Goal: Task Accomplishment & Management: Manage account settings

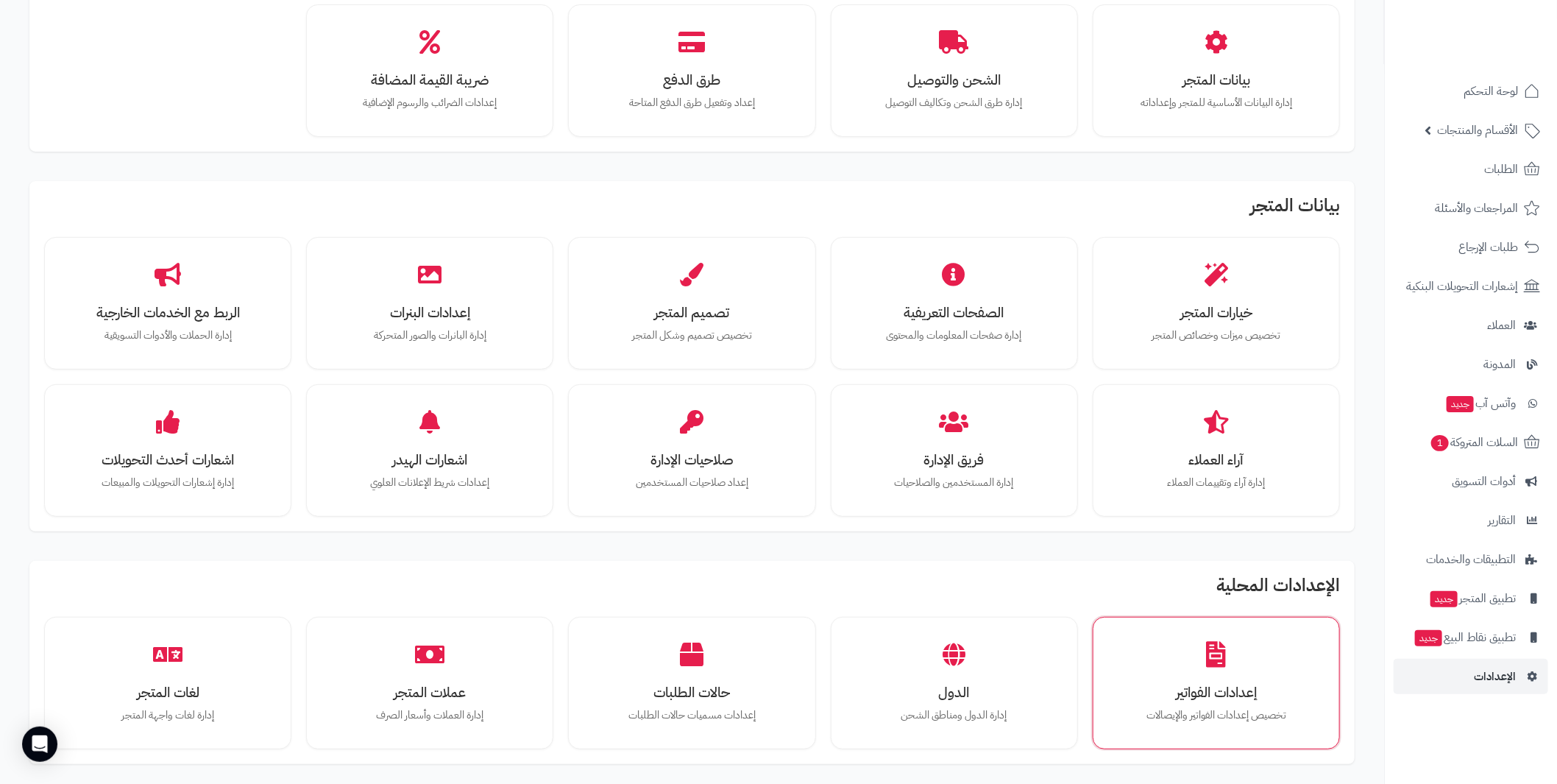
scroll to position [123, 0]
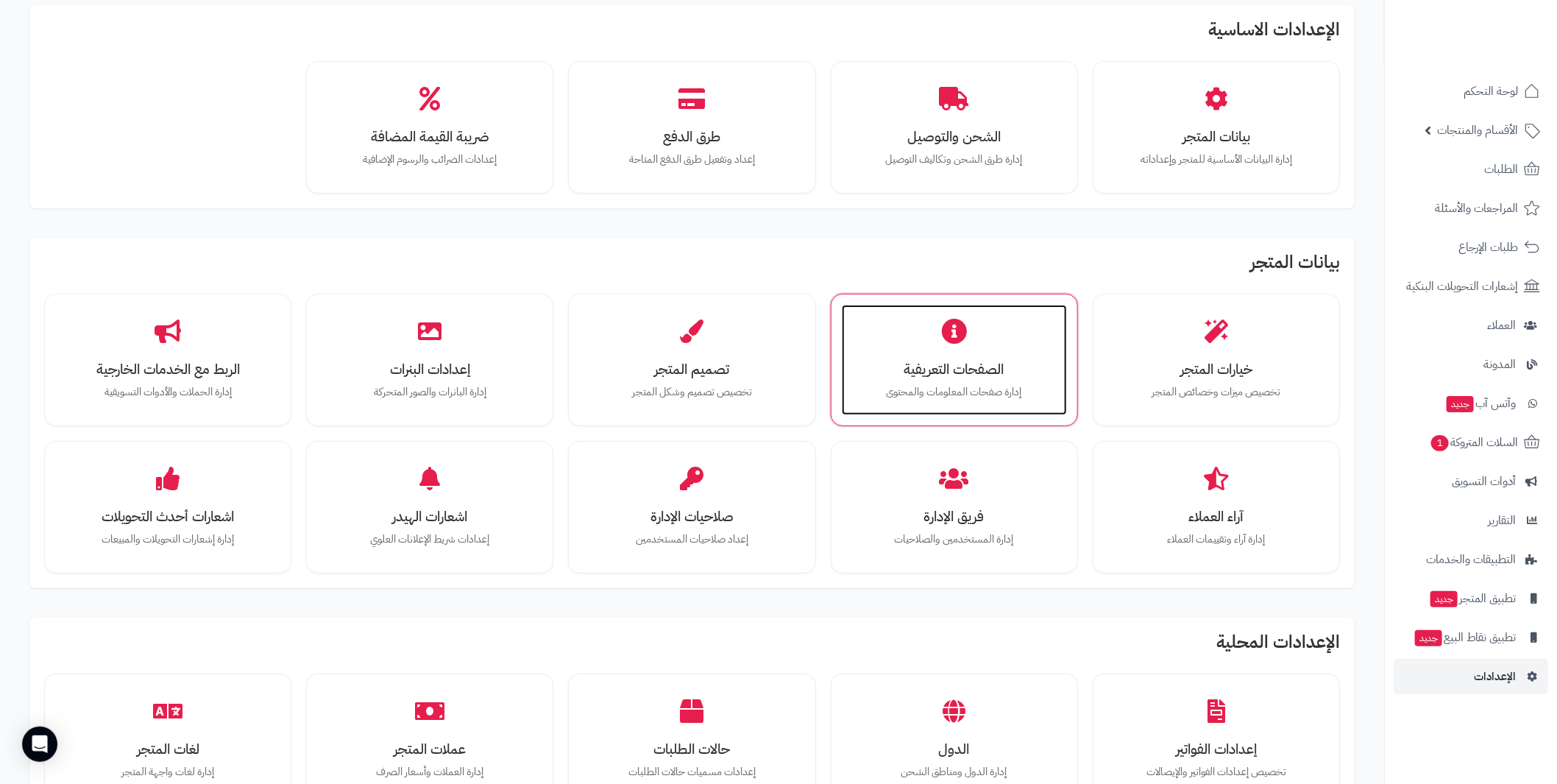
click at [923, 329] on div "الصفحات التعريفية إدارة صفحات المعلومات والمحتوى" at bounding box center [955, 359] width 226 height 110
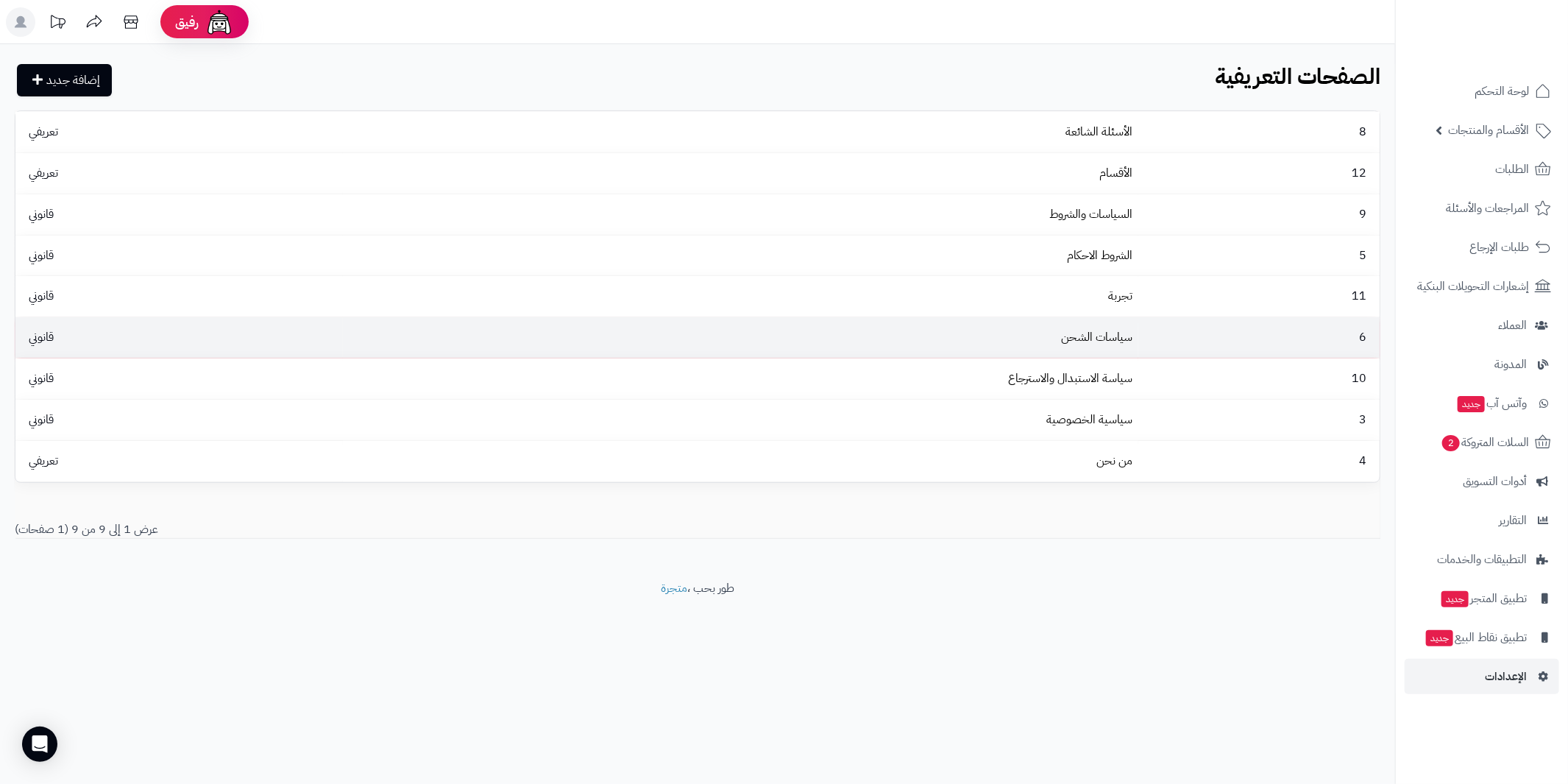
click at [1039, 345] on td "سياسات الشحن" at bounding box center [741, 337] width 796 height 41
click at [1092, 337] on link "سياسات الشحن" at bounding box center [1096, 337] width 71 height 18
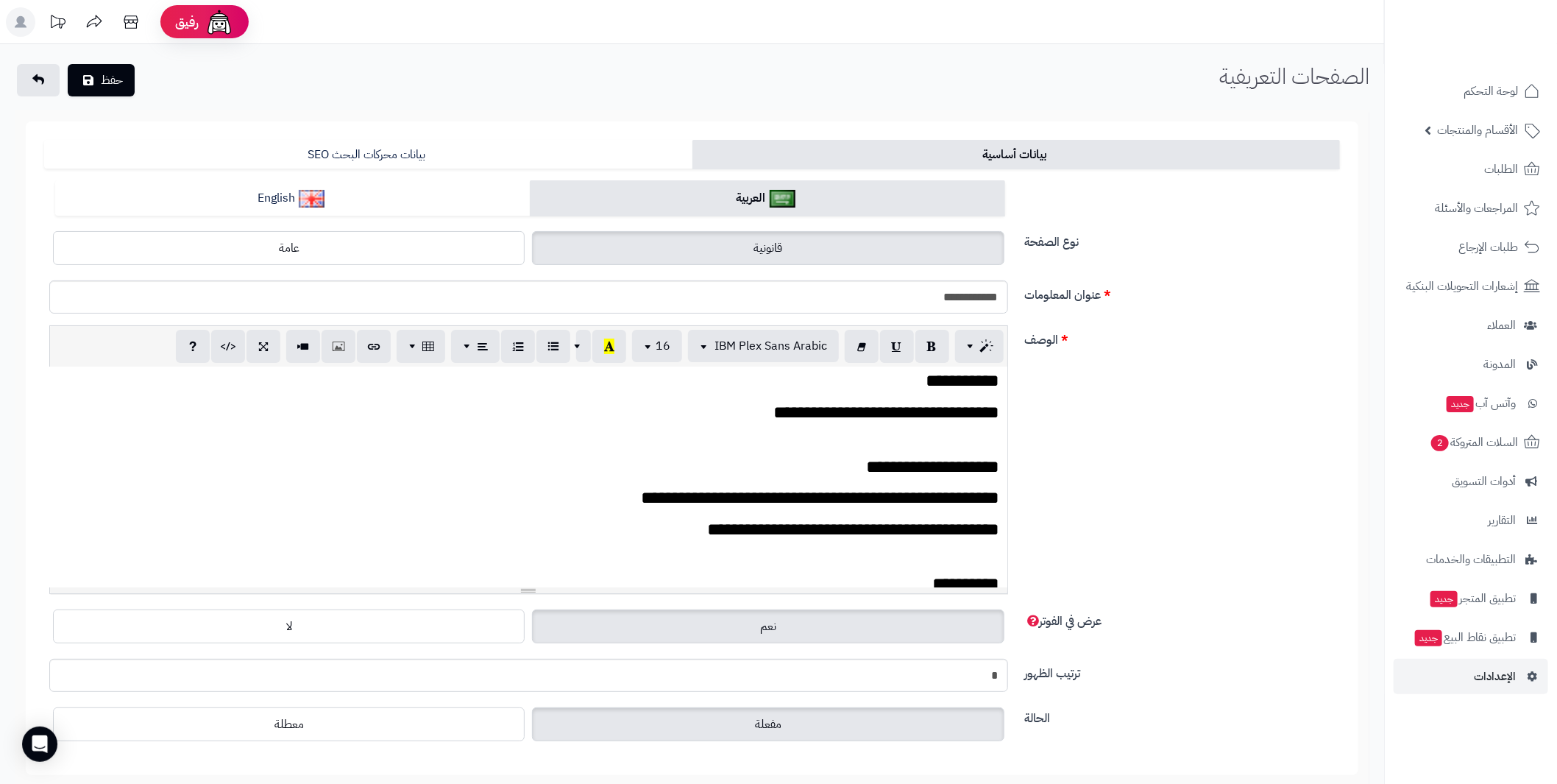
scroll to position [73, 0]
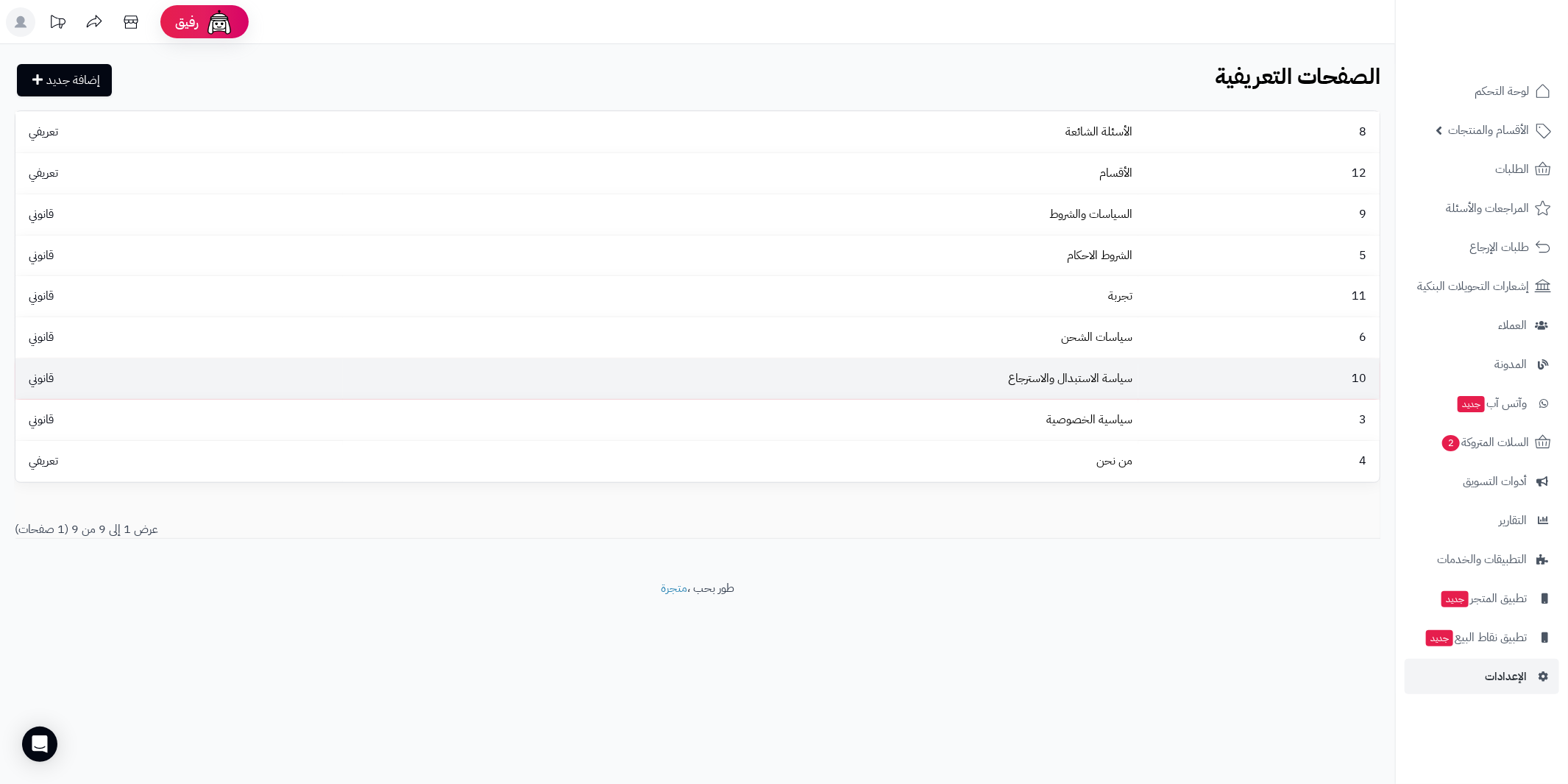
click at [1021, 388] on td "سياسة الاستبدال والاسترجاع" at bounding box center [741, 379] width 796 height 41
click at [1088, 378] on link "سياسة الاستبدال والاسترجاع" at bounding box center [1069, 378] width 124 height 18
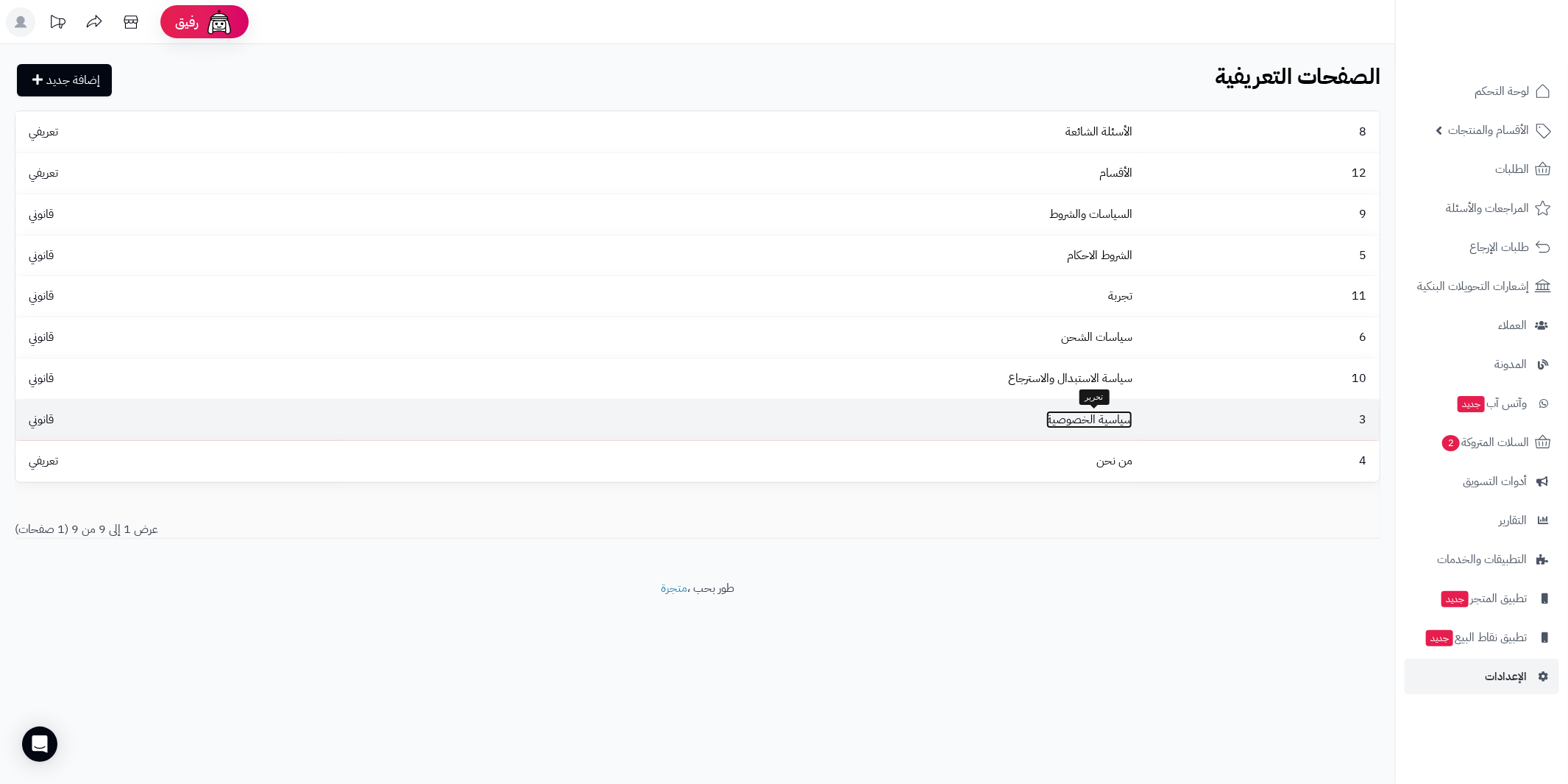
click at [1063, 416] on link "سياسية الخصوصية" at bounding box center [1090, 419] width 86 height 18
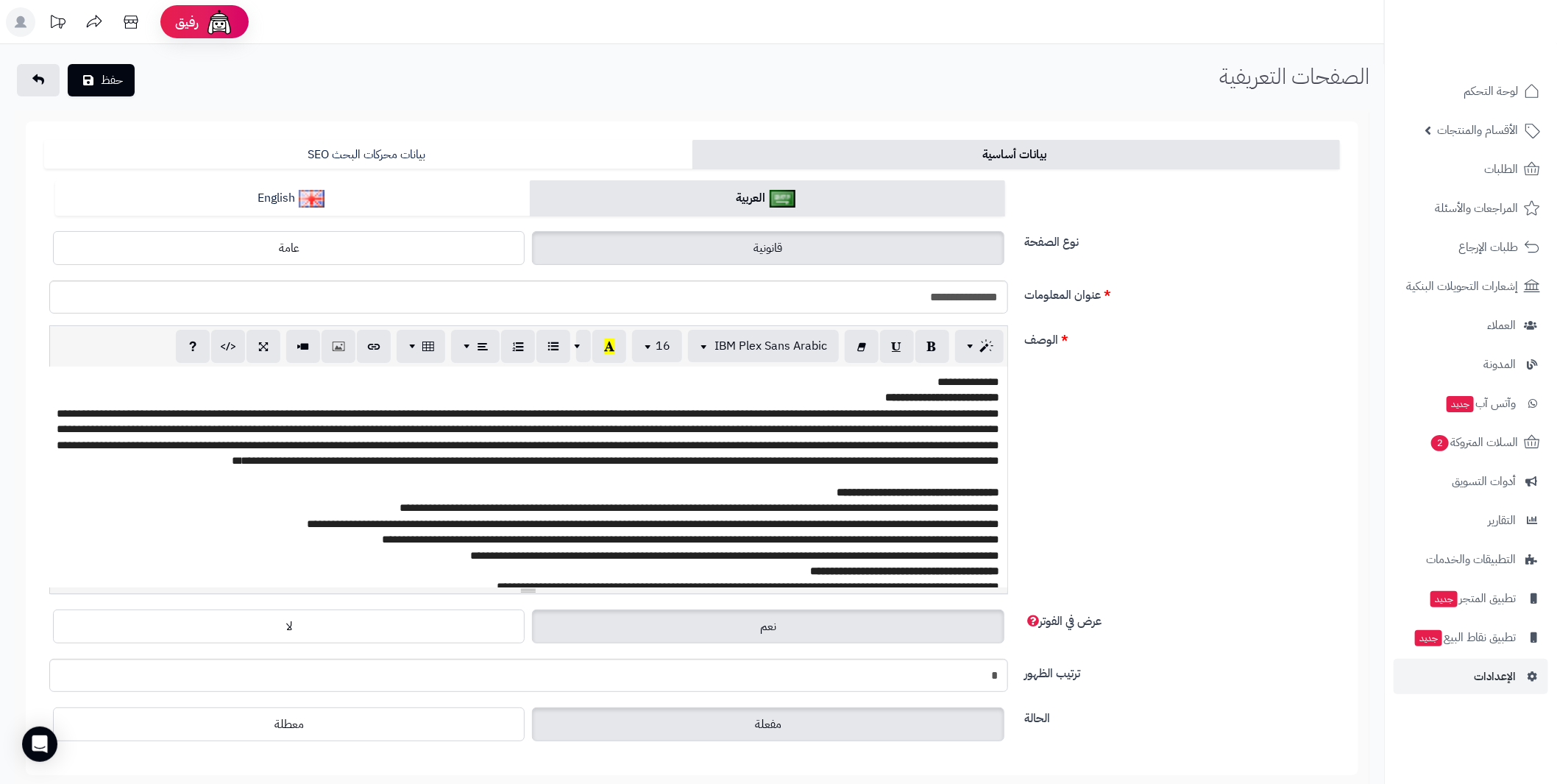
click at [807, 434] on p "**********" at bounding box center [528, 437] width 944 height 63
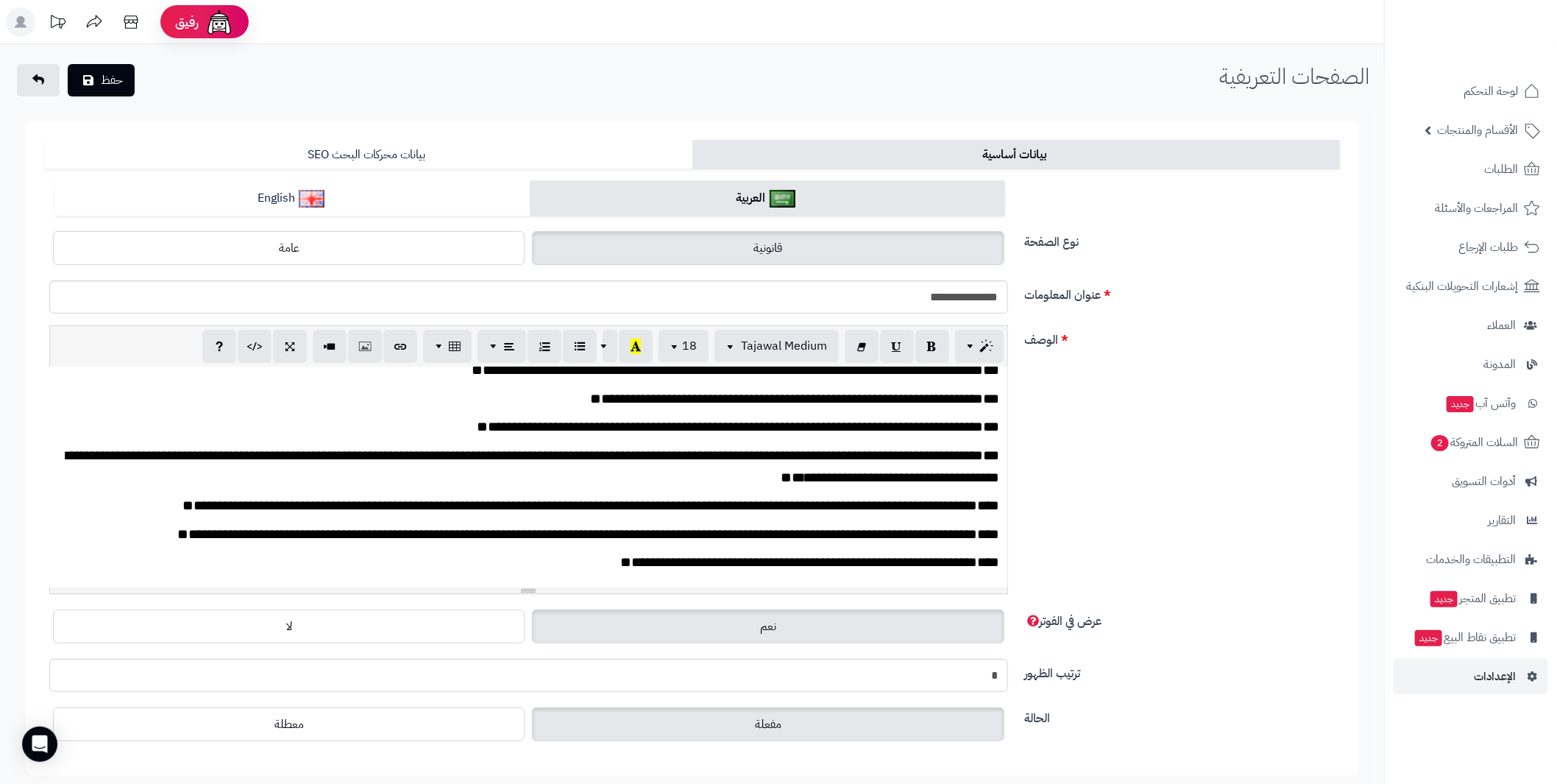
scroll to position [2472, 0]
click at [362, 189] on link "English" at bounding box center [293, 198] width 475 height 36
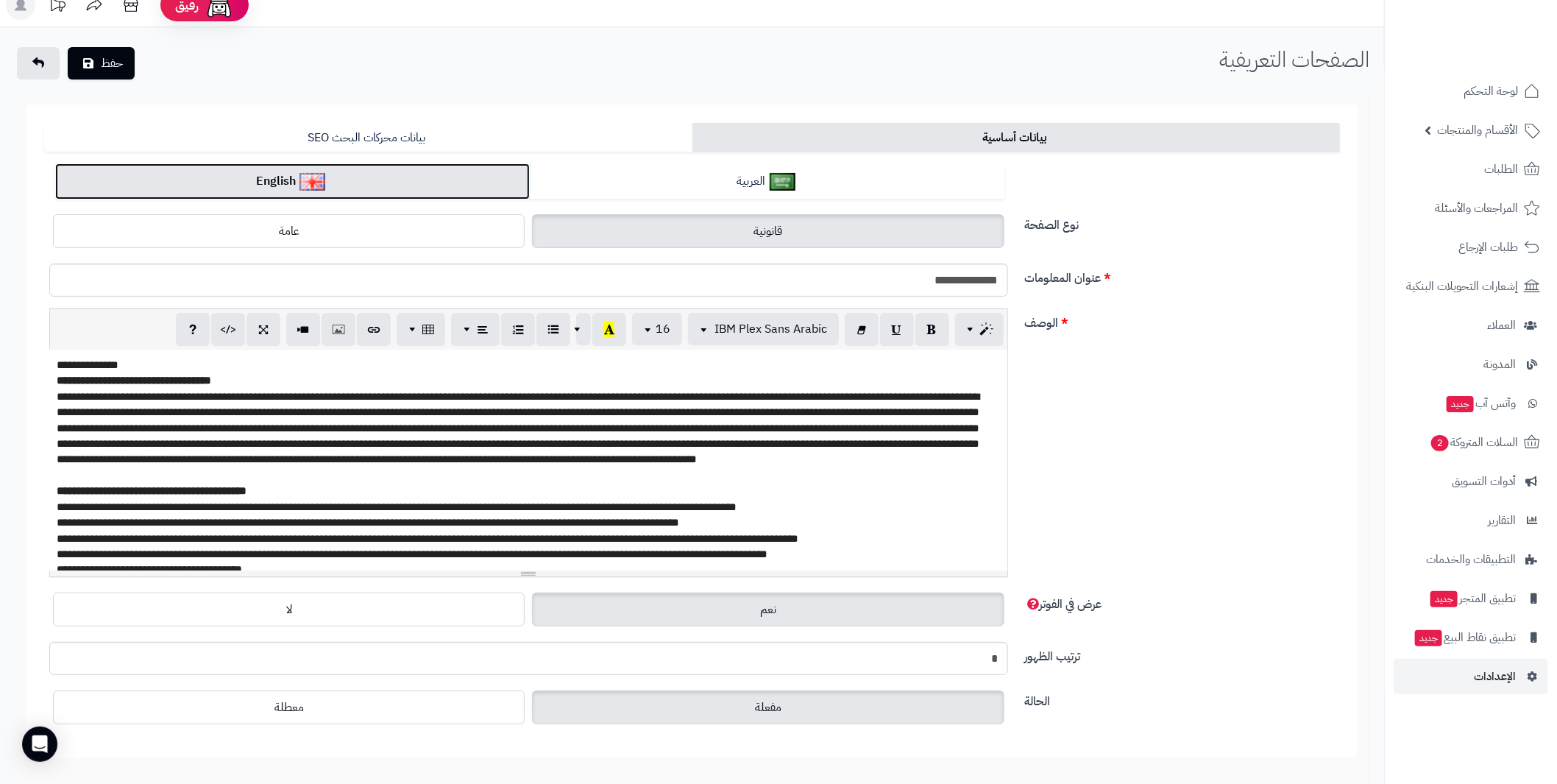
scroll to position [0, 0]
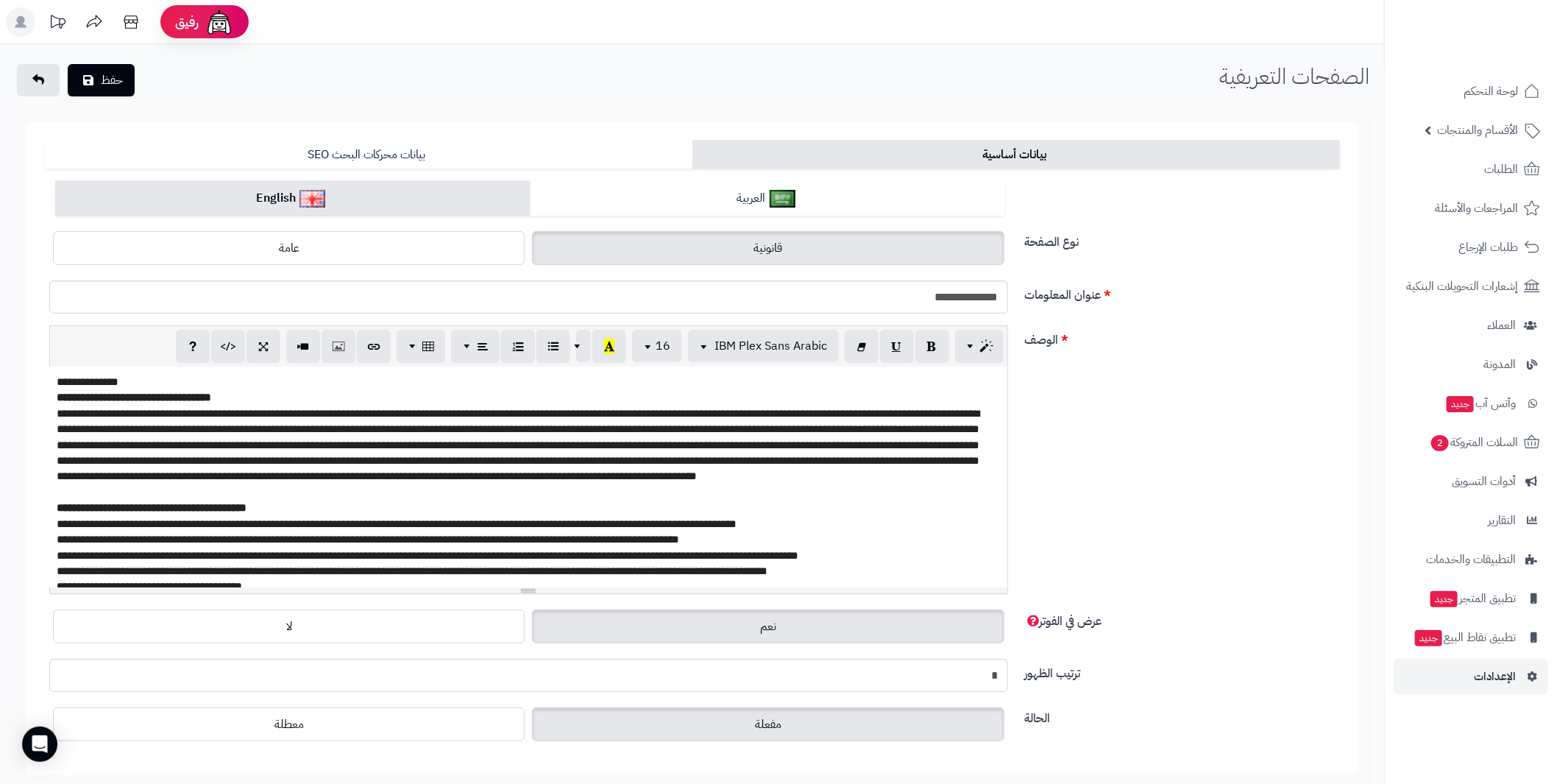
click at [691, 492] on p at bounding box center [528, 492] width 944 height 16
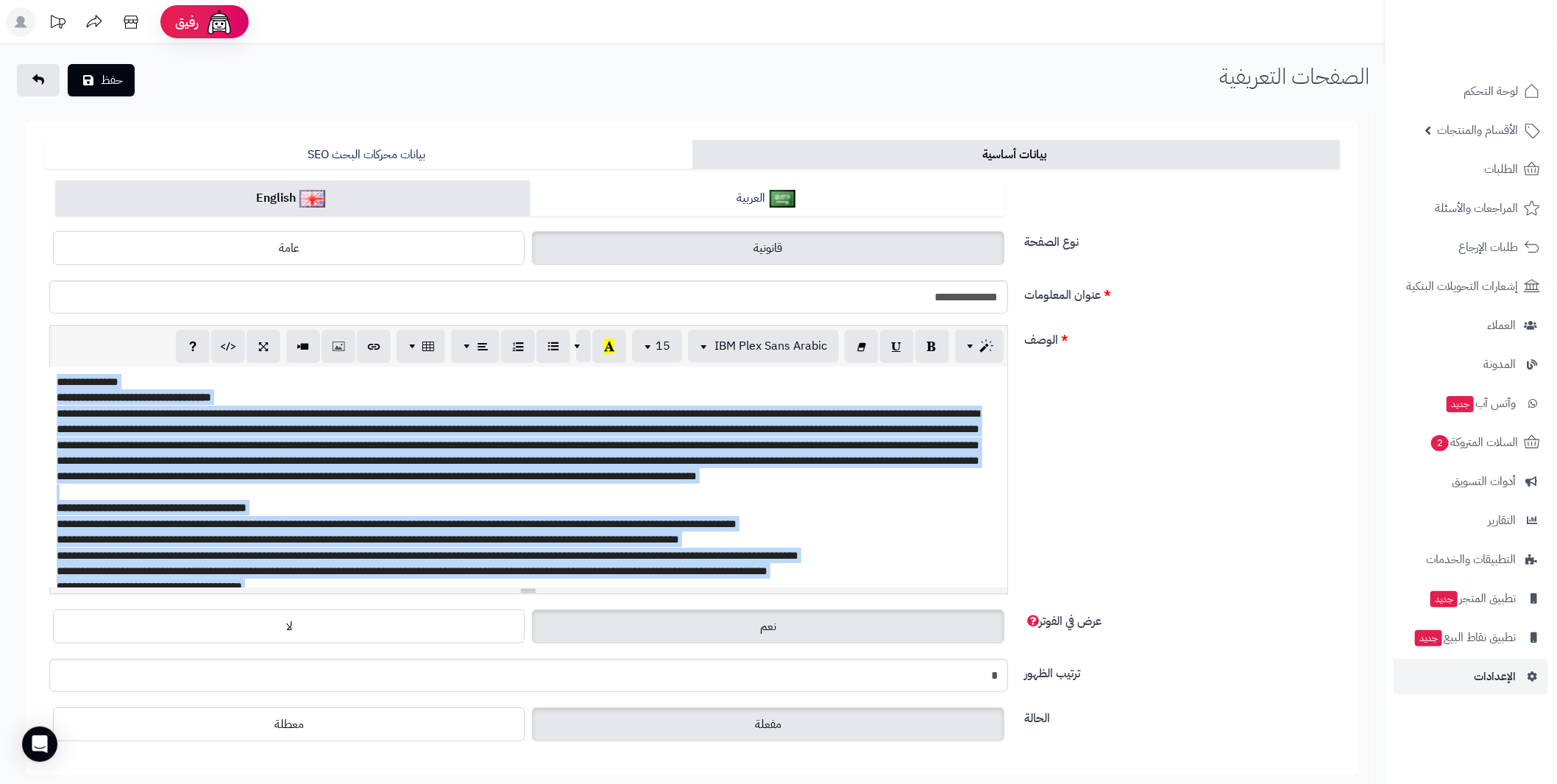
paste div
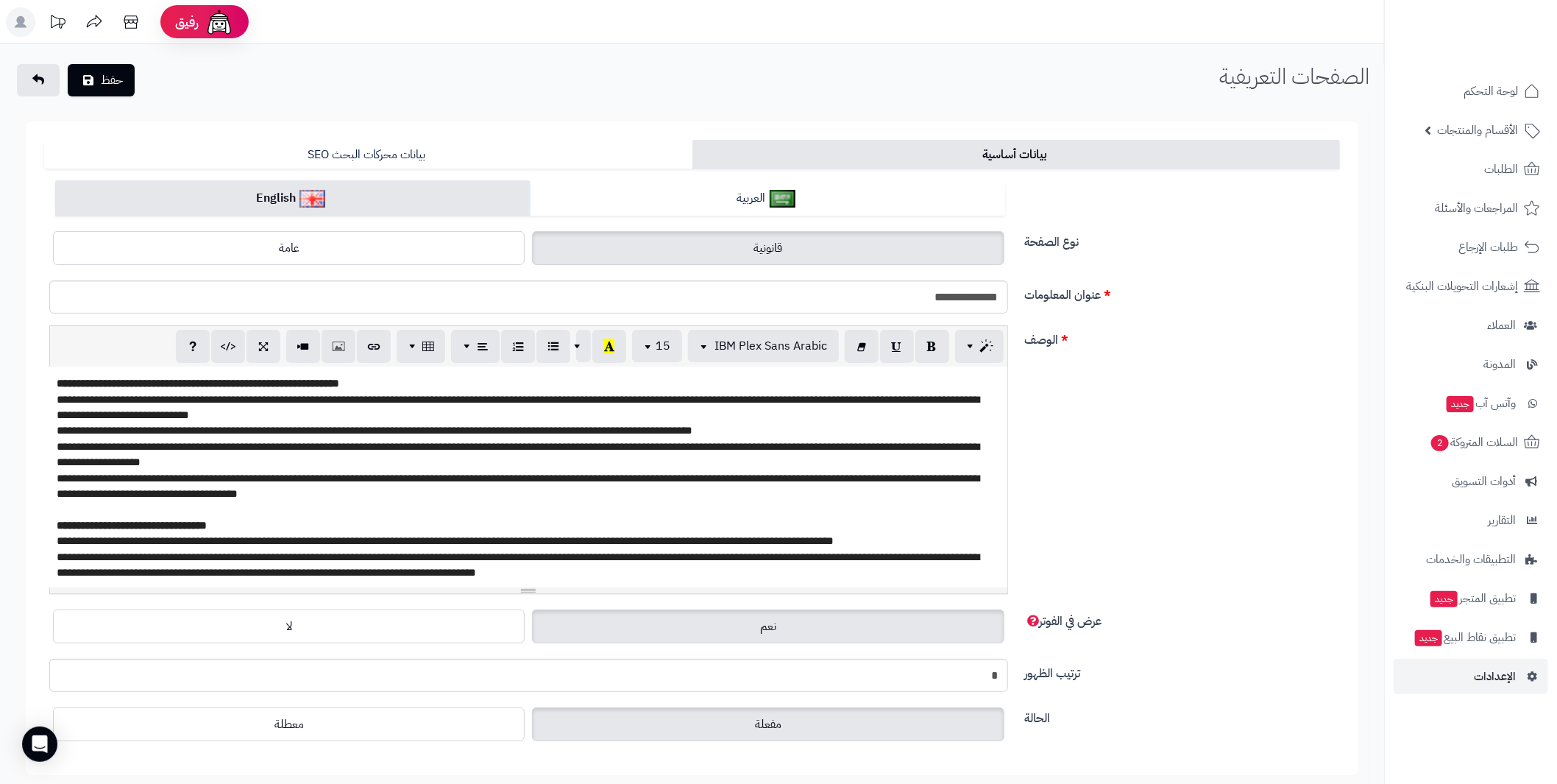
scroll to position [793, 0]
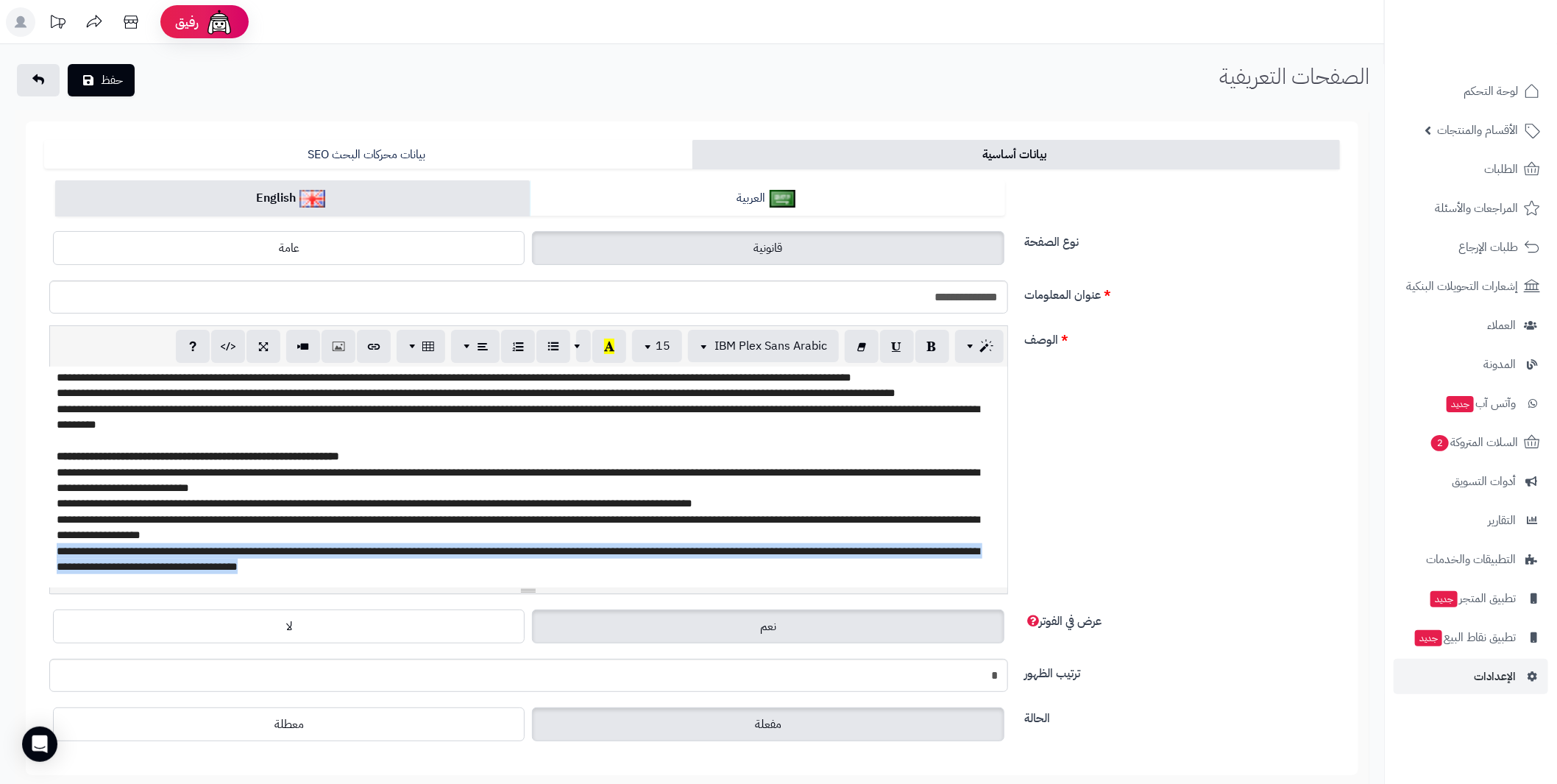
drag, startPoint x: 252, startPoint y: 554, endPoint x: 29, endPoint y: 537, distance: 223.6
click at [29, 537] on form "**********" at bounding box center [692, 448] width 1333 height 654
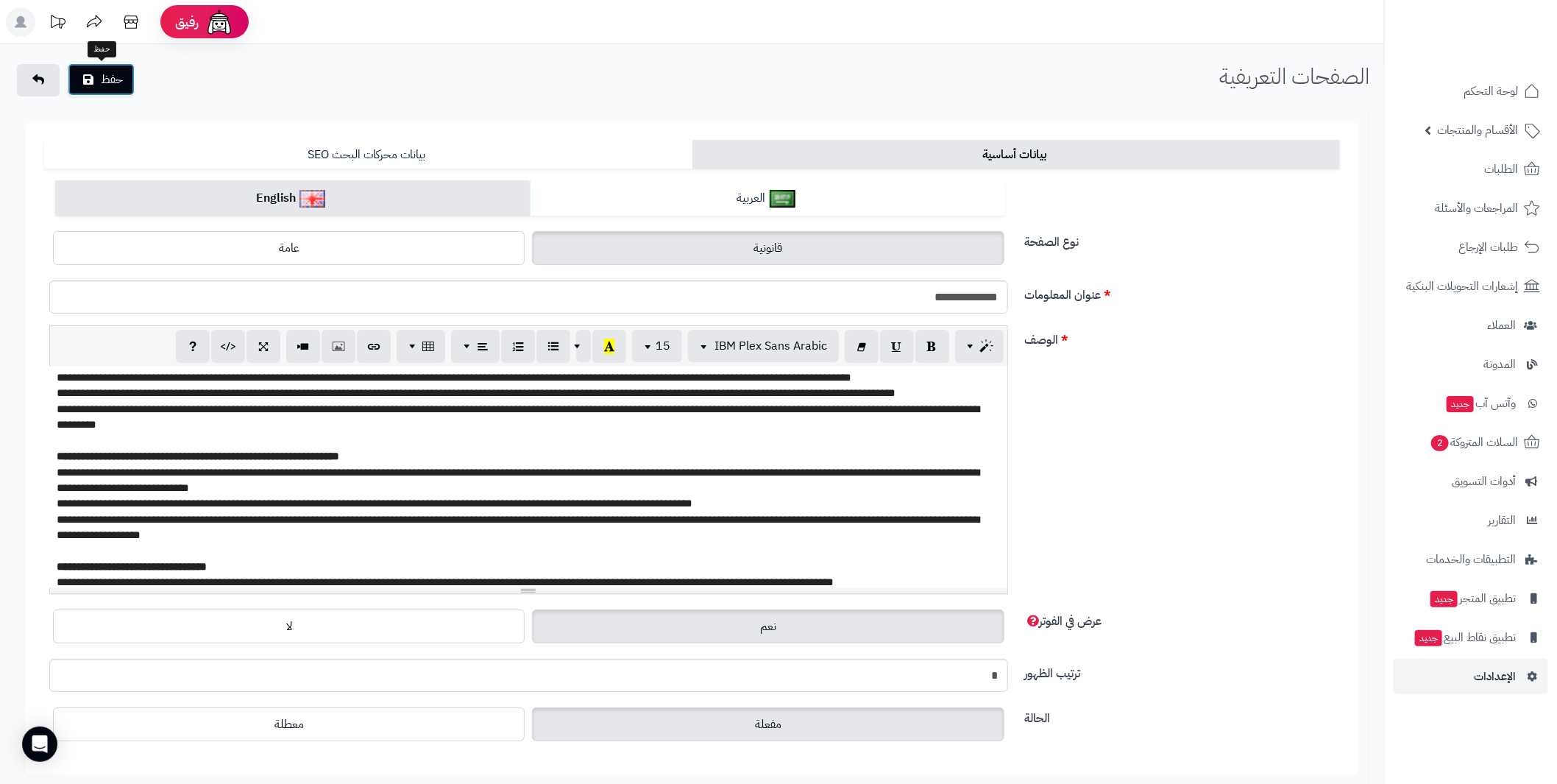
click at [105, 66] on button "حفظ" at bounding box center [101, 79] width 67 height 33
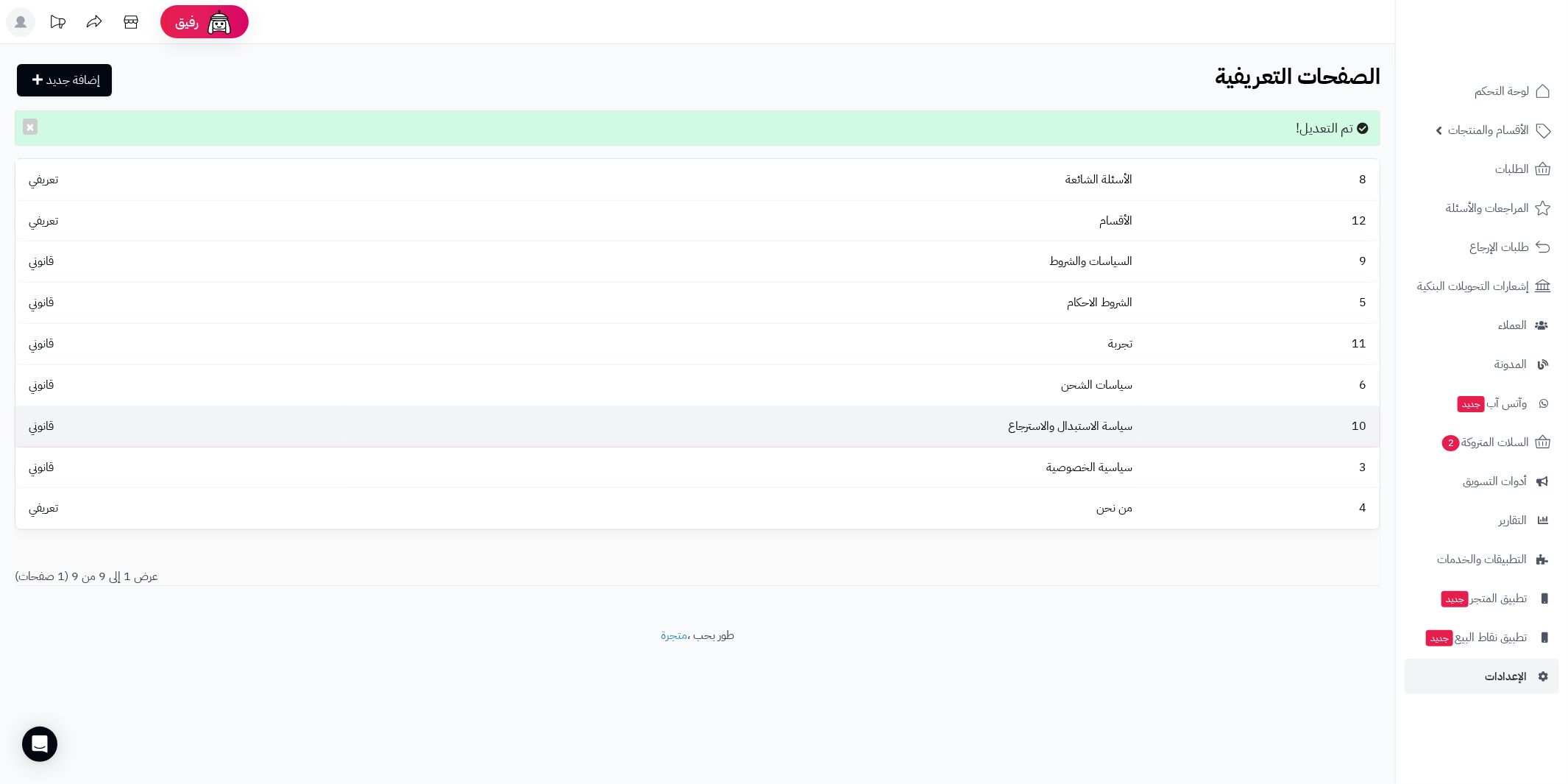
click at [1139, 428] on td "سياسة الاستبدال والاسترجاع" at bounding box center [741, 426] width 796 height 41
click at [1093, 422] on link "سياسة الاستبدال والاسترجاع" at bounding box center [1069, 426] width 124 height 18
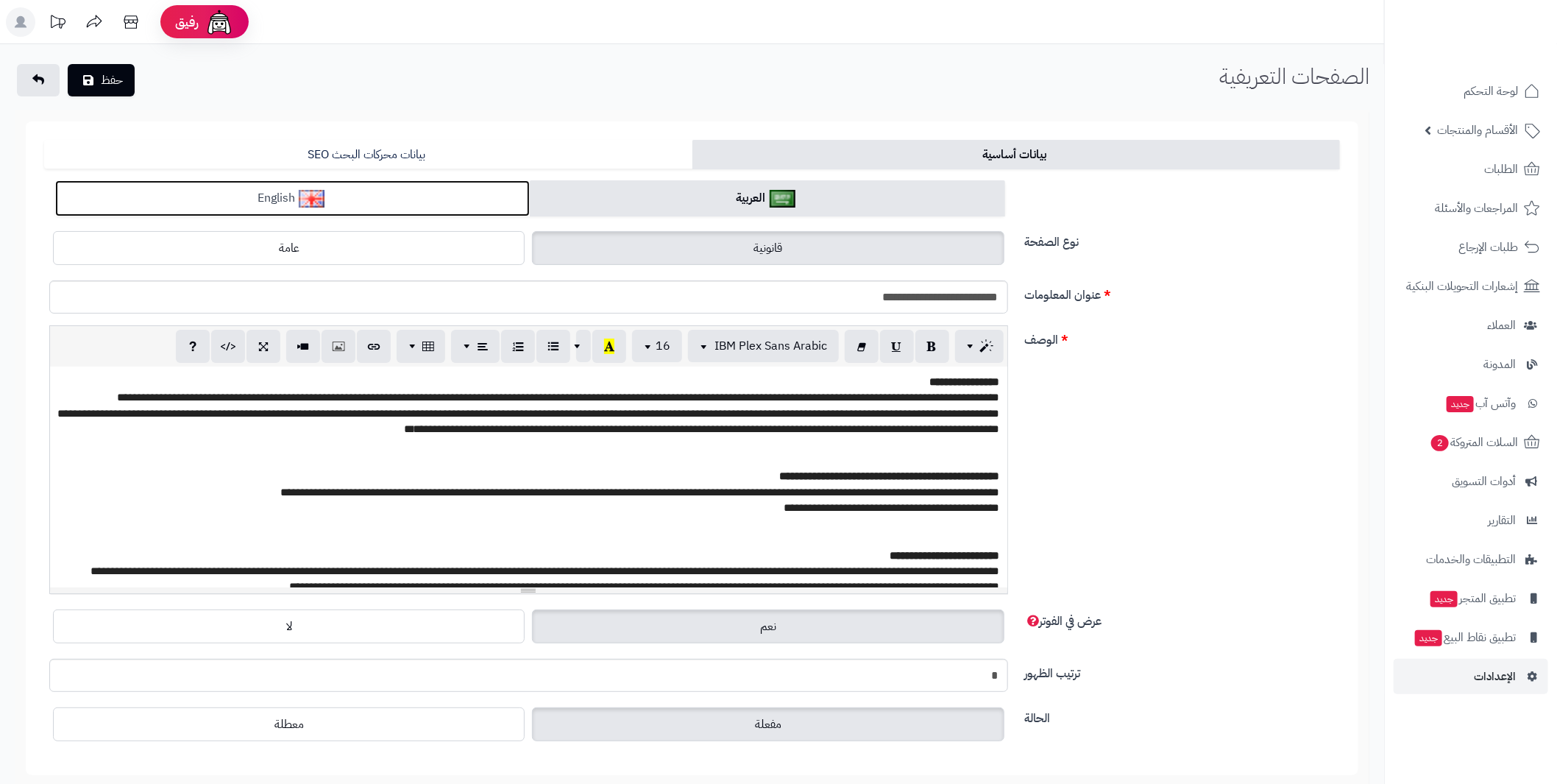
click at [372, 195] on link "English" at bounding box center [293, 198] width 475 height 36
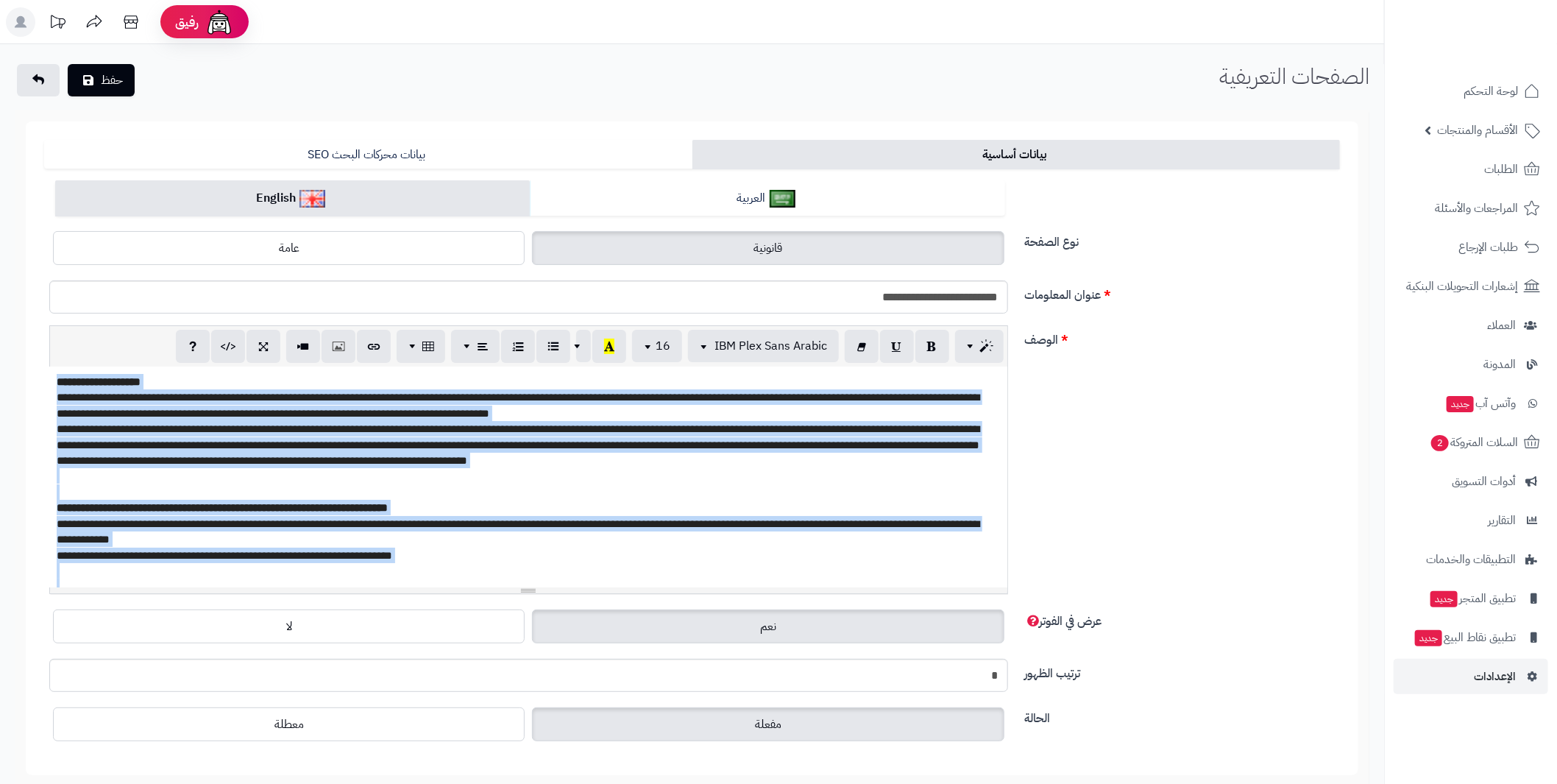
drag, startPoint x: 360, startPoint y: 558, endPoint x: 0, endPoint y: 189, distance: 515.5
click at [0, 189] on div "**********" at bounding box center [692, 461] width 1384 height 701
paste div
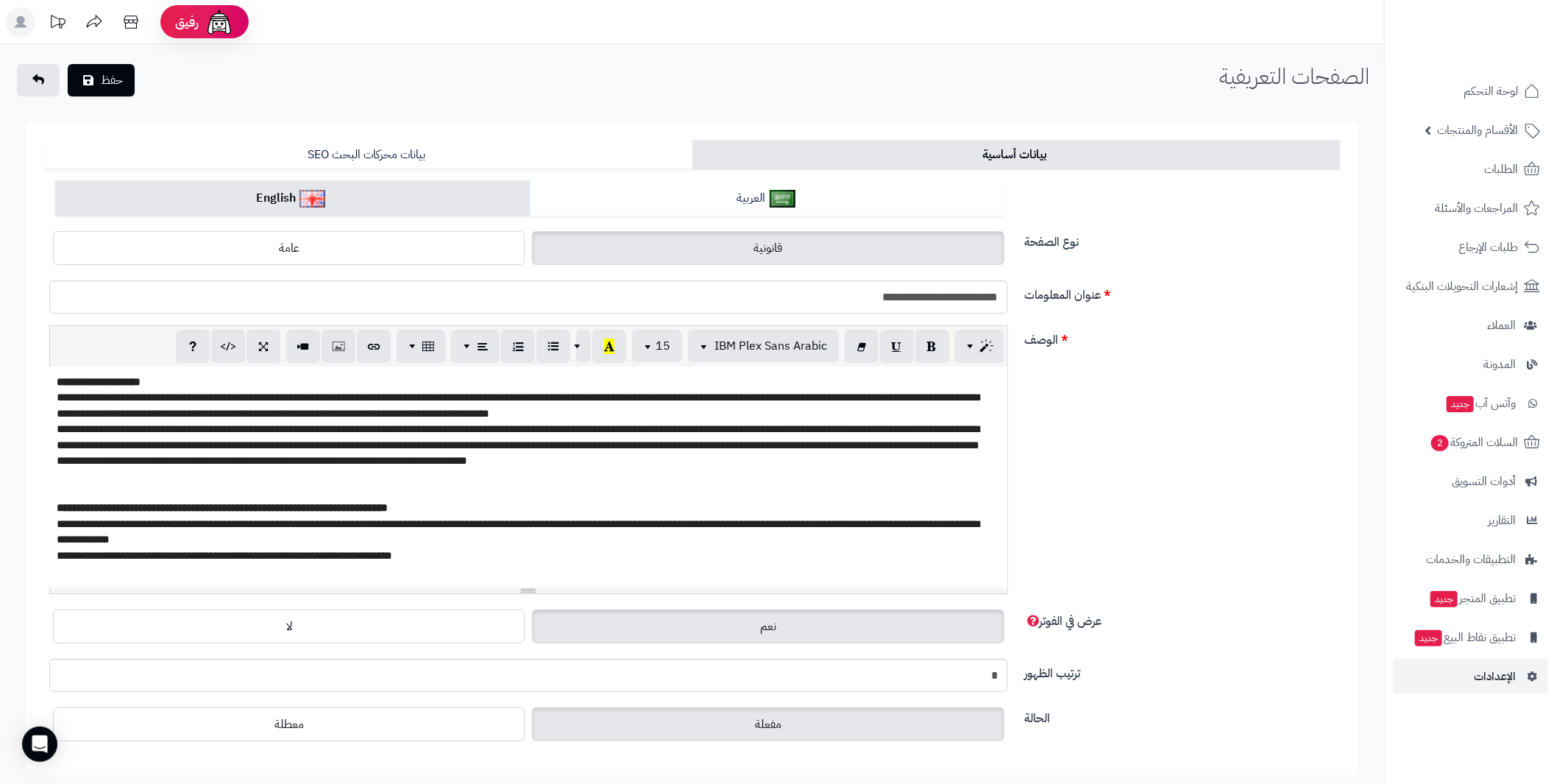
scroll to position [283, 0]
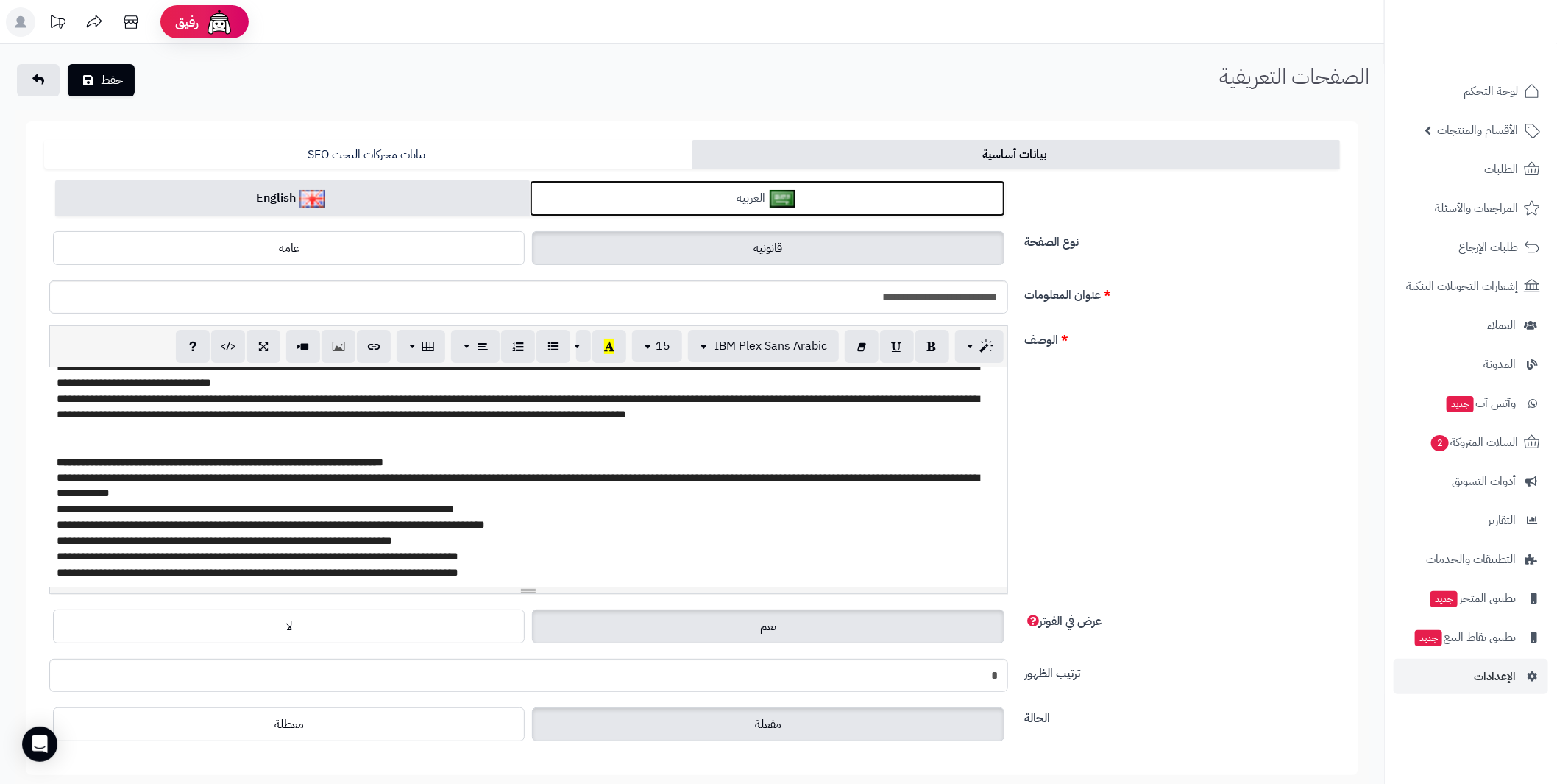
click at [775, 202] on img at bounding box center [782, 198] width 26 height 18
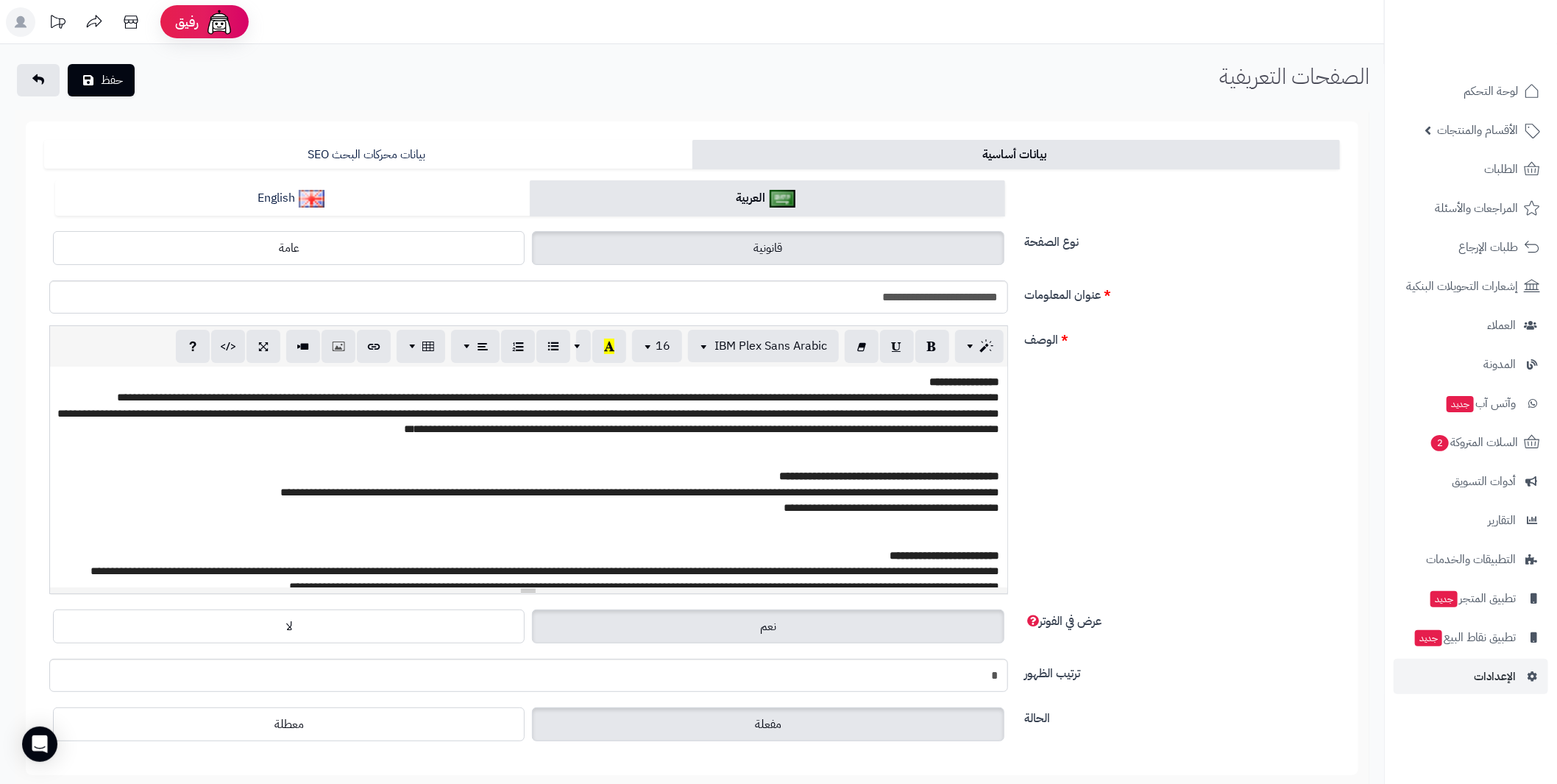
click at [867, 489] on span "**********" at bounding box center [640, 492] width 720 height 11
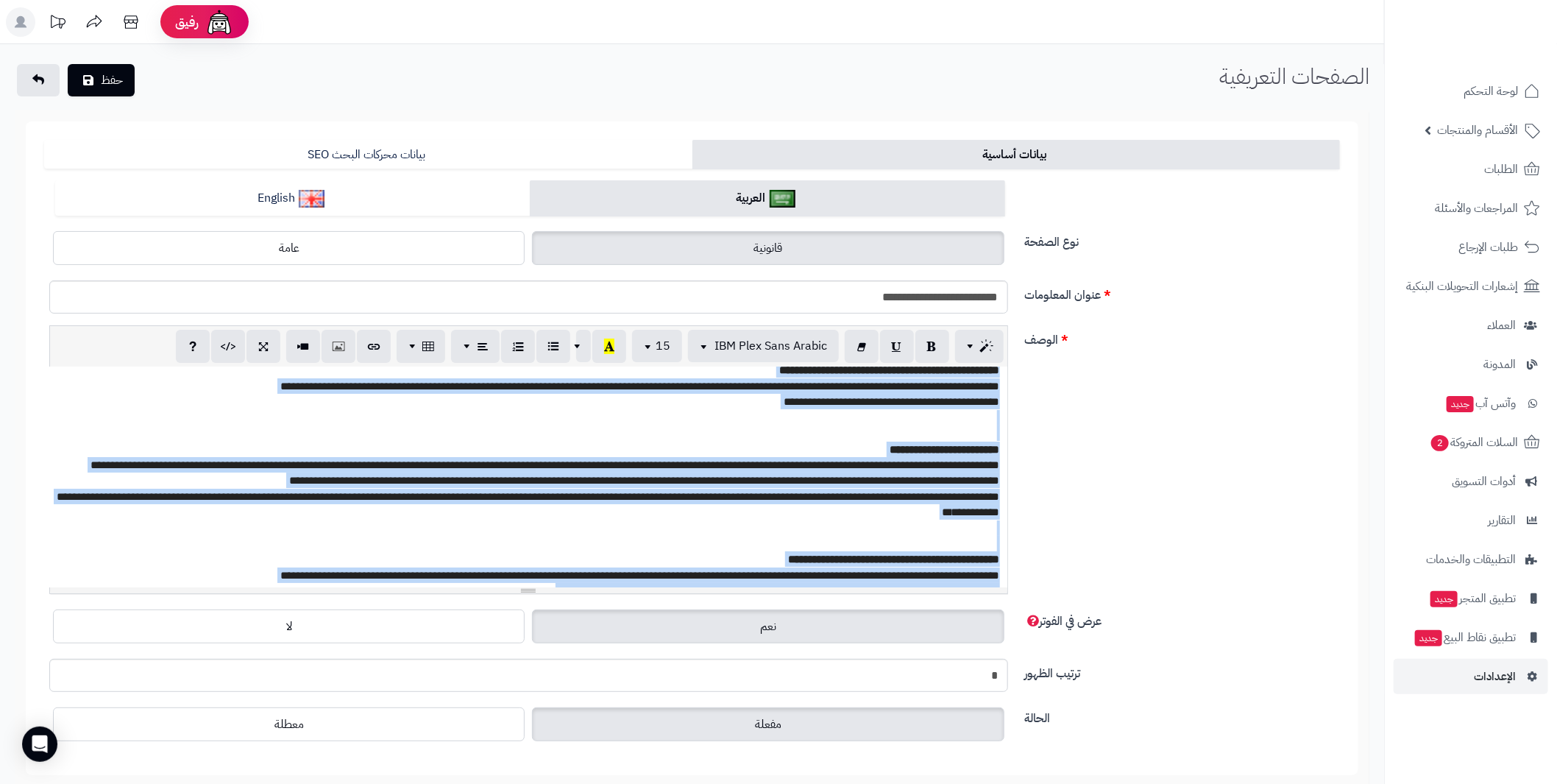
scroll to position [140, 0]
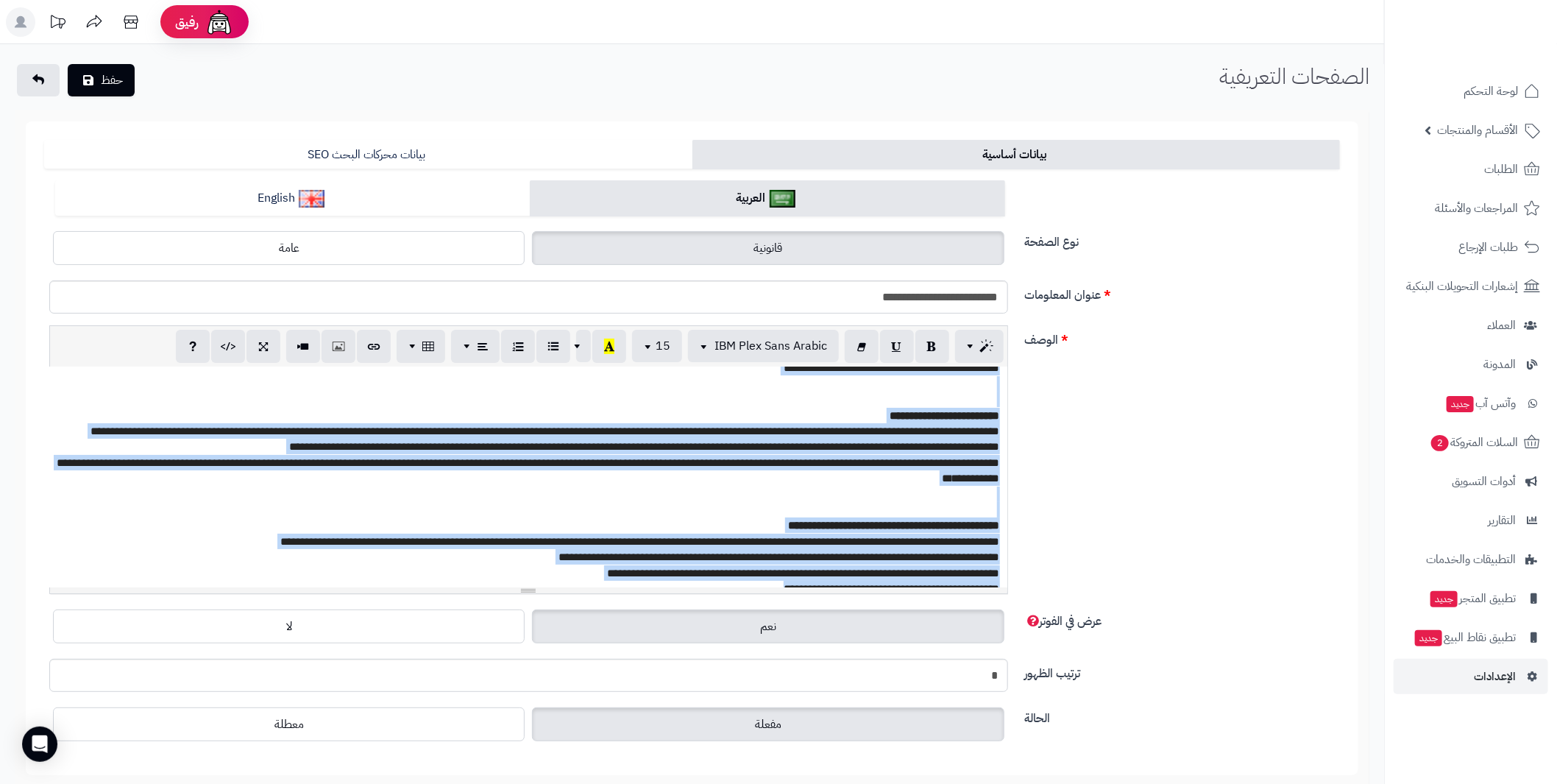
paste div
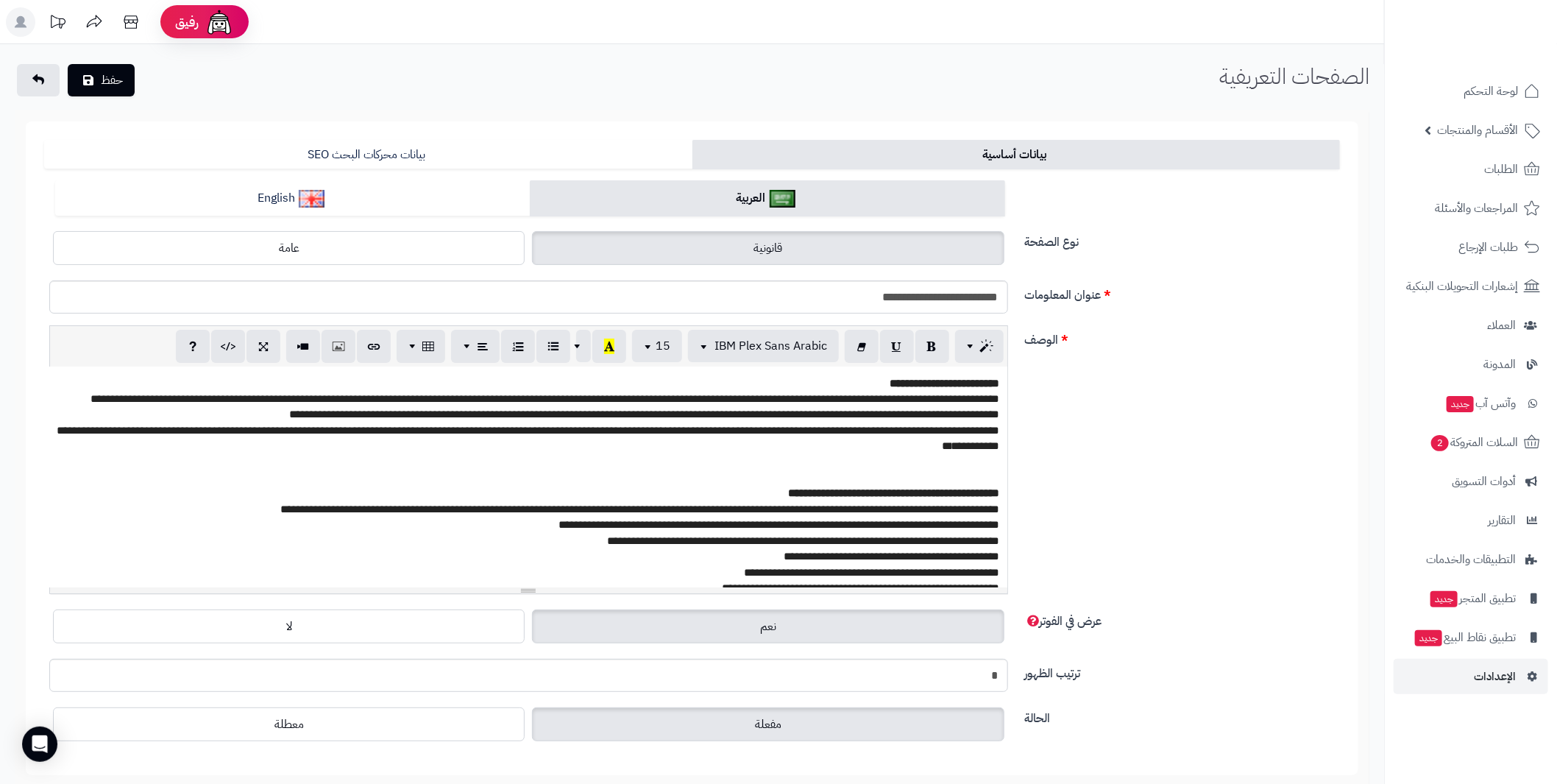
scroll to position [0, 0]
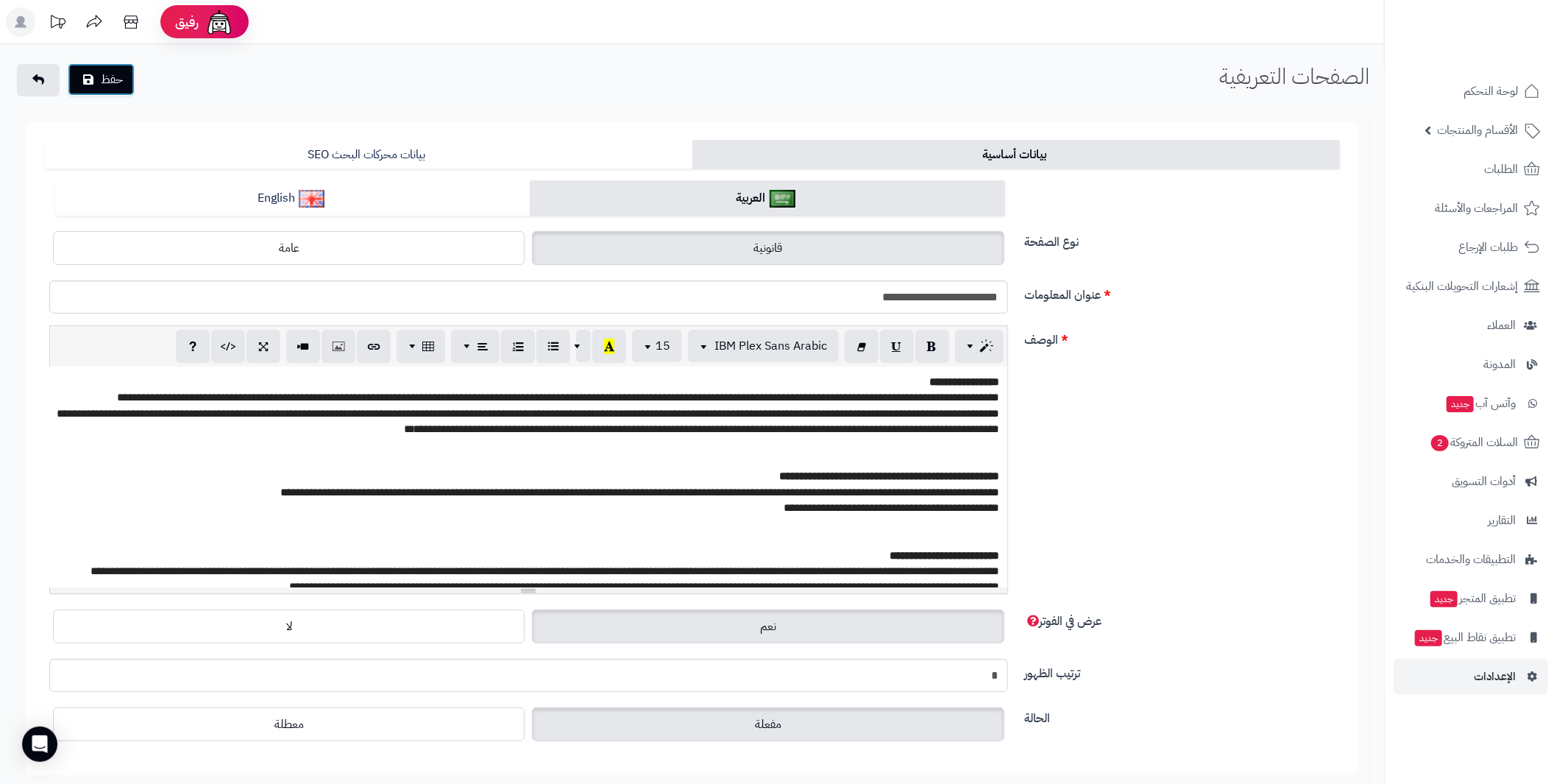
click at [93, 81] on button "حفظ" at bounding box center [101, 79] width 67 height 33
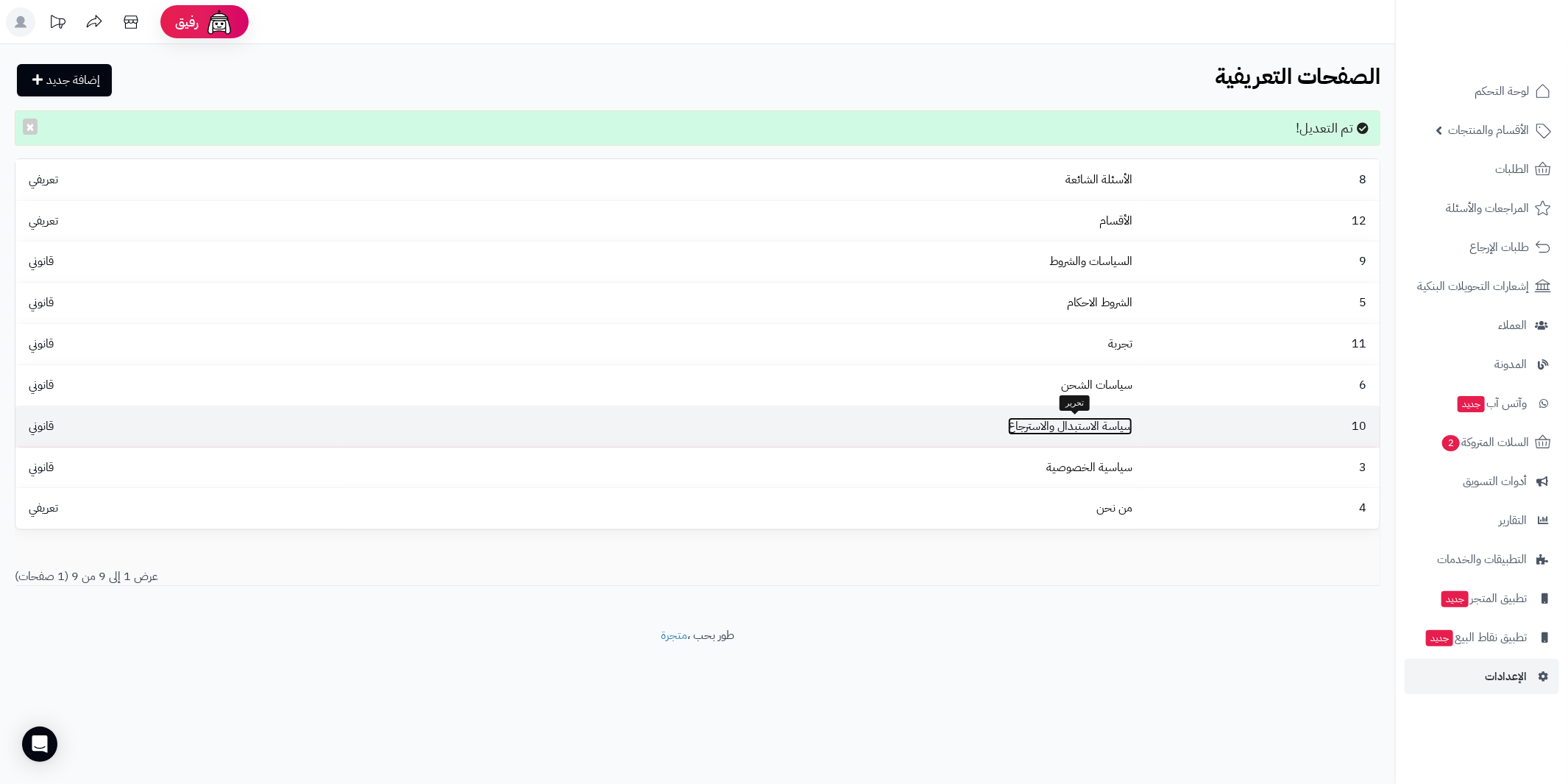
click at [1092, 421] on link "سياسة الاستبدال والاسترجاع" at bounding box center [1069, 426] width 124 height 18
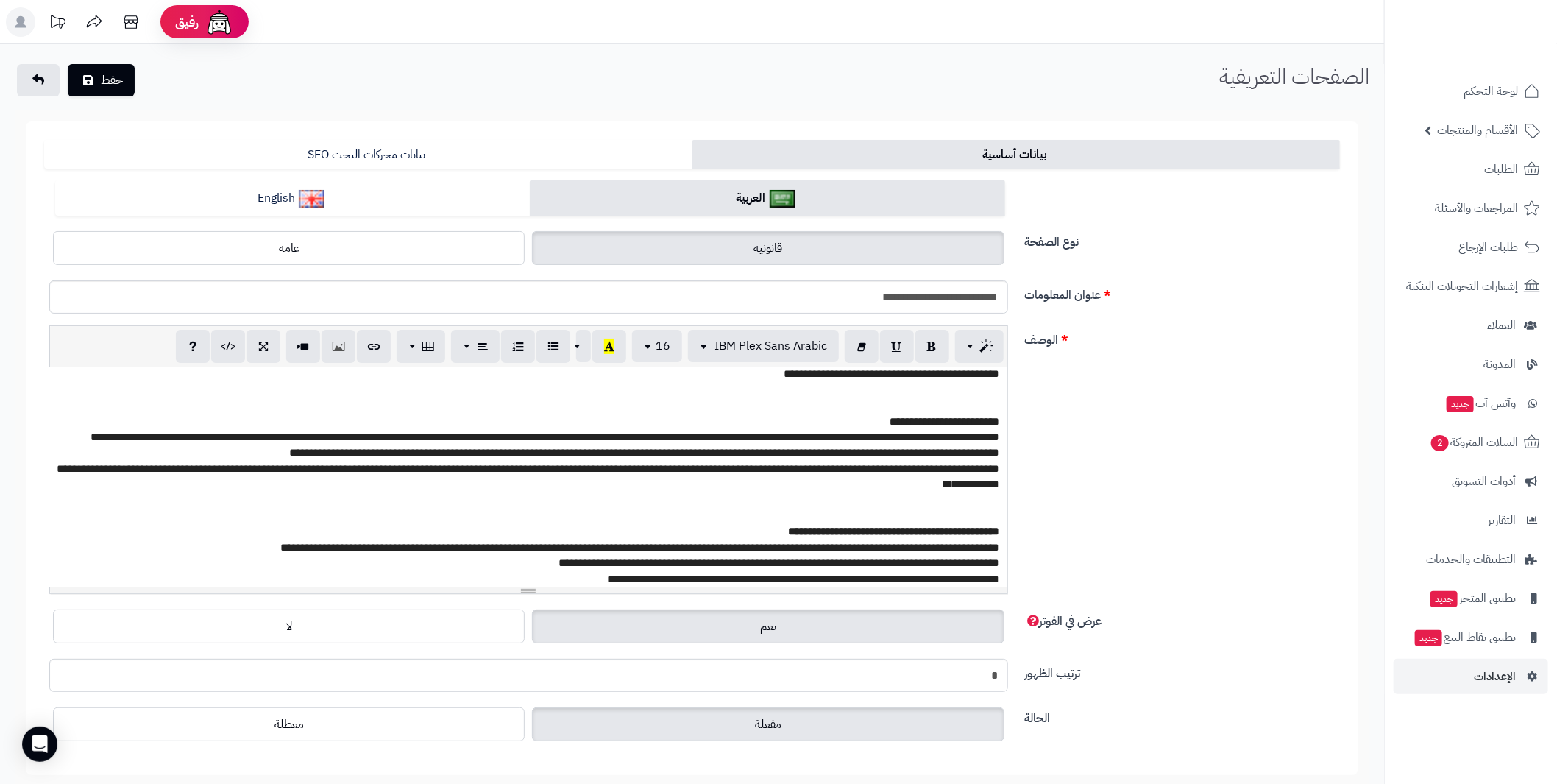
scroll to position [140, 0]
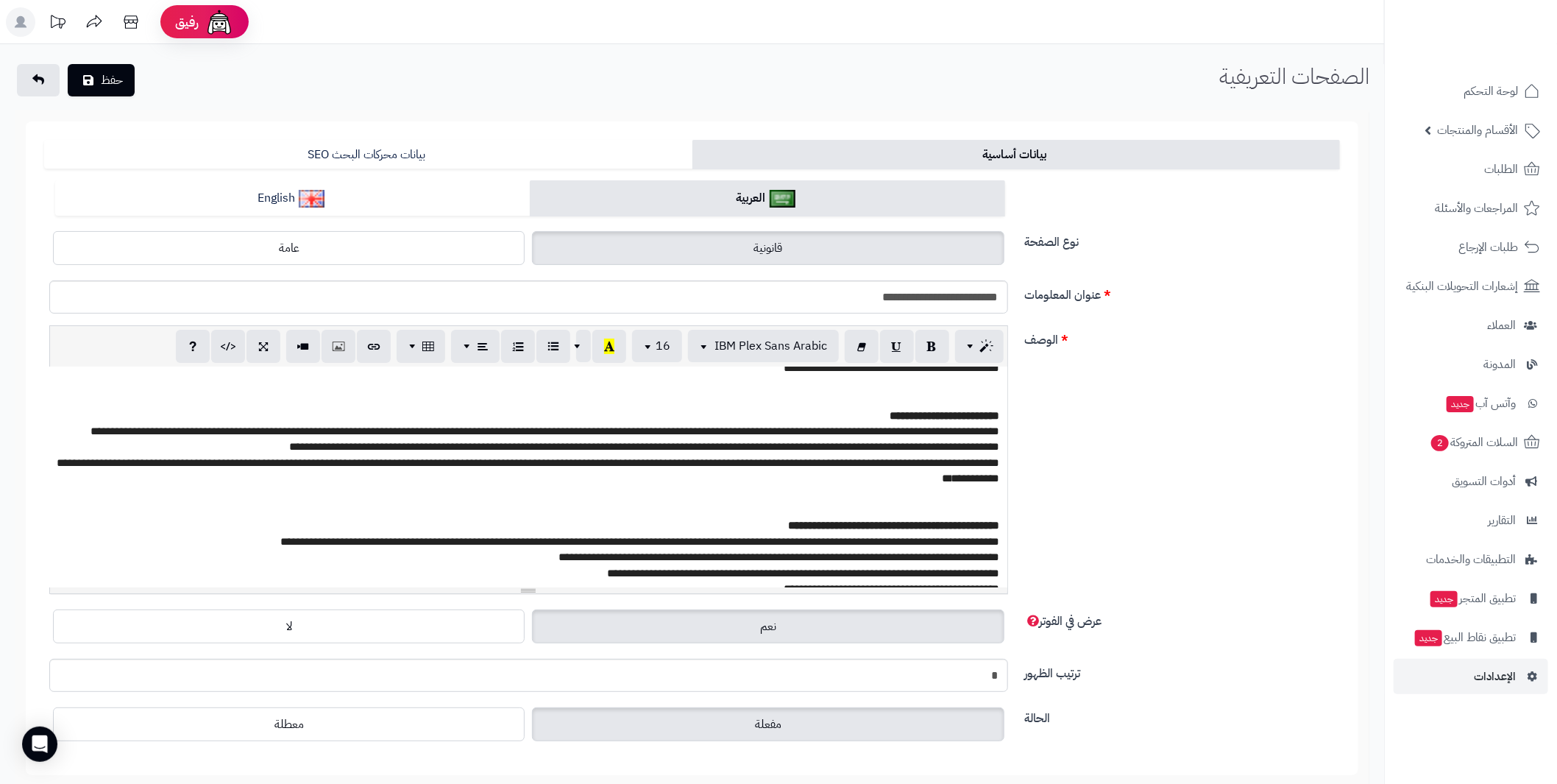
click at [849, 551] on span "**********" at bounding box center [779, 557] width 441 height 11
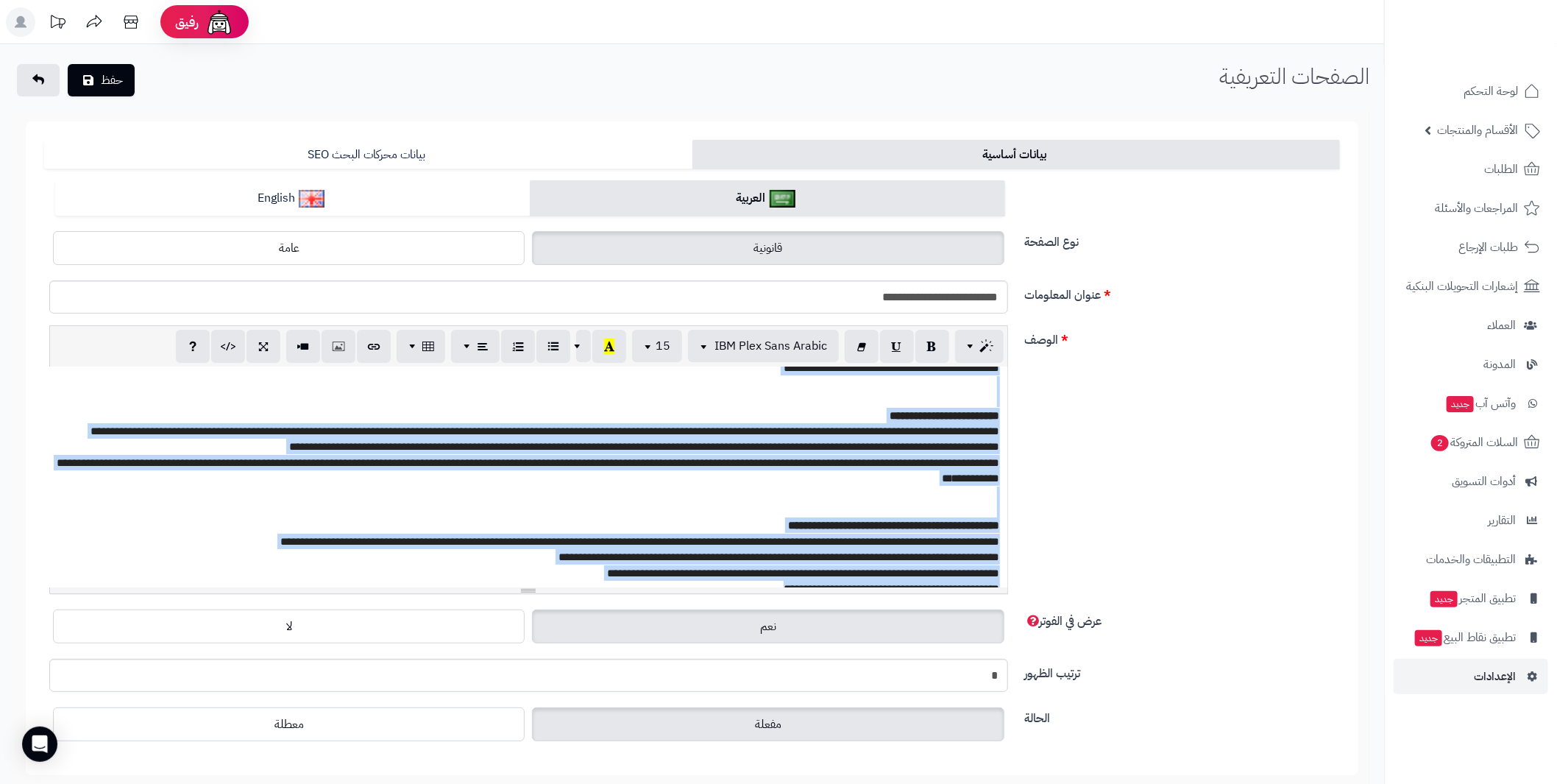
paste div
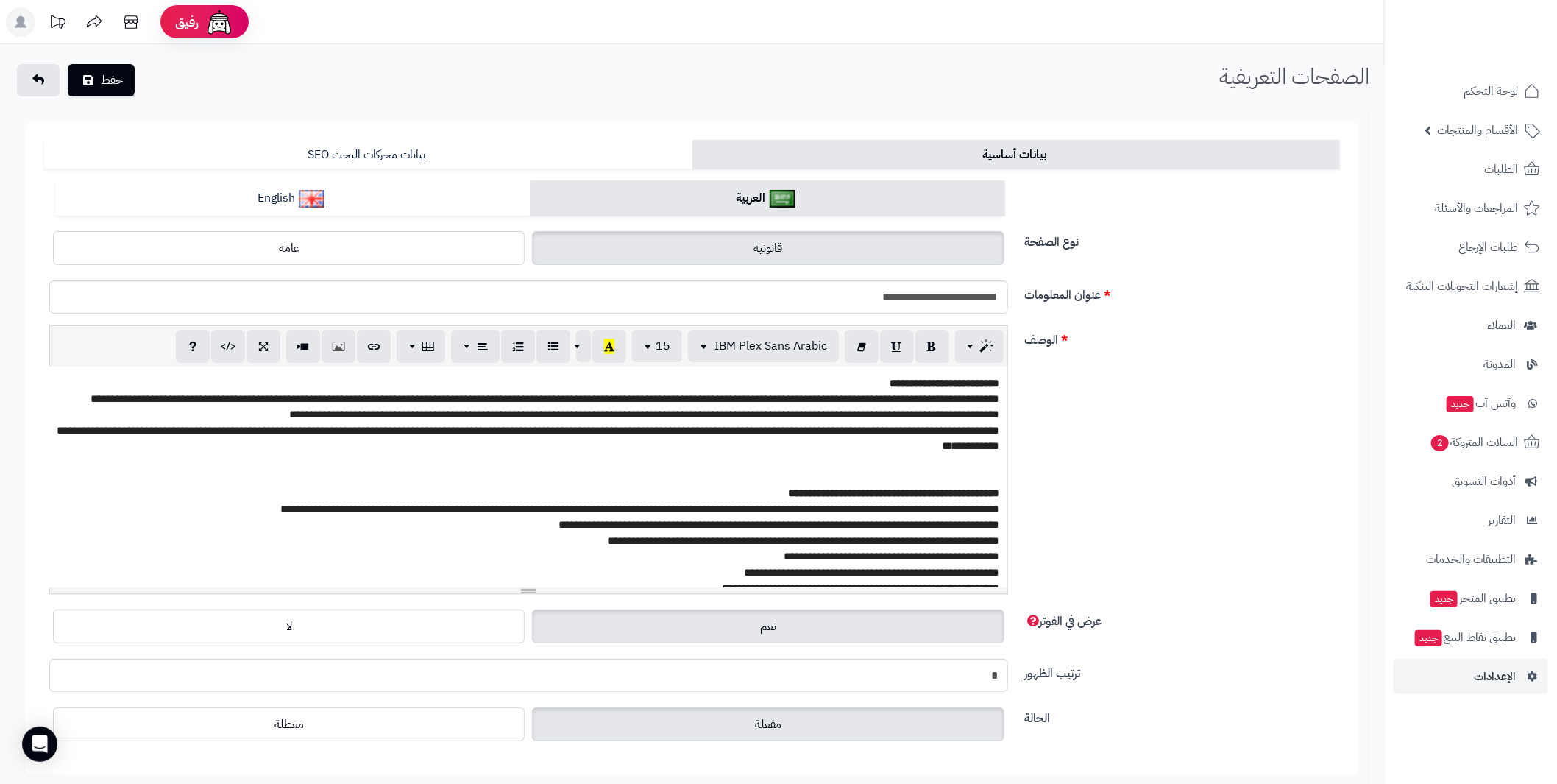
scroll to position [0, 0]
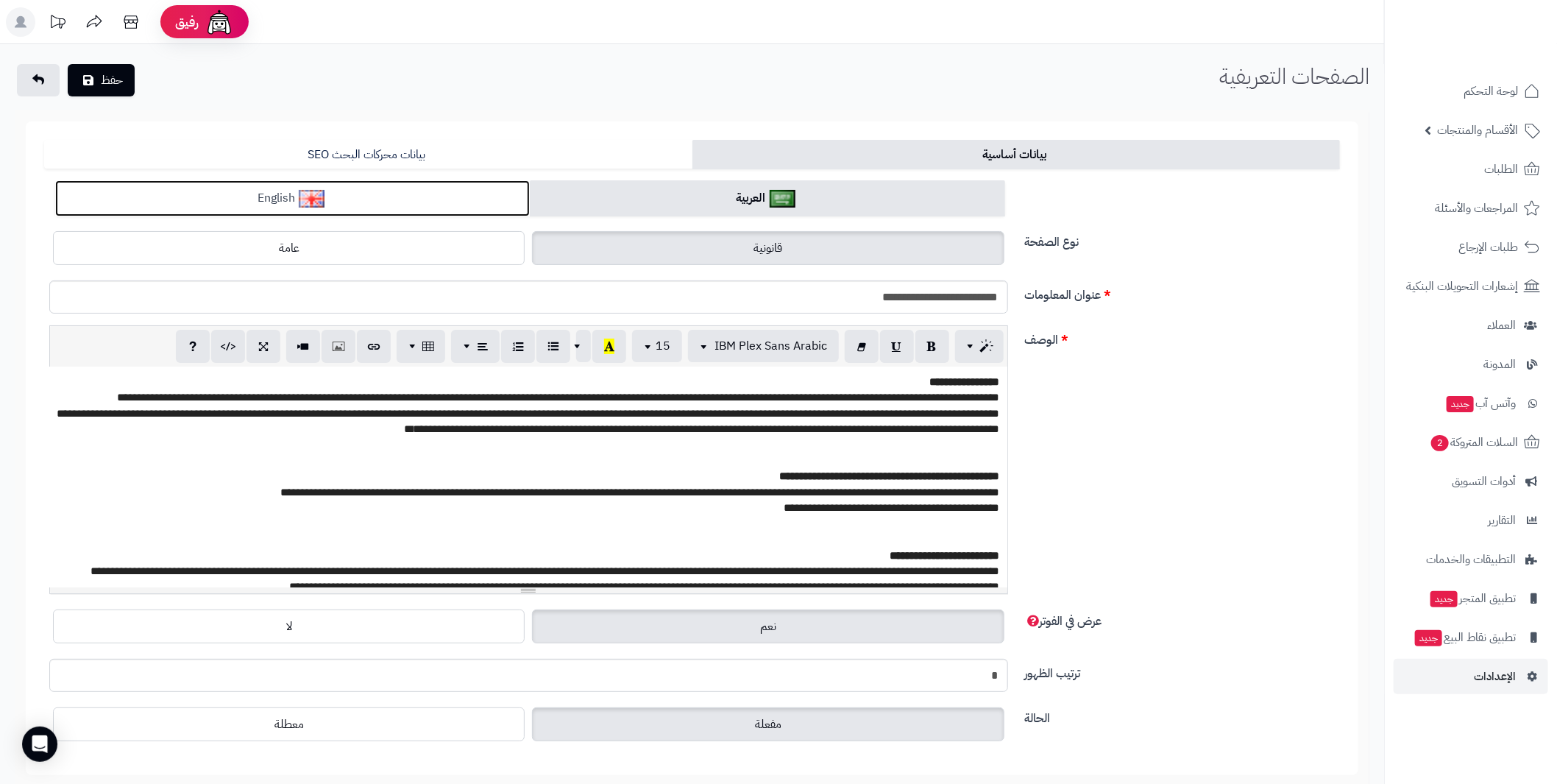
click at [335, 189] on link "English" at bounding box center [293, 198] width 475 height 36
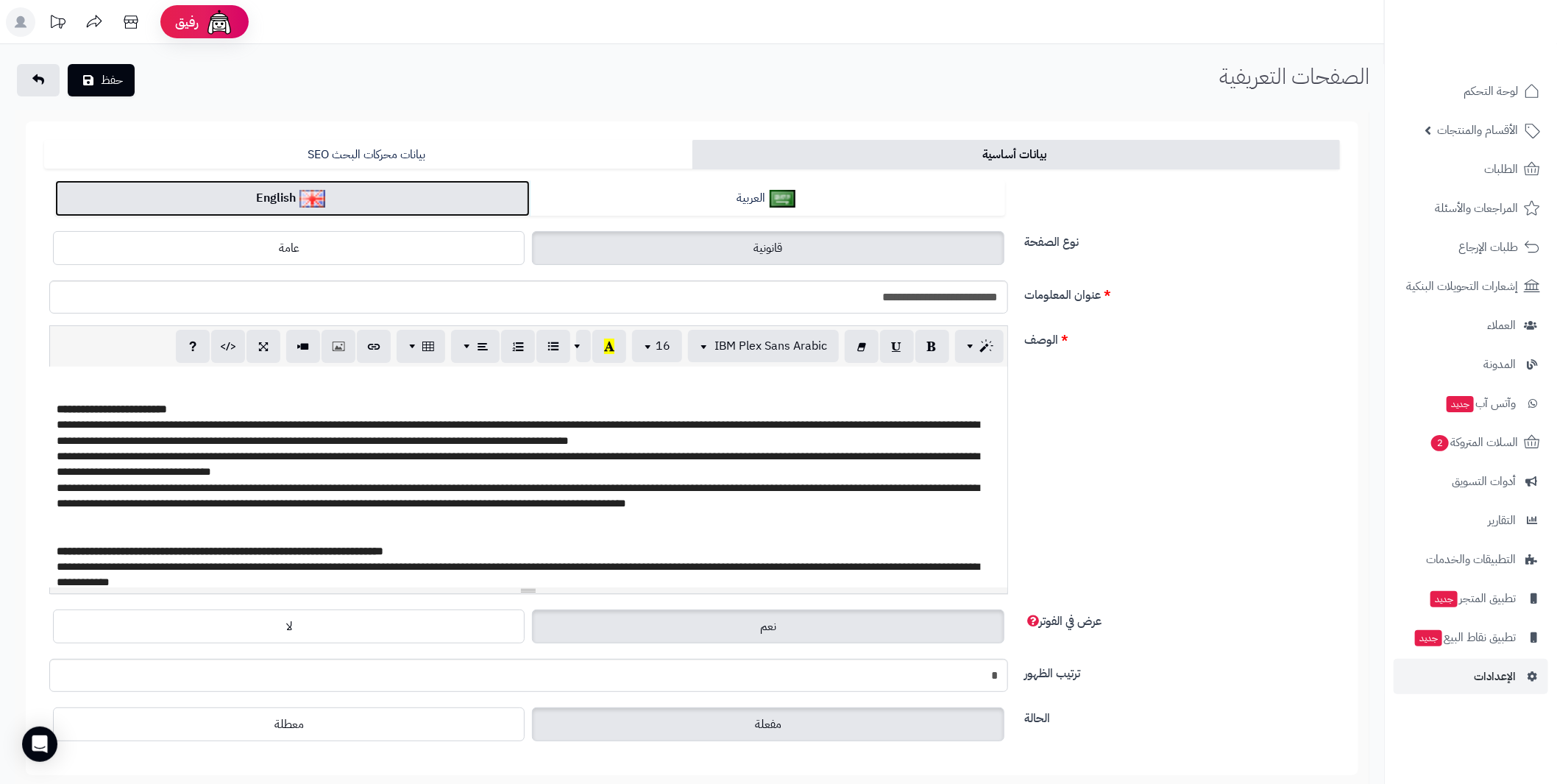
scroll to position [266, 0]
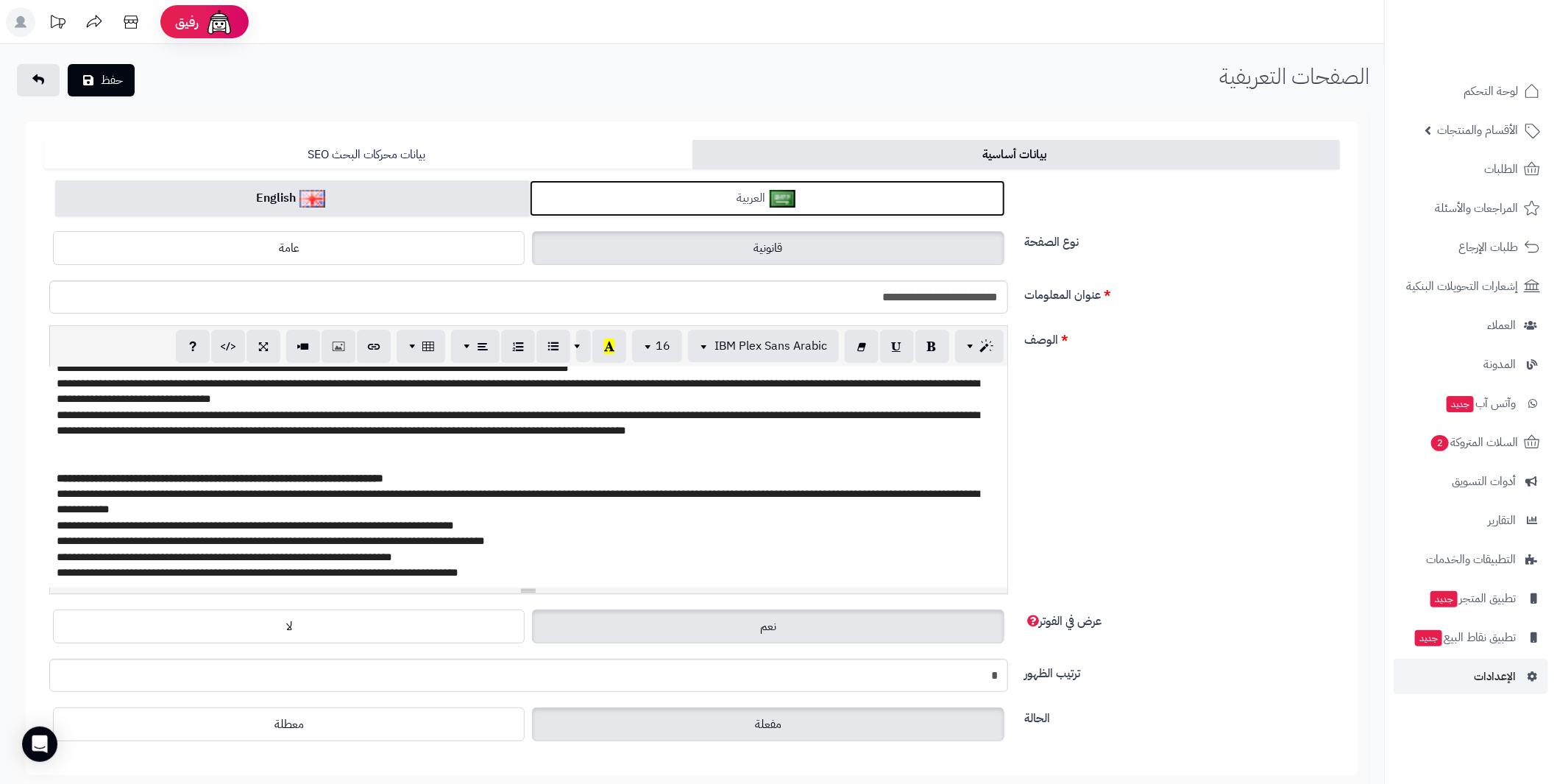
click at [691, 194] on link "العربية" at bounding box center [767, 198] width 475 height 36
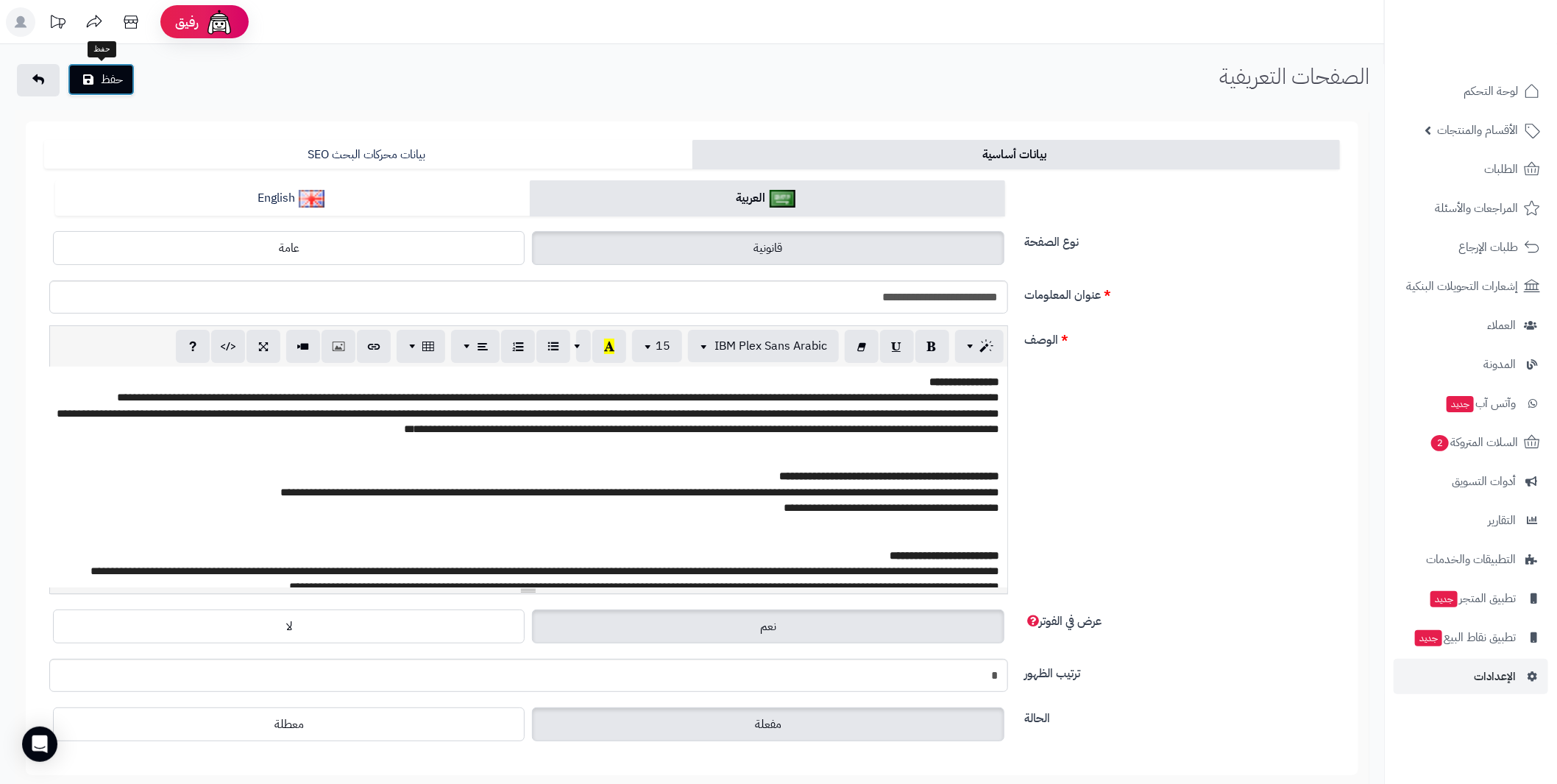
click at [107, 75] on button "حفظ" at bounding box center [101, 79] width 67 height 33
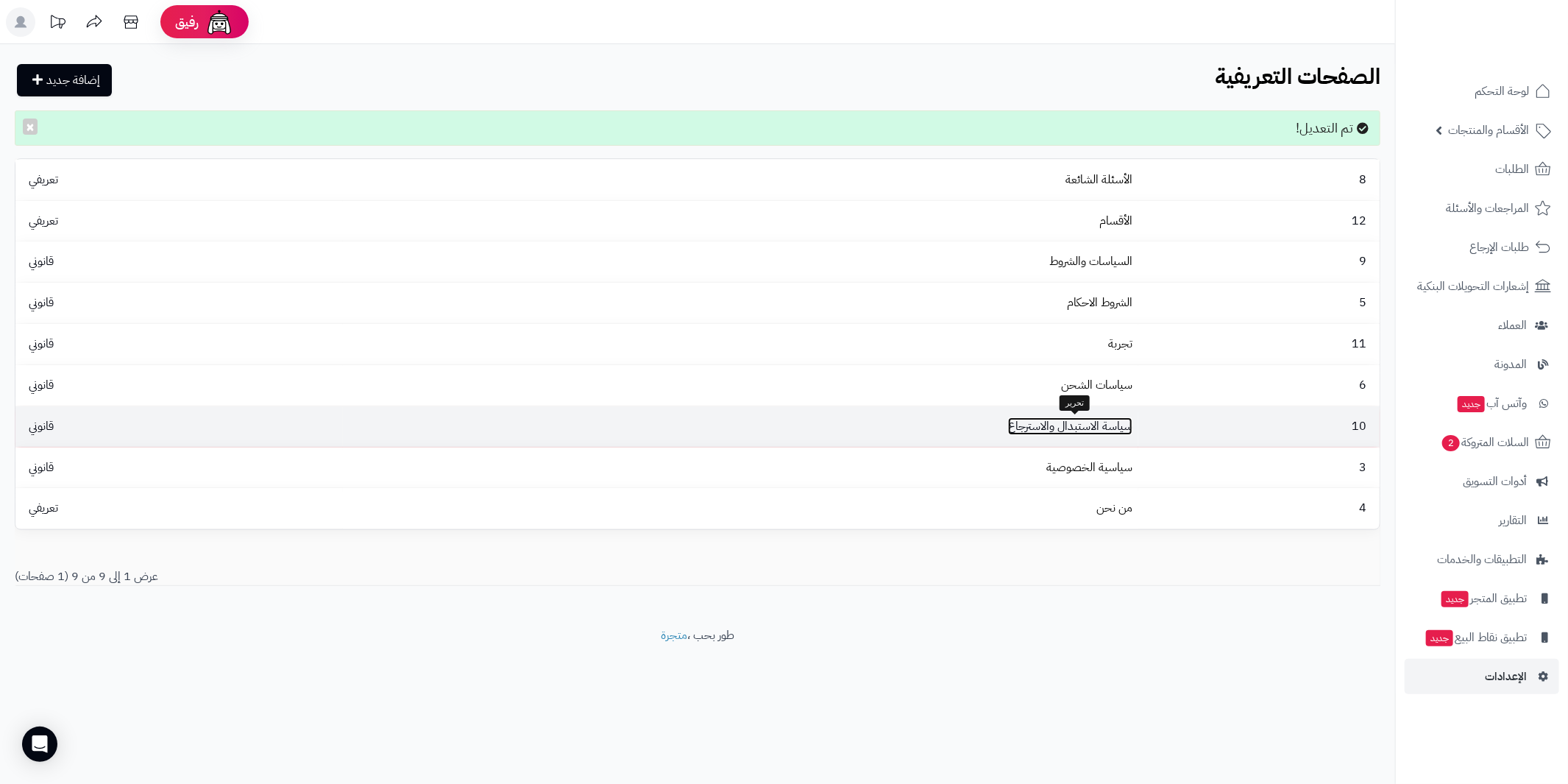
click at [1102, 429] on link "سياسة الاستبدال والاسترجاع" at bounding box center [1069, 426] width 124 height 18
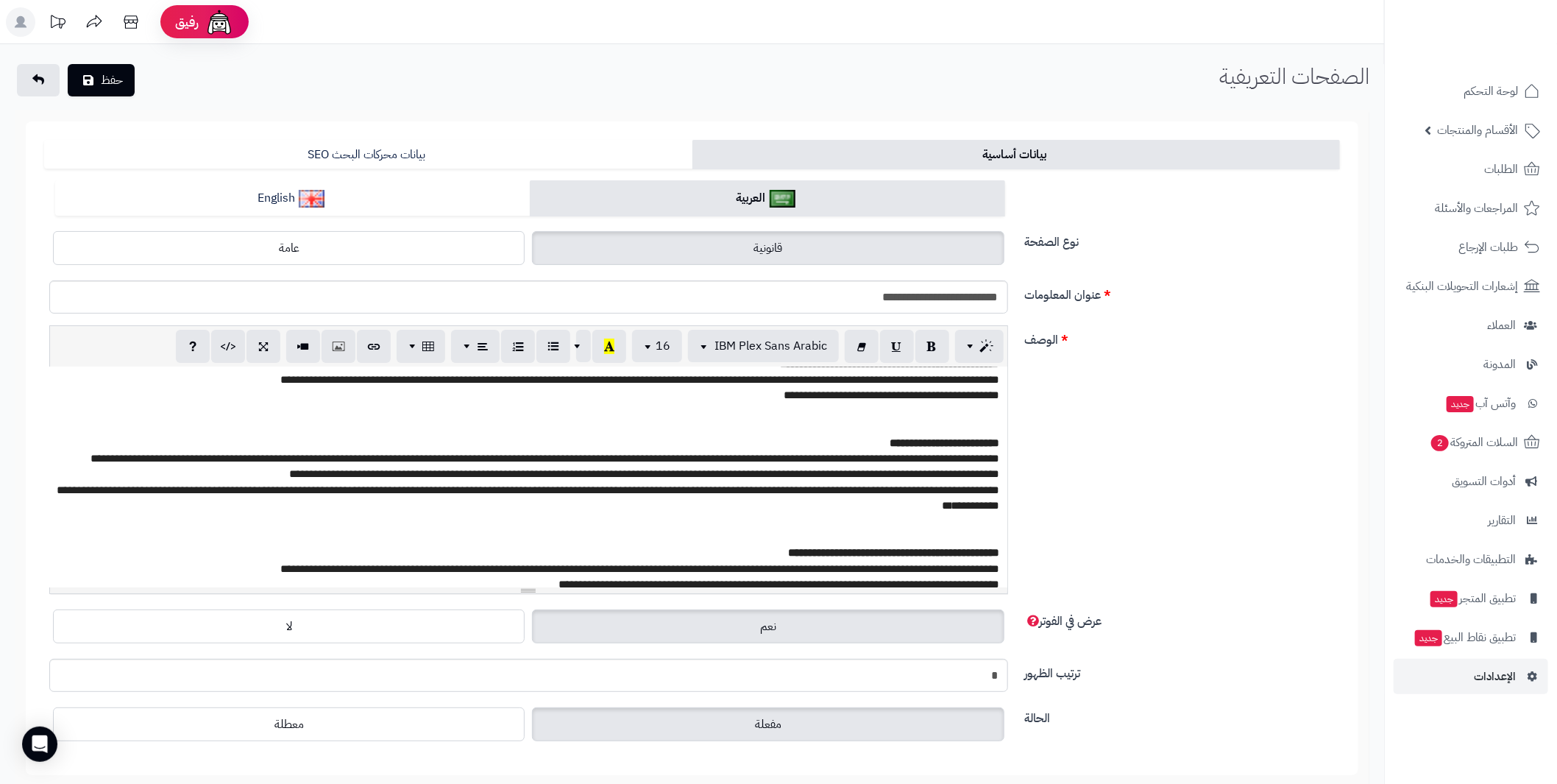
scroll to position [140, 0]
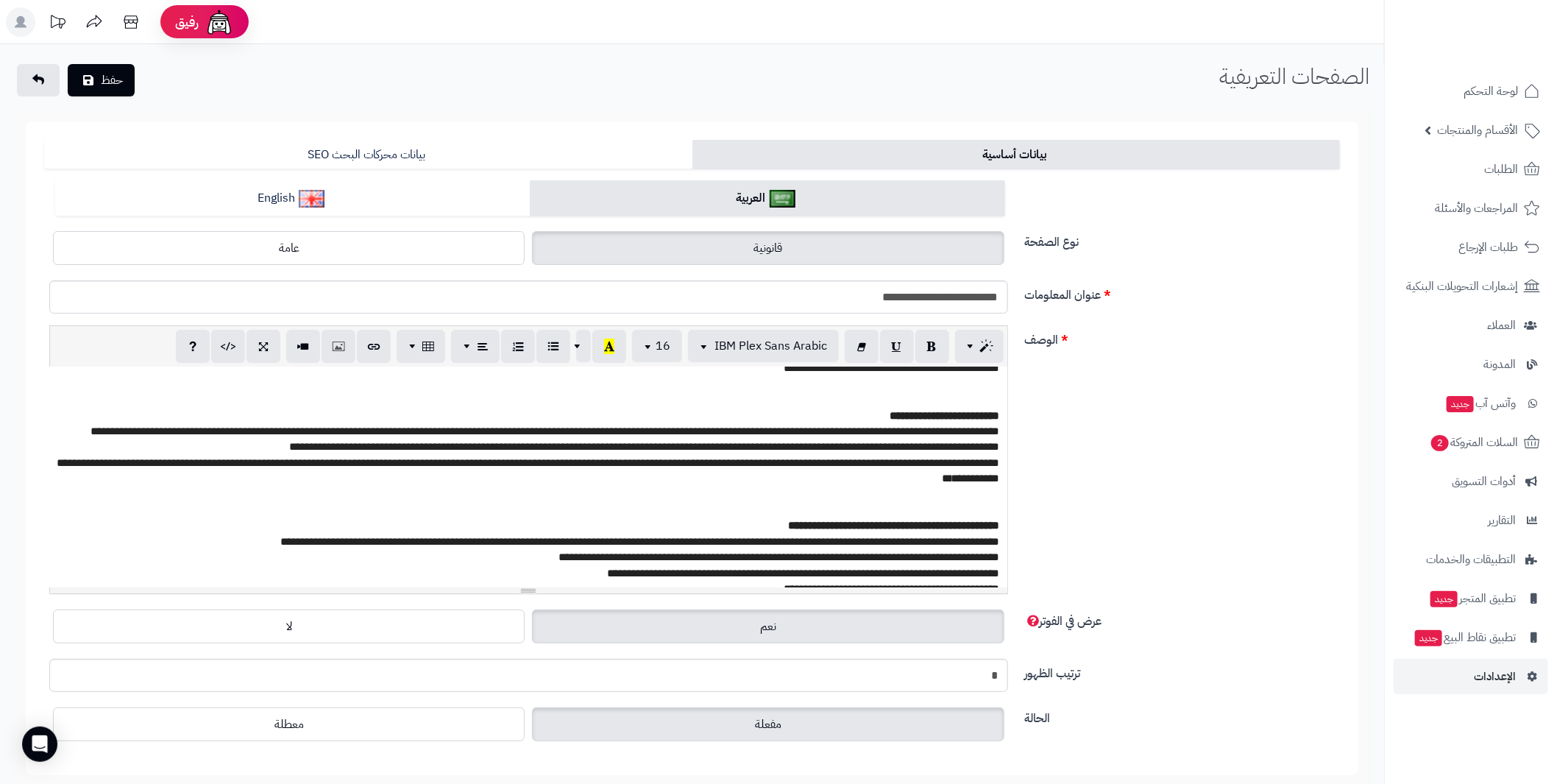
click at [611, 565] on p "**********" at bounding box center [528, 573] width 944 height 16
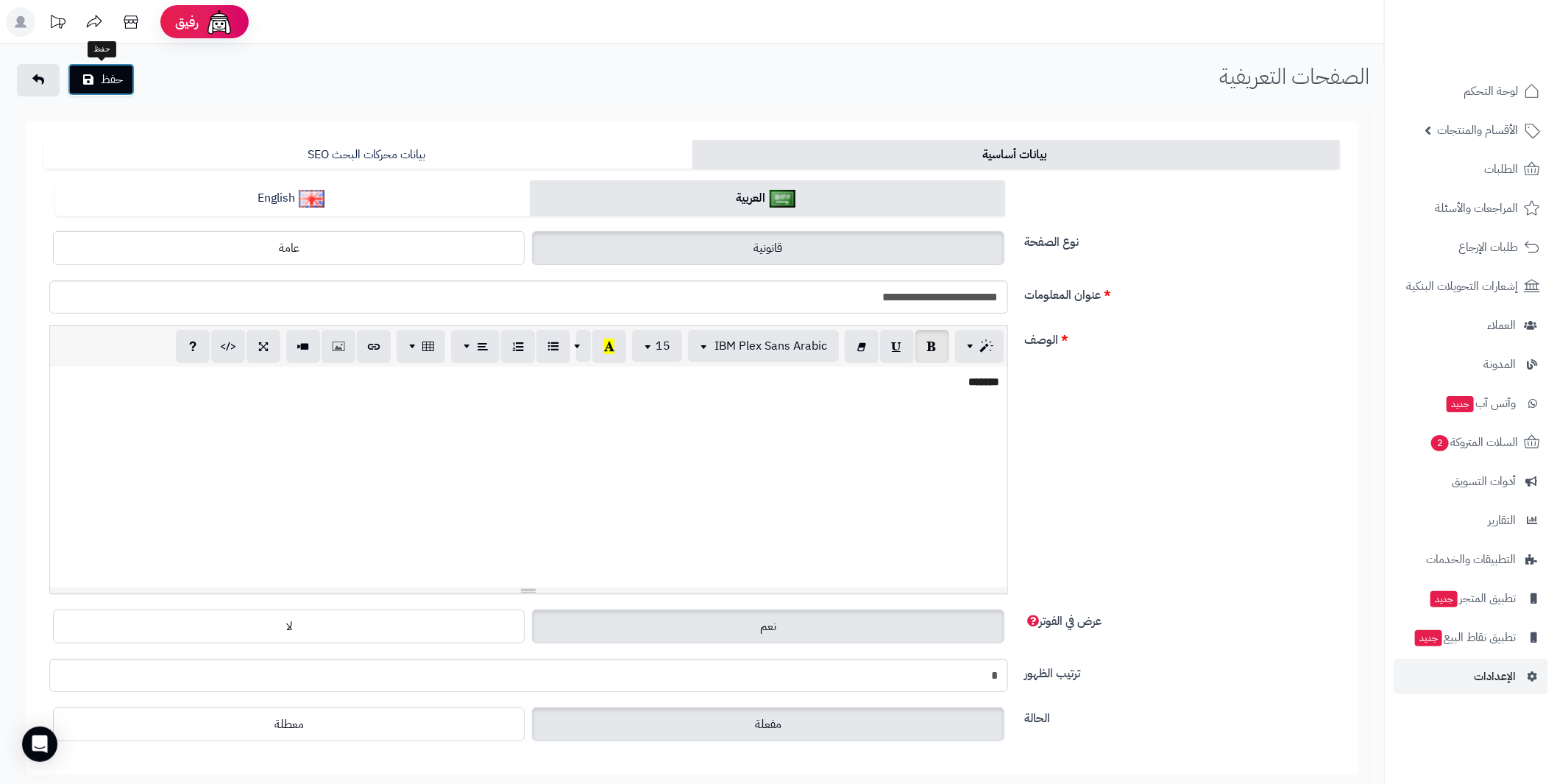
click at [106, 75] on button "حفظ" at bounding box center [101, 79] width 67 height 33
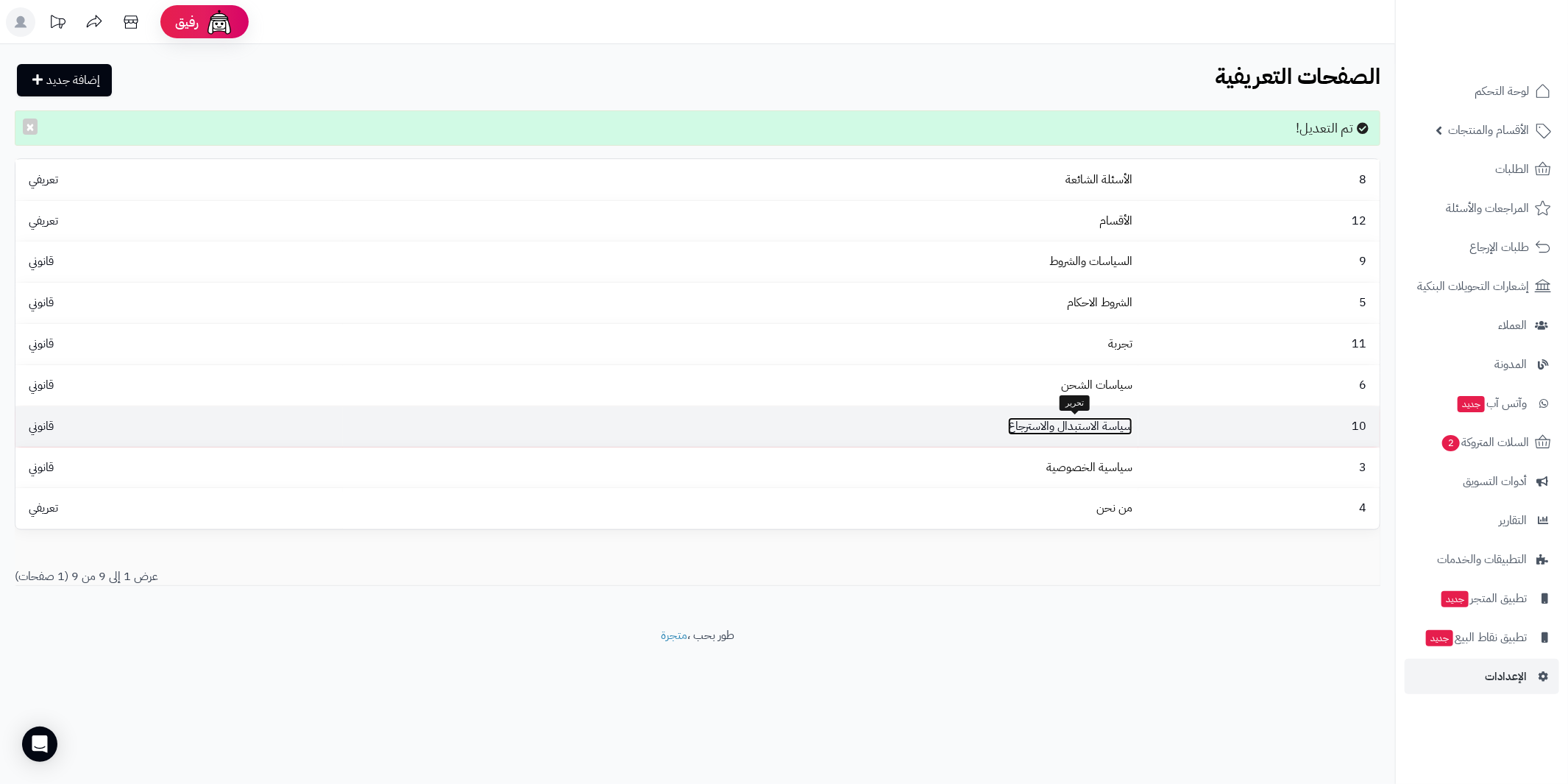
click at [1106, 428] on link "سياسة الاستبدال والاسترجاع" at bounding box center [1069, 426] width 124 height 18
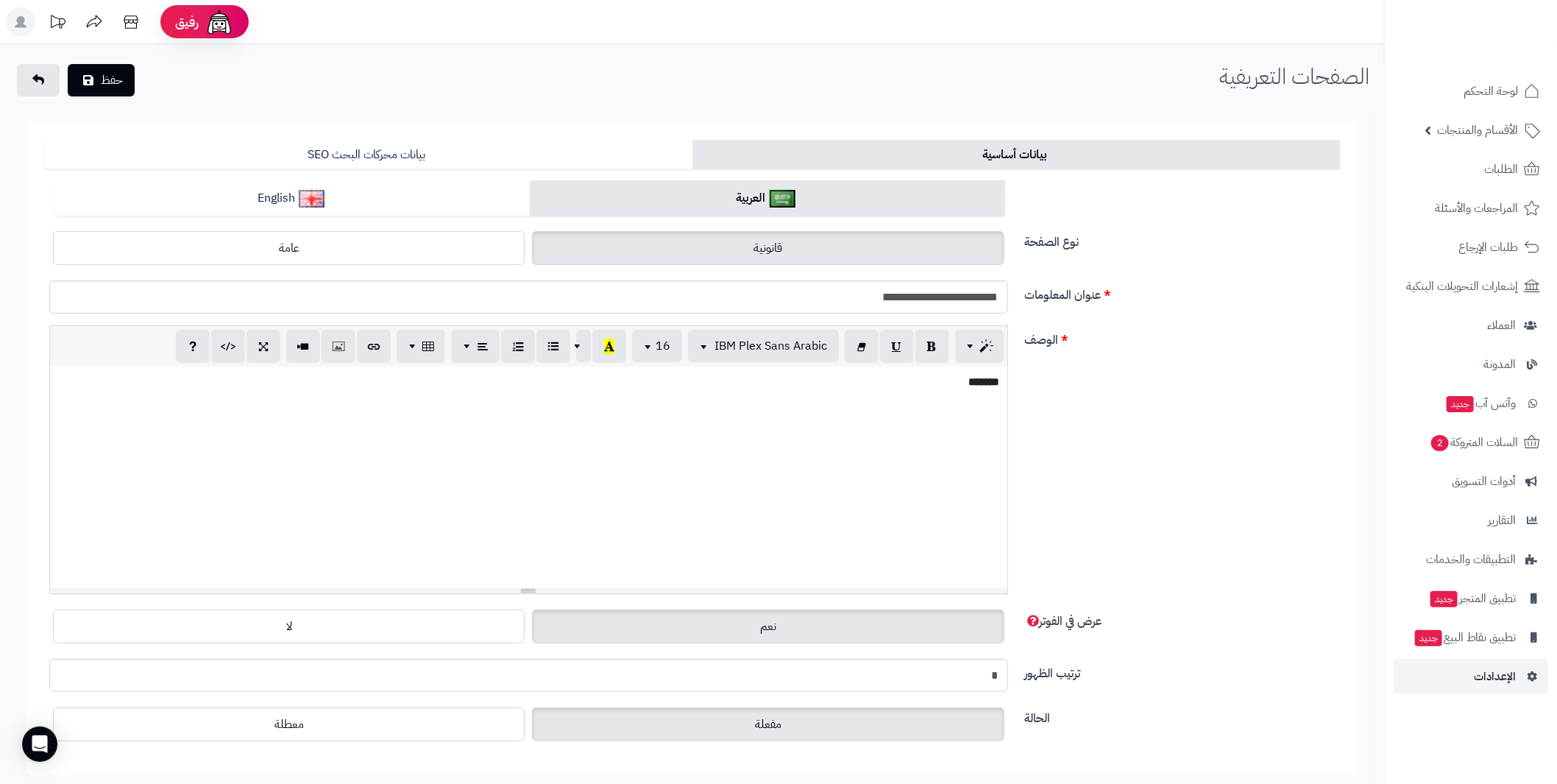
click at [855, 433] on div "*******" at bounding box center [529, 477] width 958 height 221
paste div
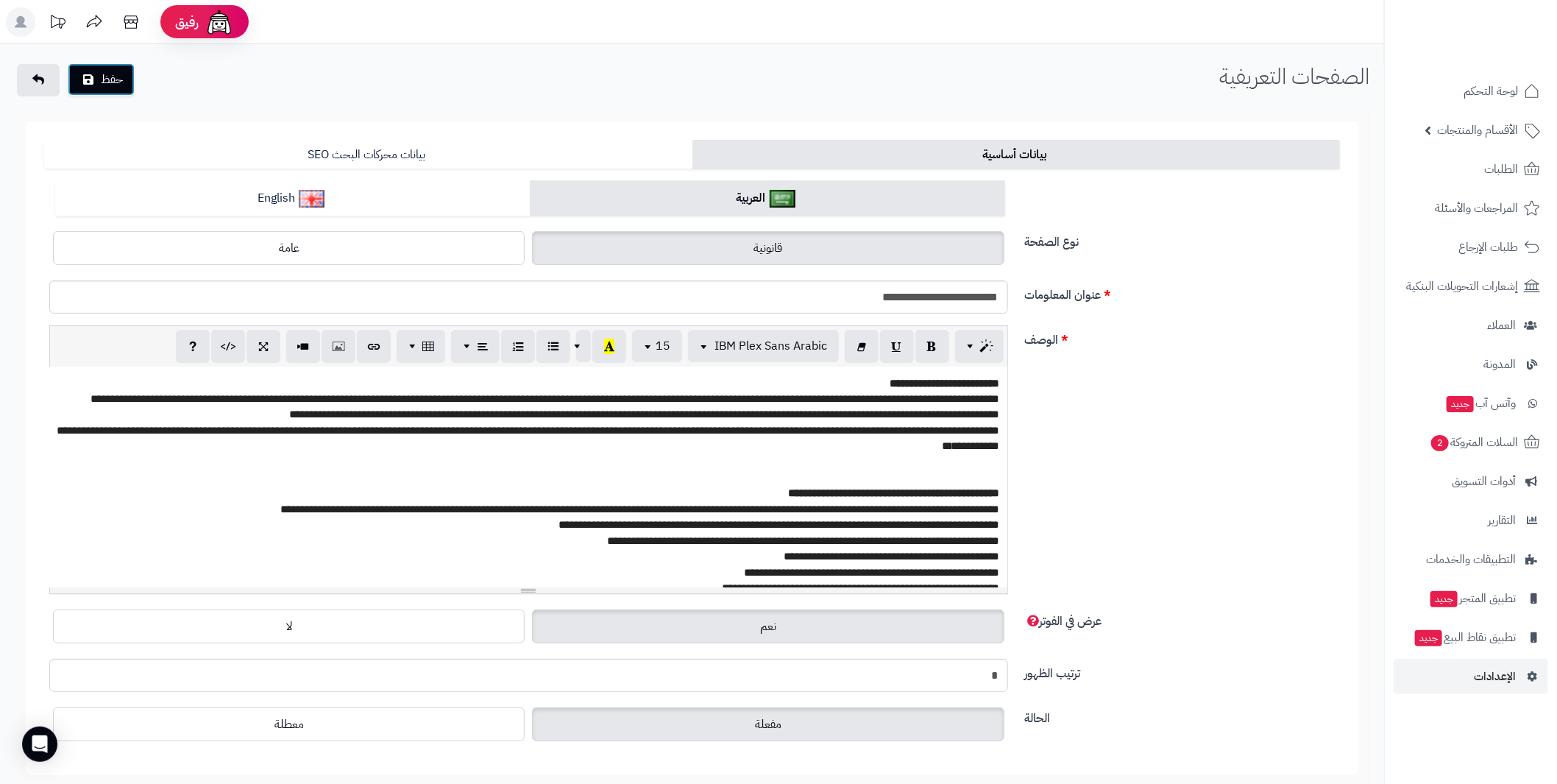
click at [100, 77] on button "حفظ" at bounding box center [101, 79] width 67 height 33
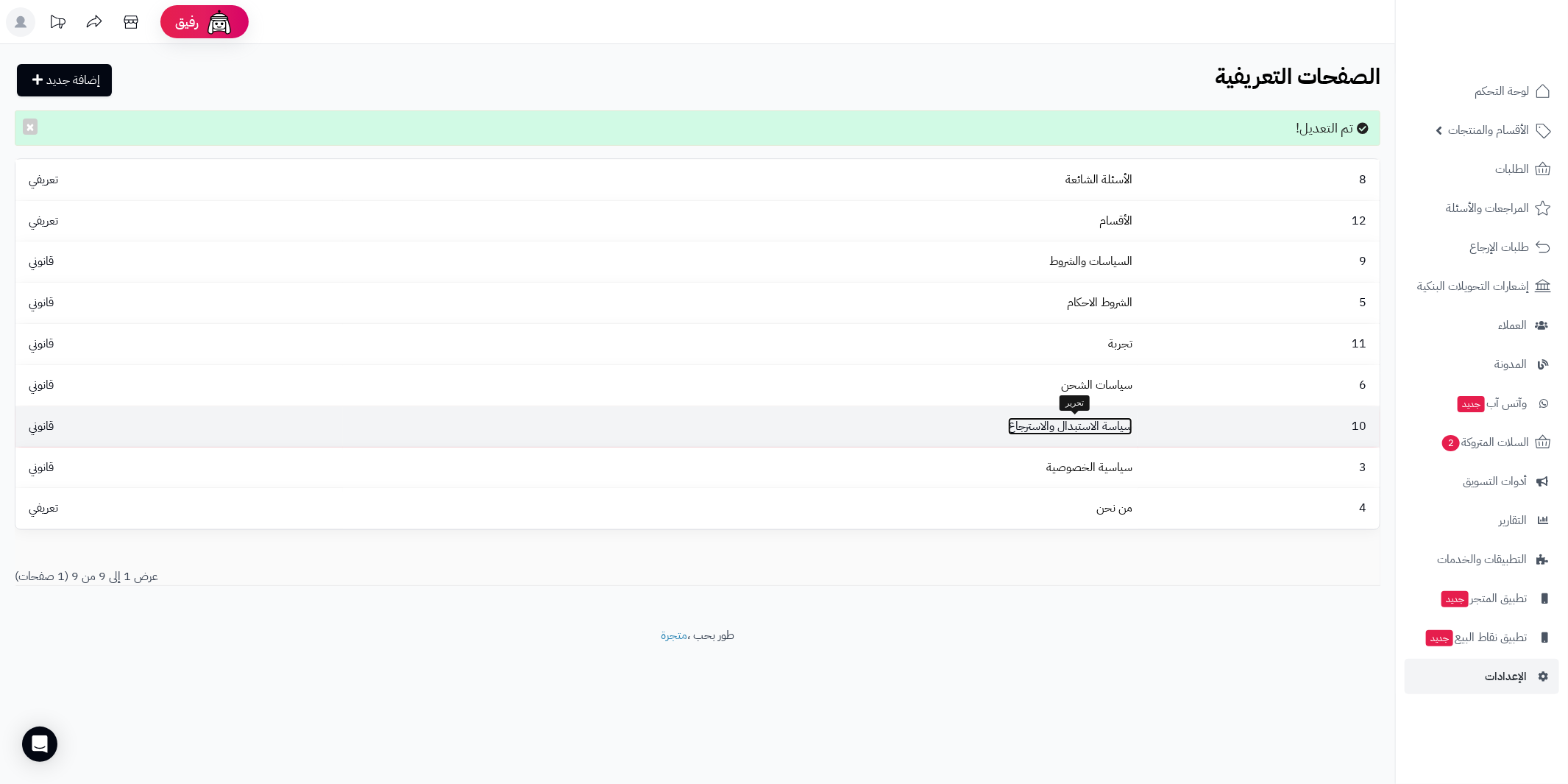
click at [1106, 421] on link "سياسة الاستبدال والاسترجاع" at bounding box center [1069, 426] width 124 height 18
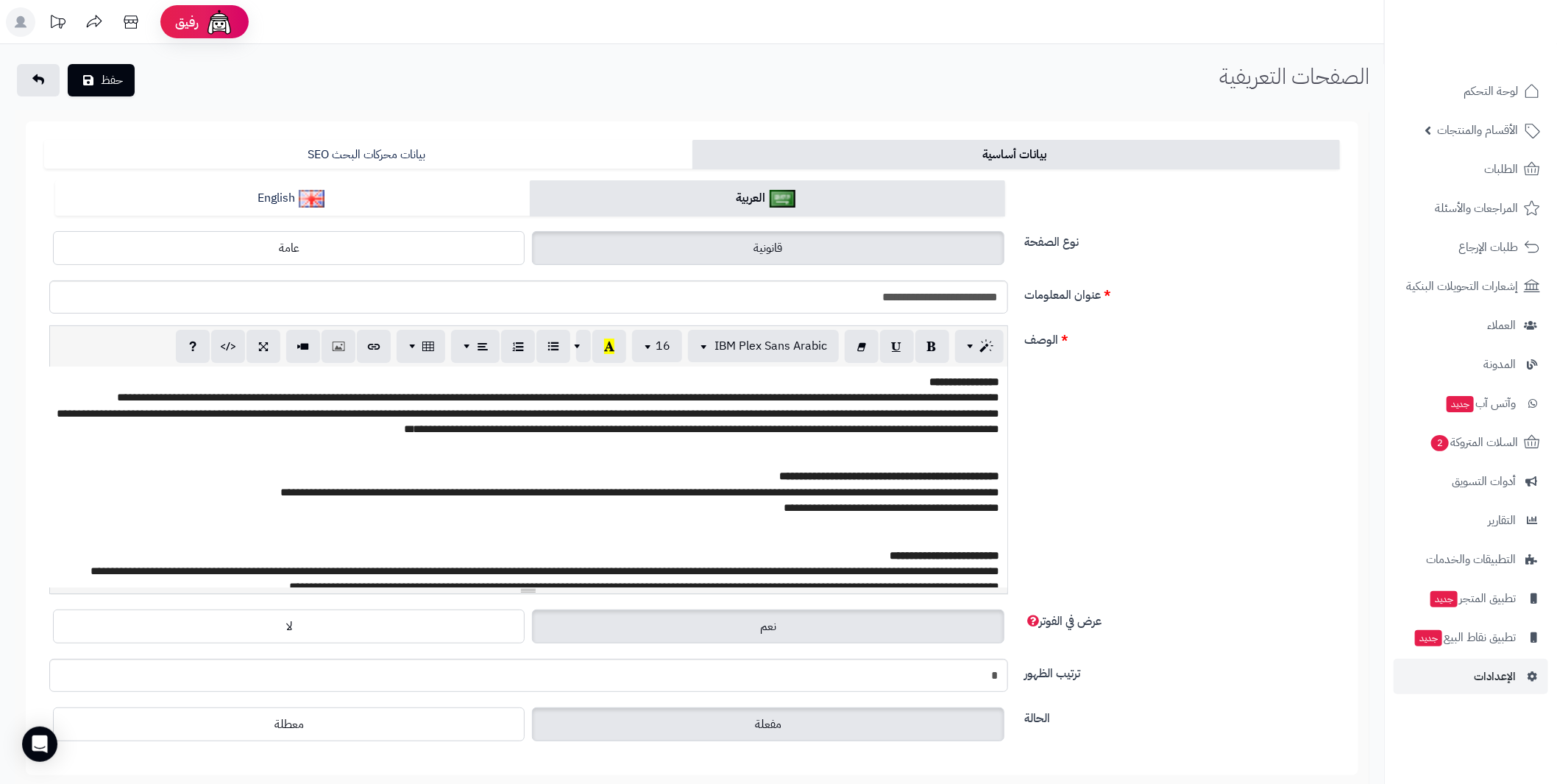
scroll to position [140, 0]
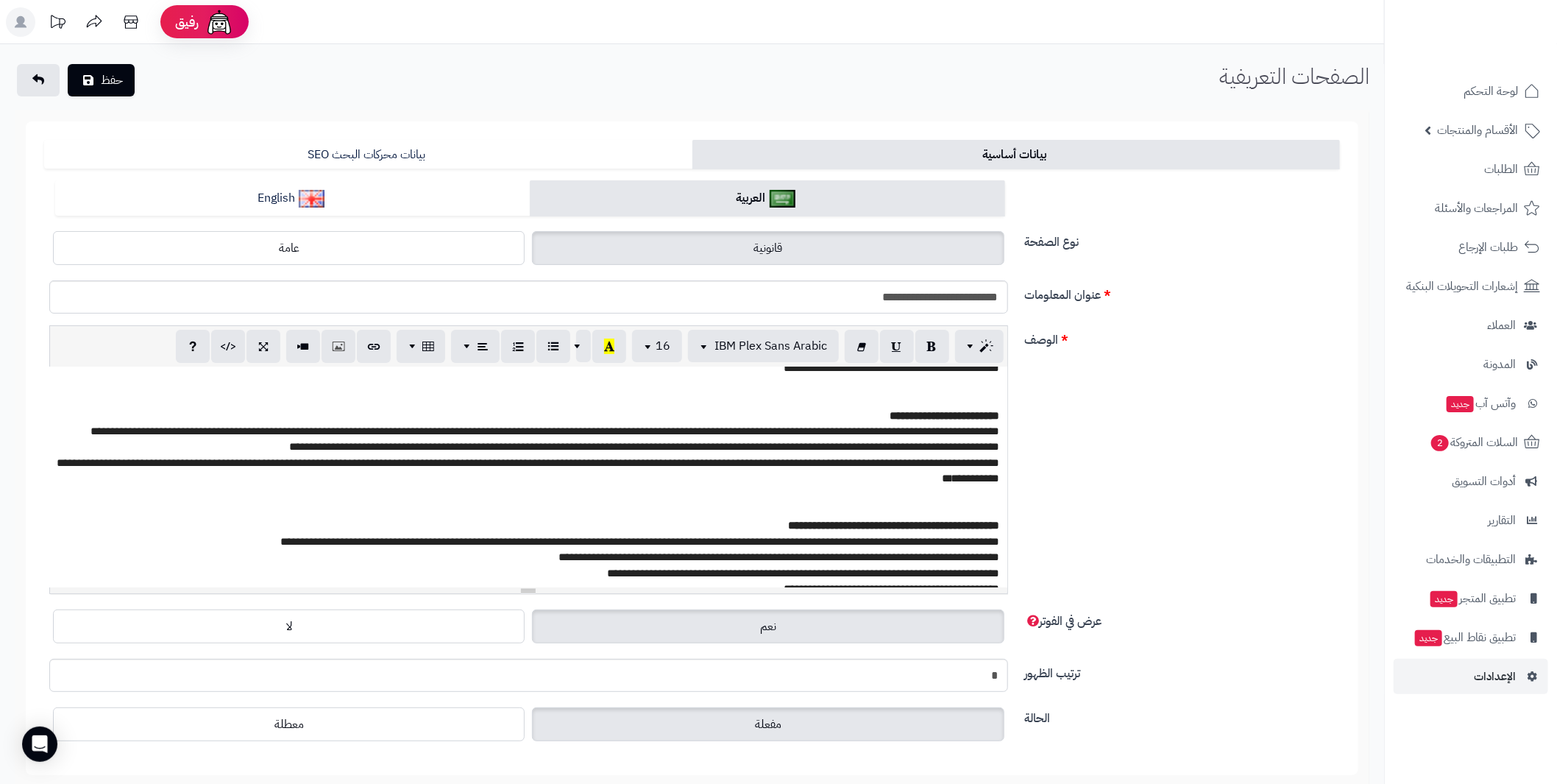
click at [996, 502] on p at bounding box center [528, 510] width 944 height 16
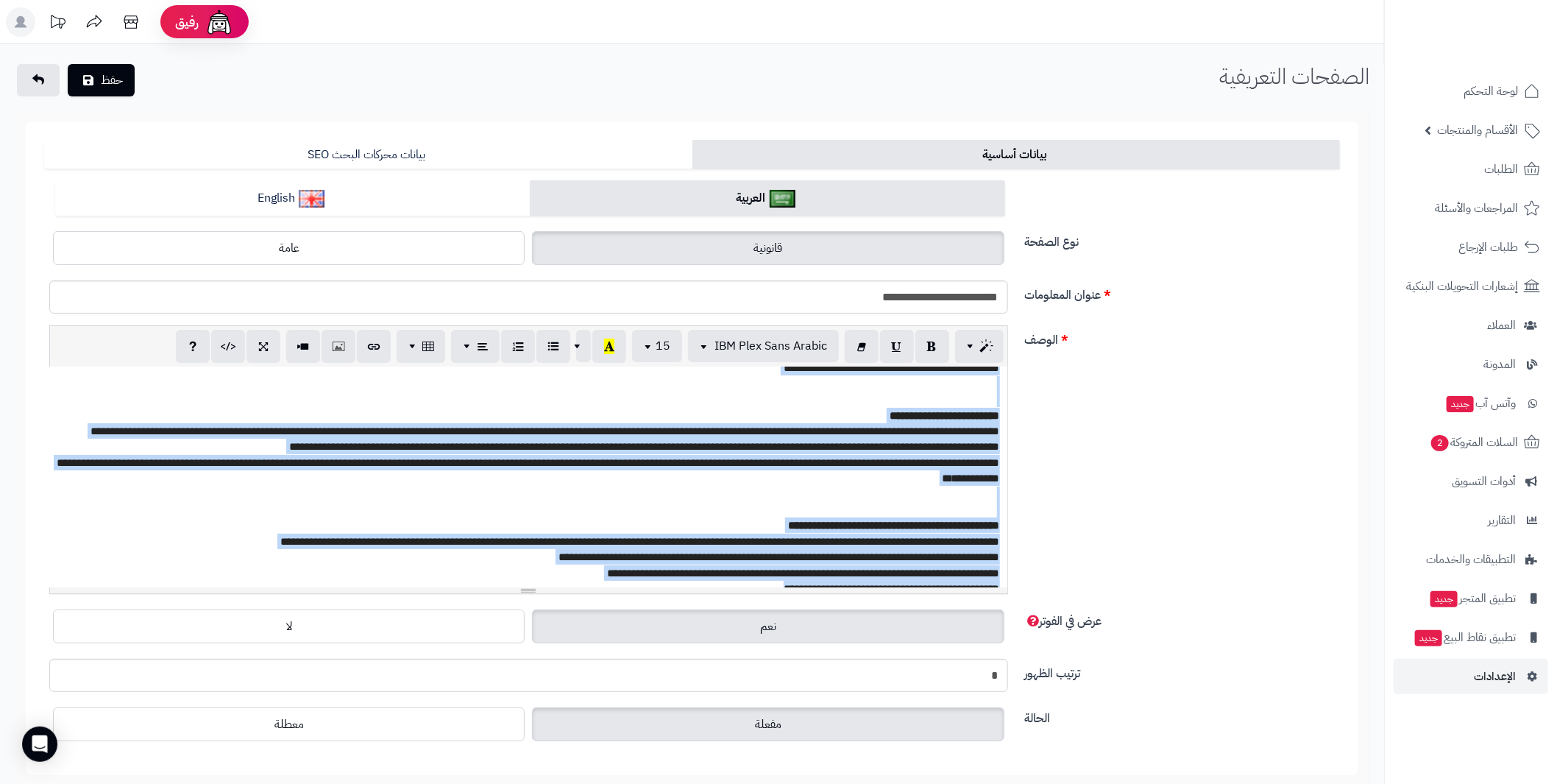
paste div
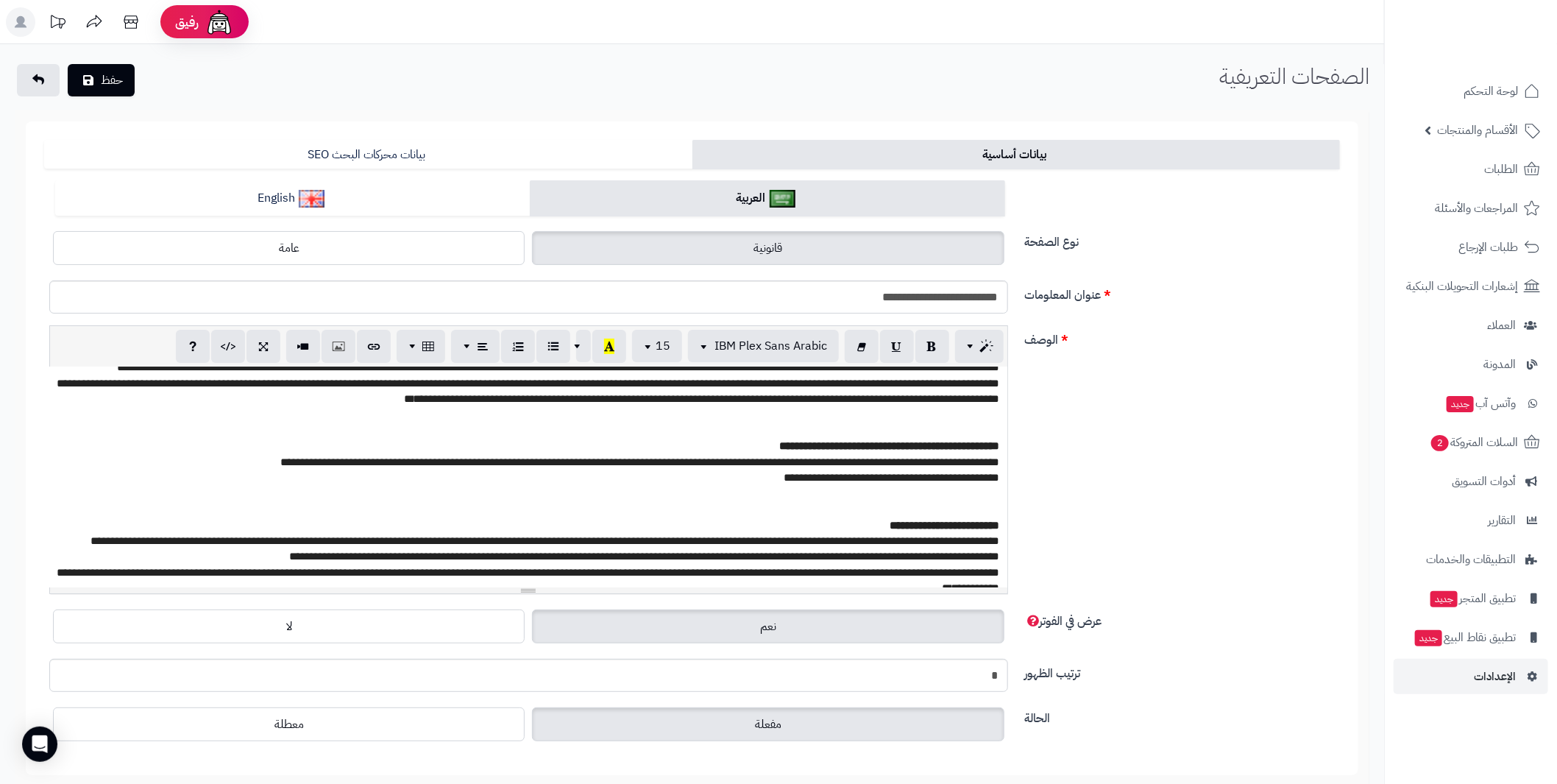
scroll to position [0, 0]
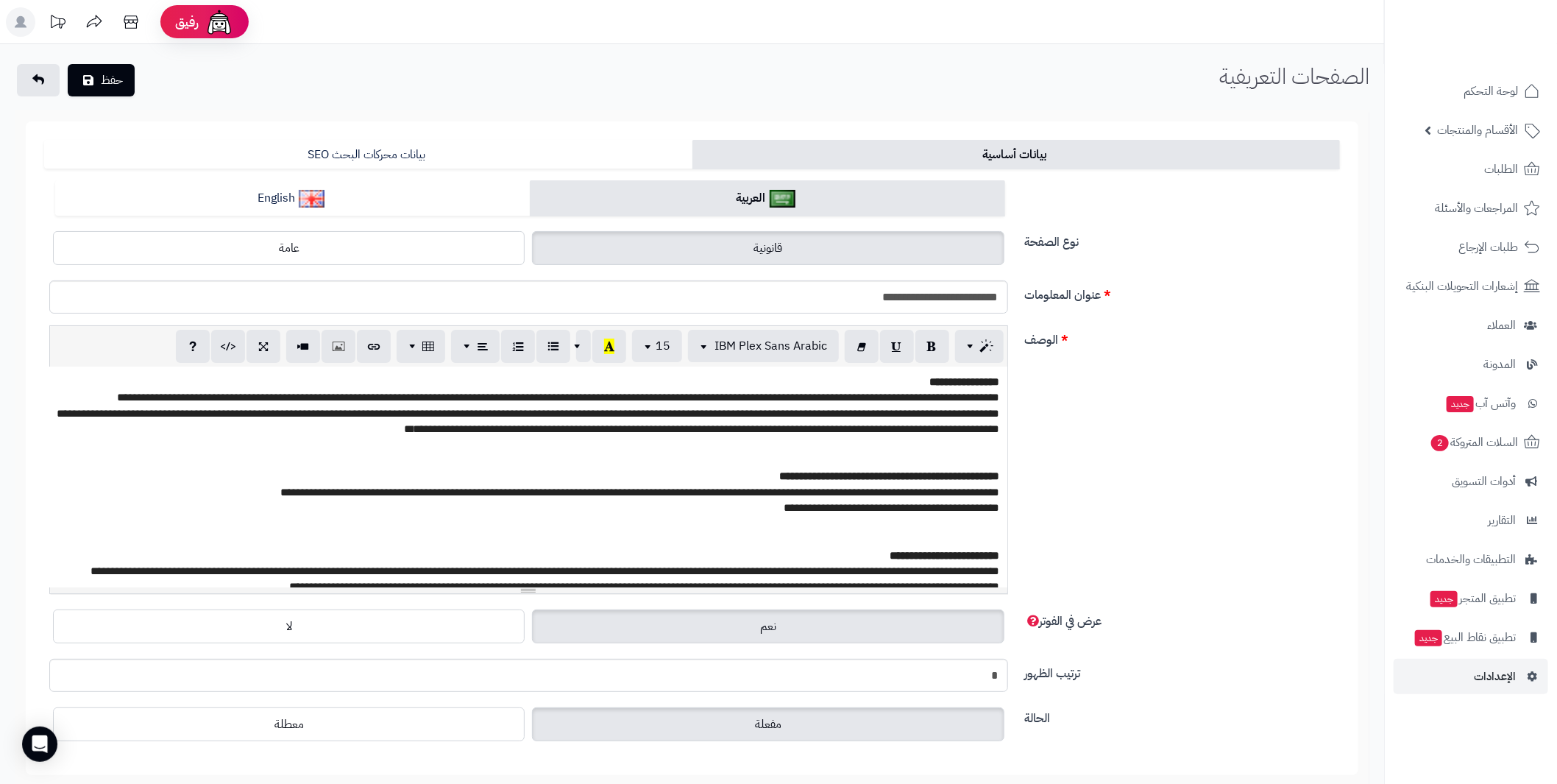
click at [1000, 473] on div "**********" at bounding box center [529, 477] width 959 height 221
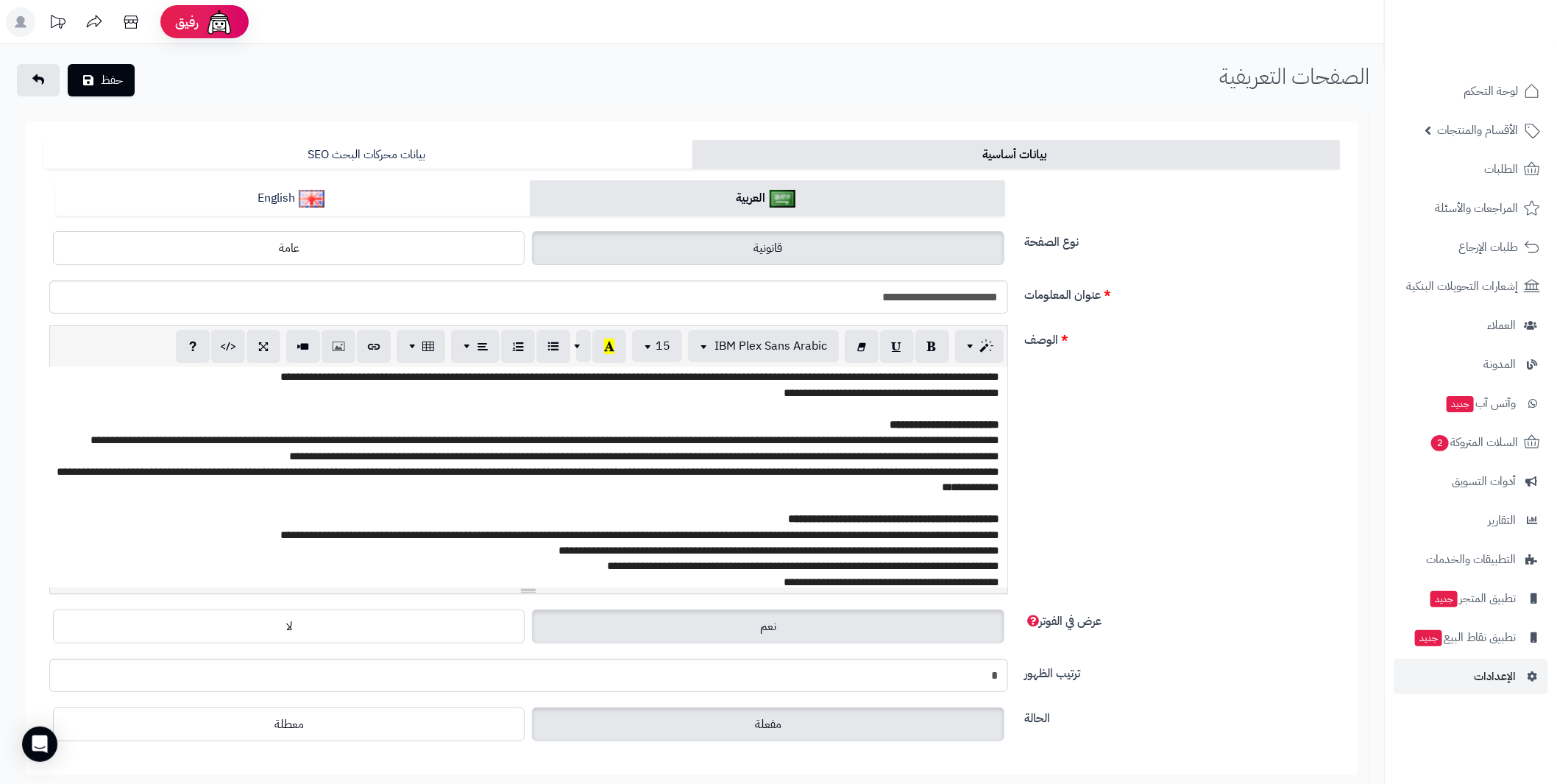
scroll to position [115, 0]
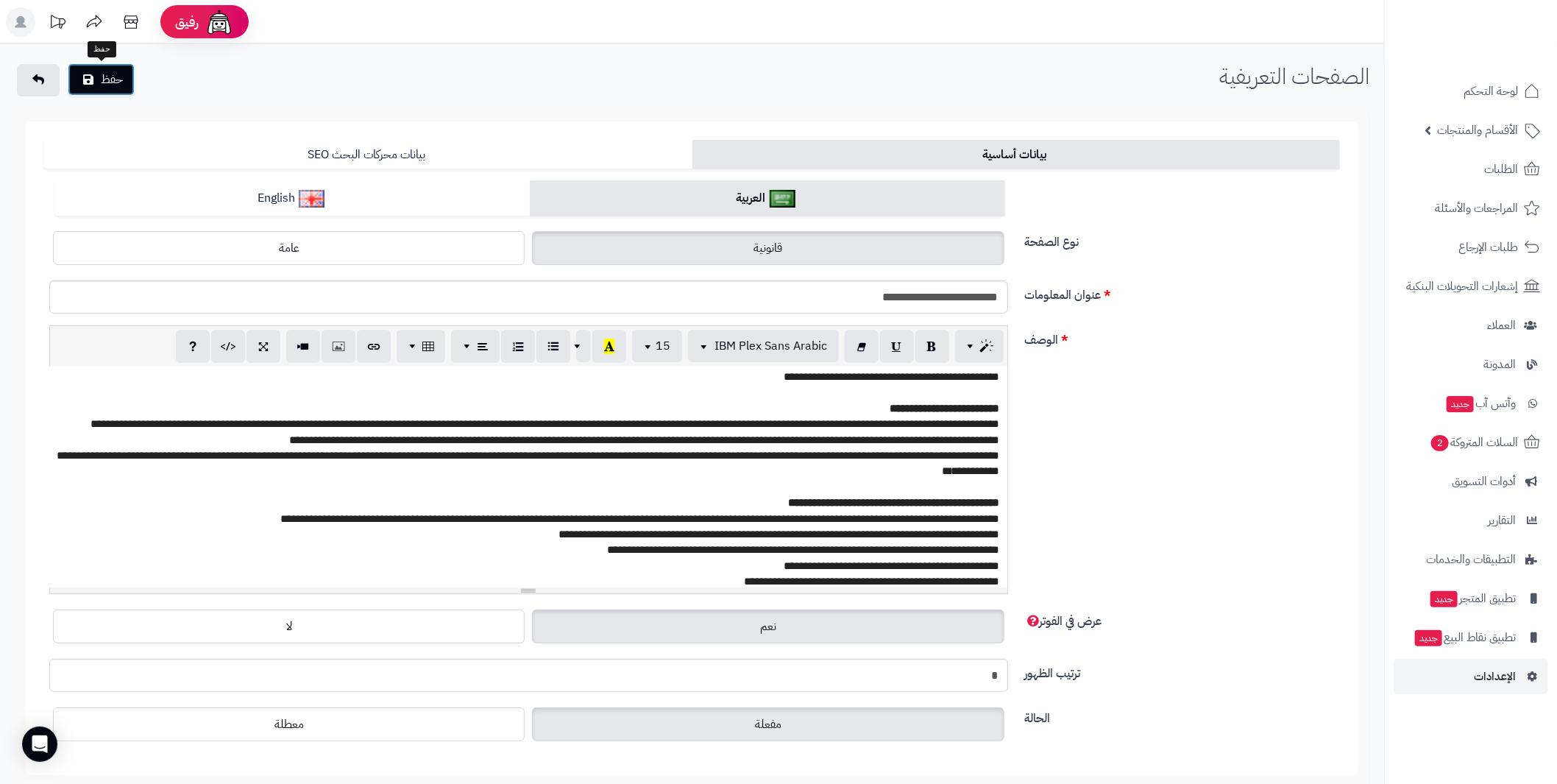
click at [87, 83] on icon "submit" at bounding box center [88, 79] width 11 height 11
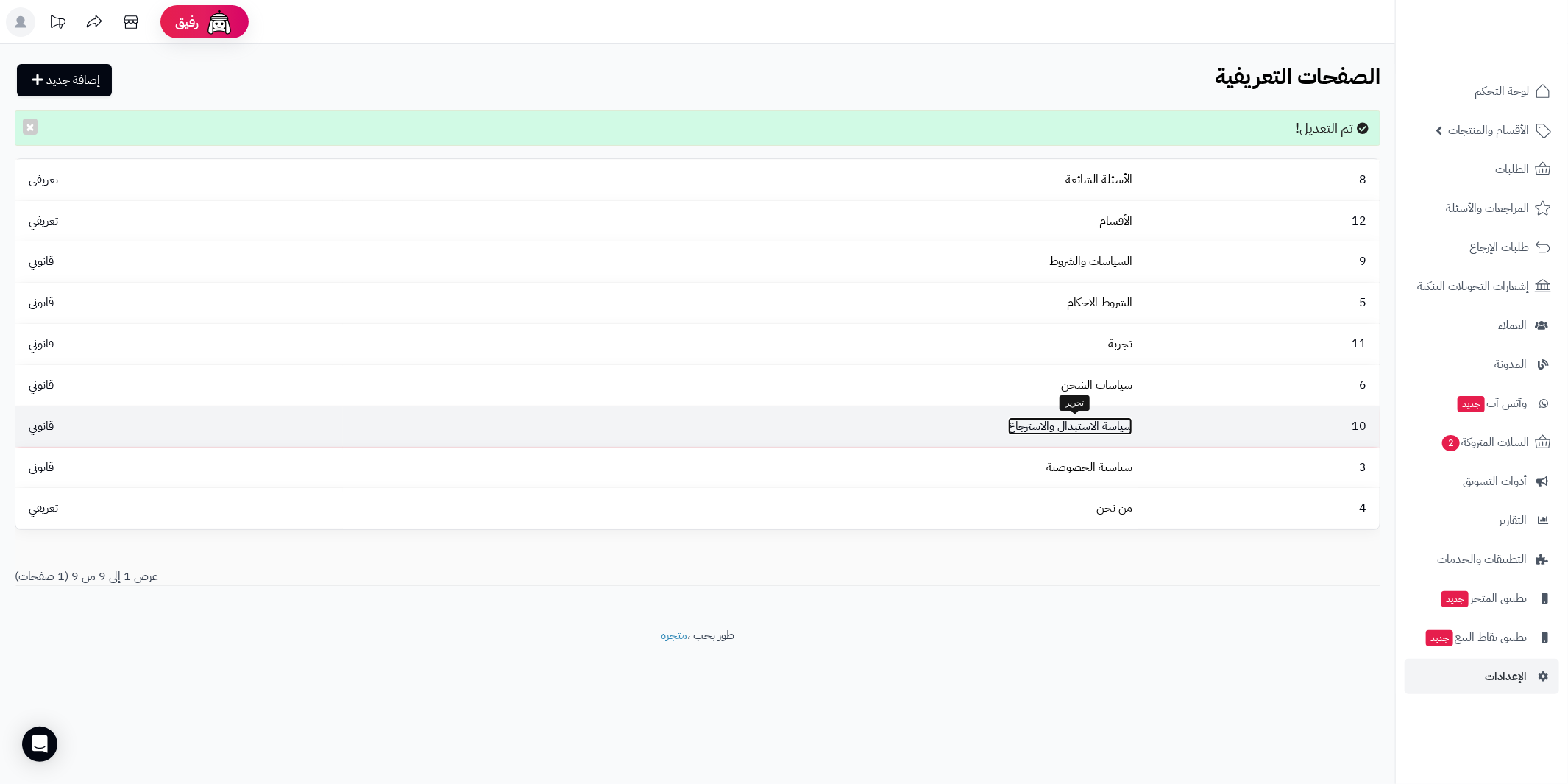
click at [1106, 426] on link "سياسة الاستبدال والاسترجاع" at bounding box center [1069, 426] width 124 height 18
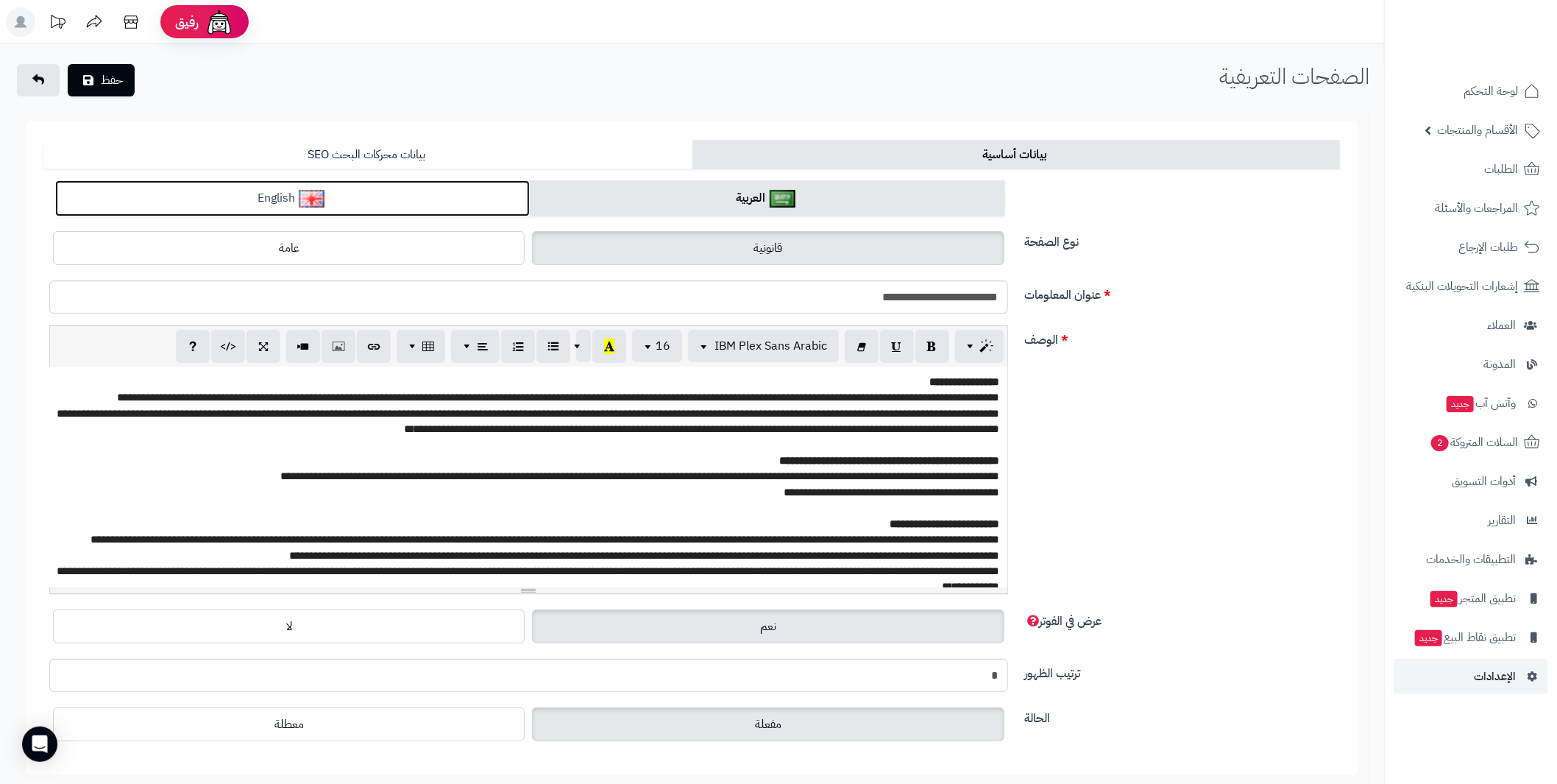
click at [322, 204] on img at bounding box center [311, 198] width 26 height 18
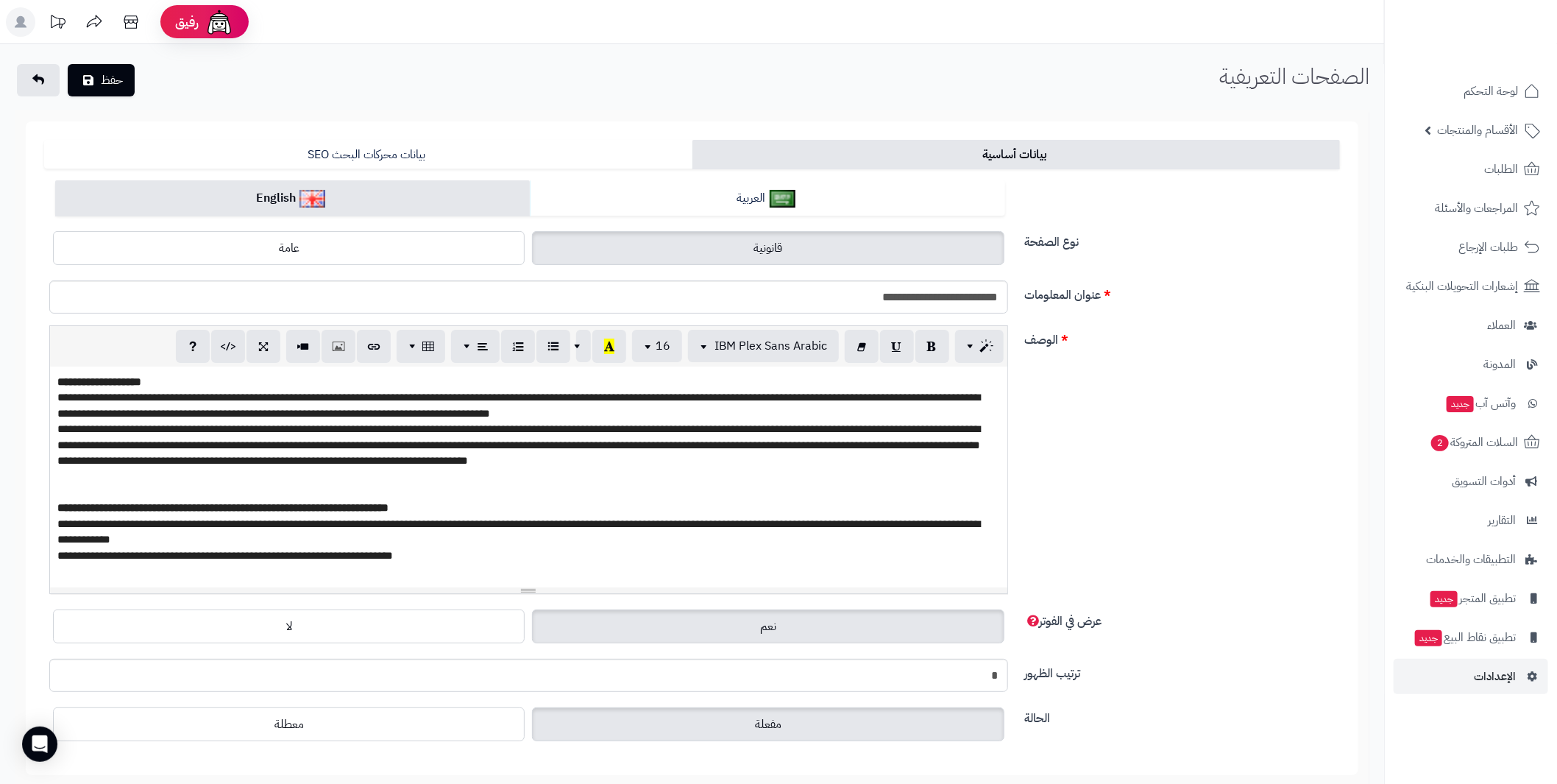
click at [388, 502] on span "**********" at bounding box center [223, 507] width 331 height 11
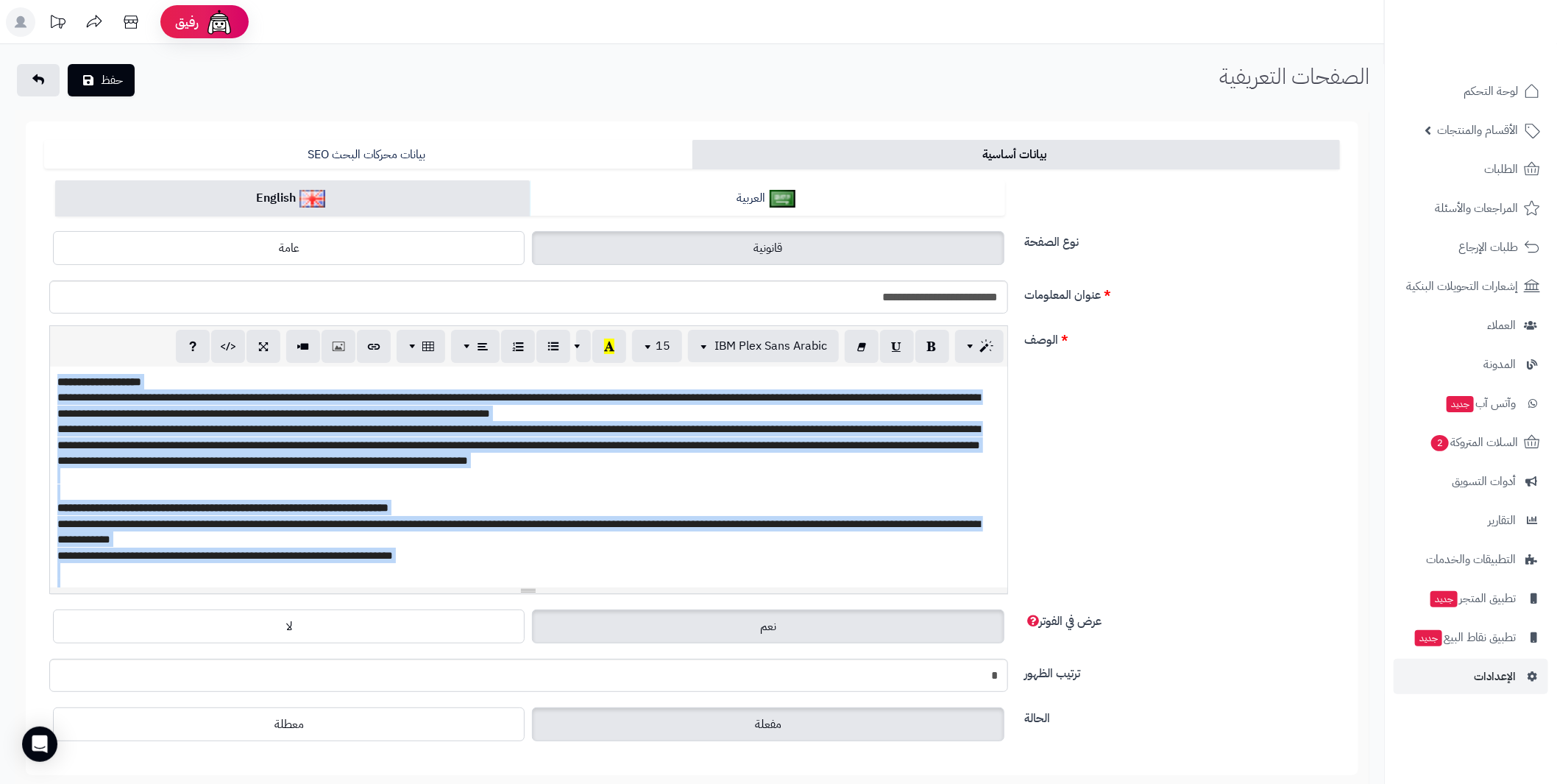
paste div
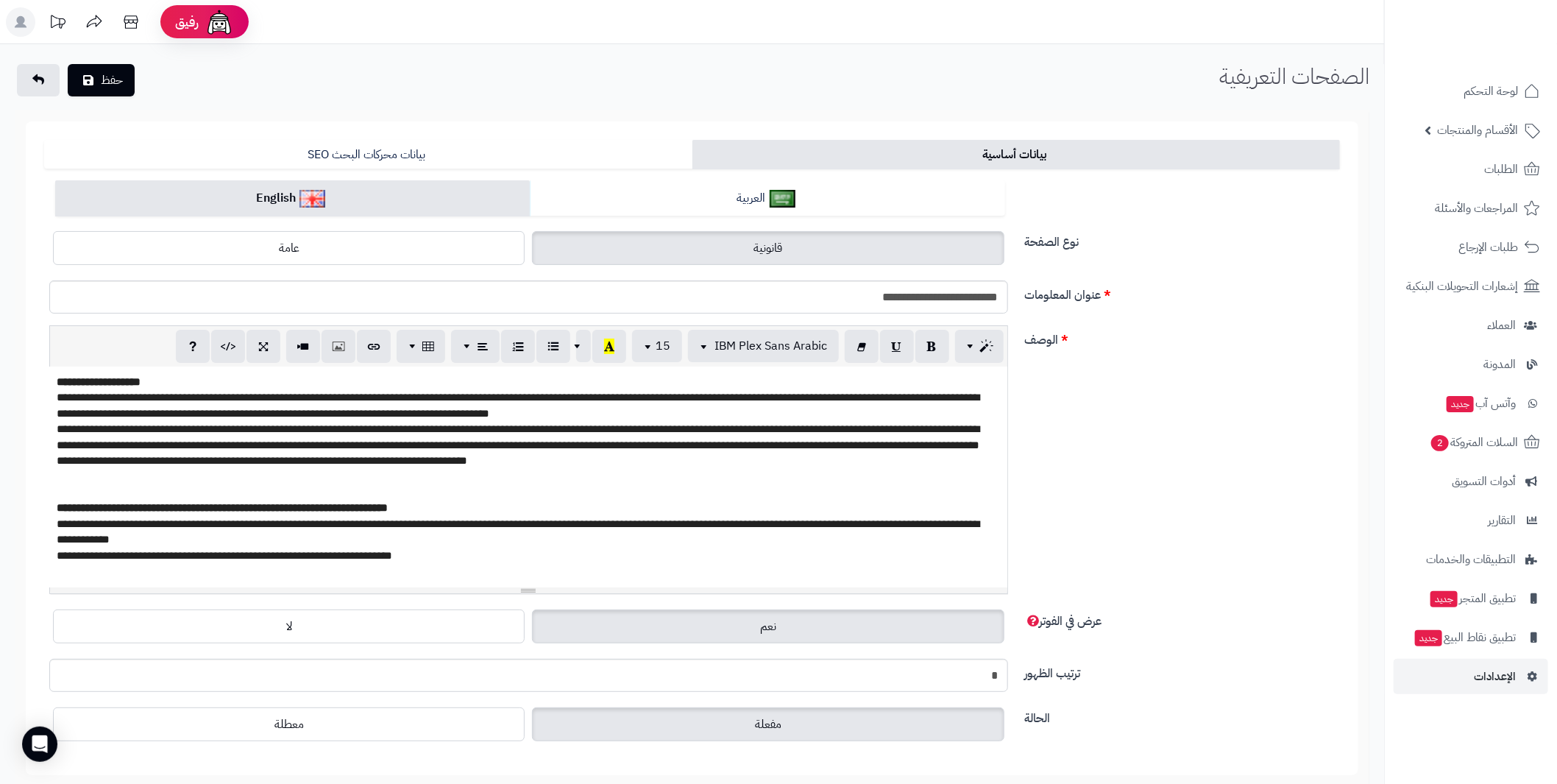
click at [65, 502] on div "**********" at bounding box center [529, 477] width 959 height 221
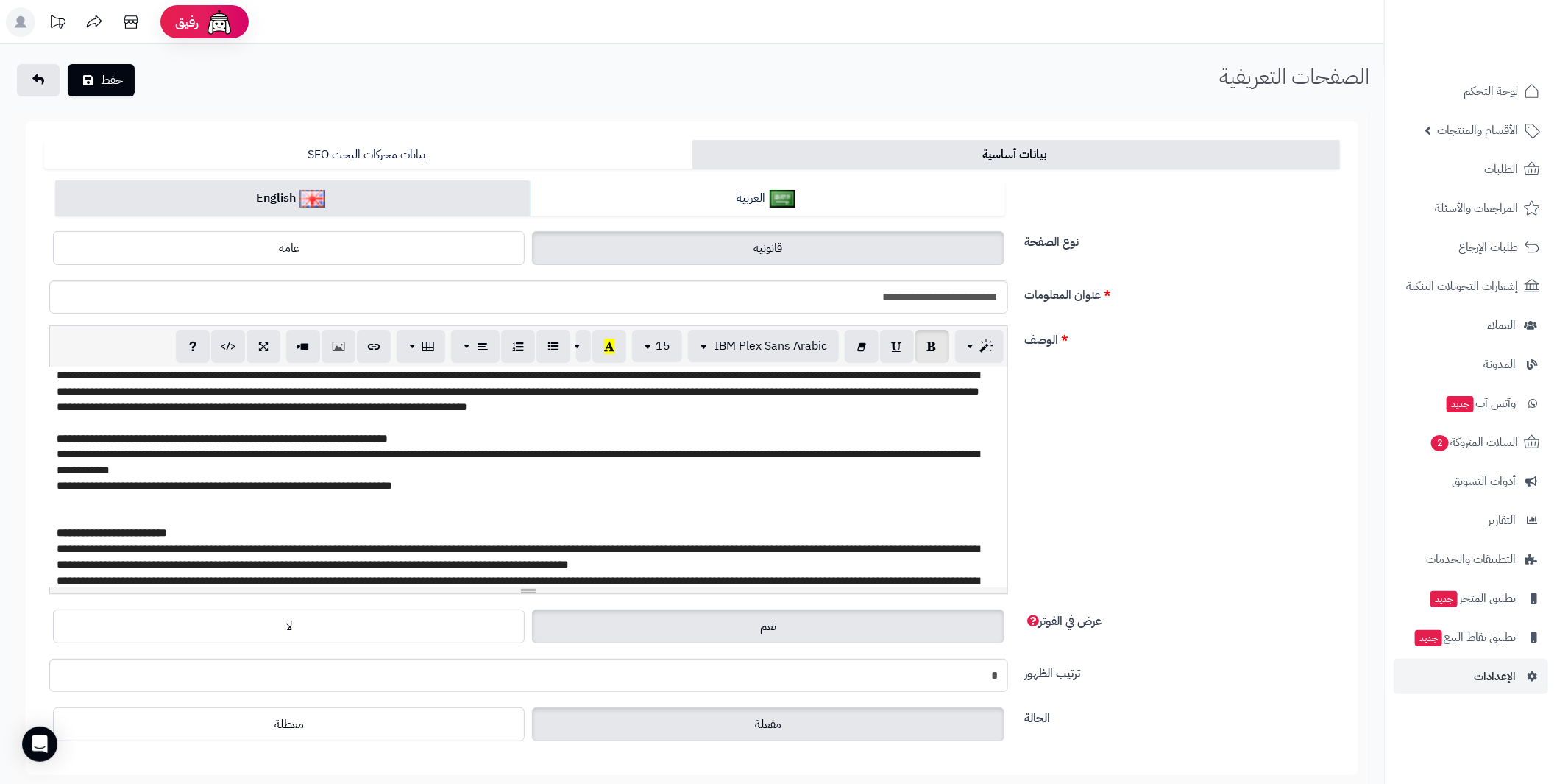
scroll to position [73, 0]
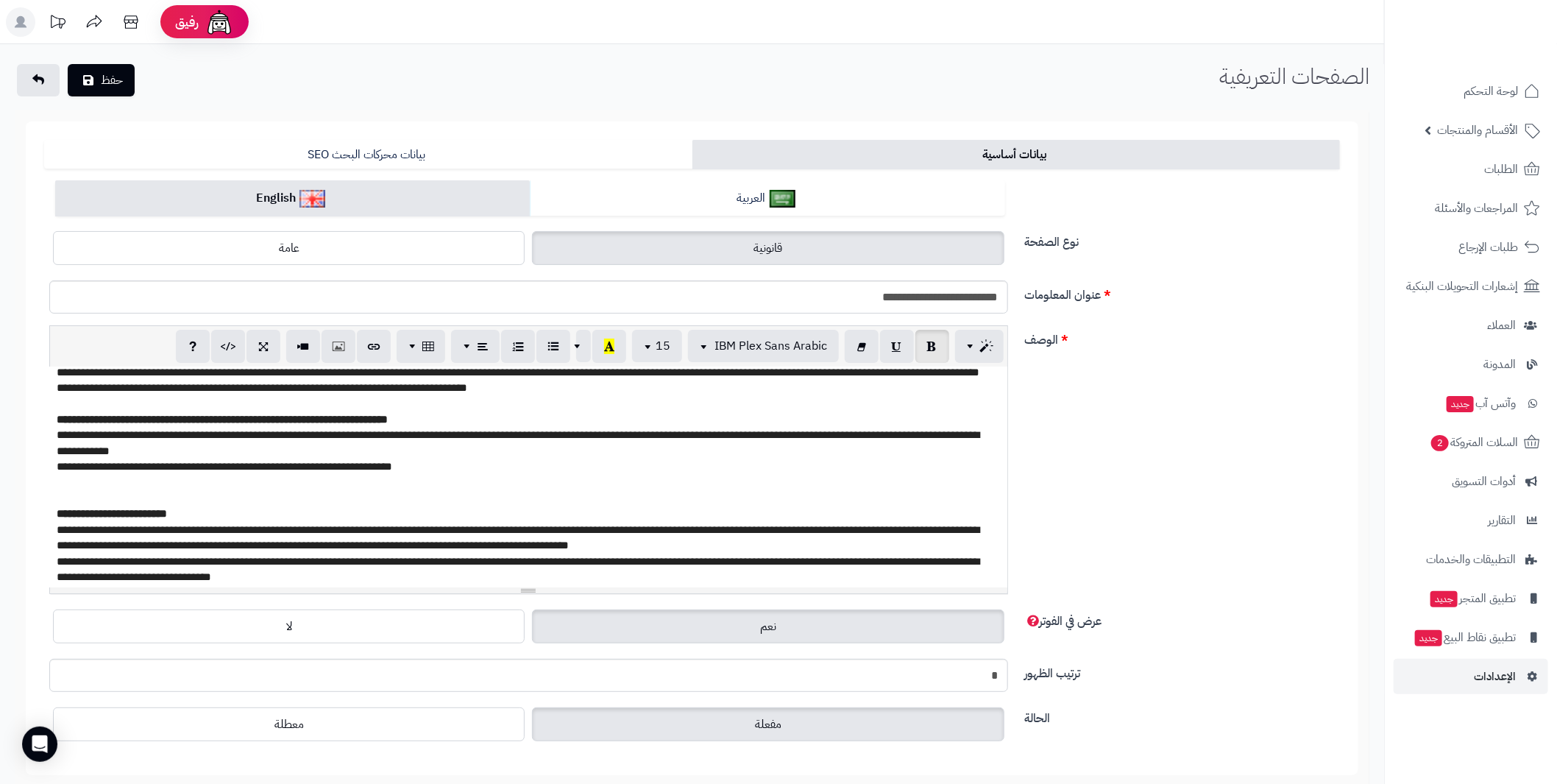
click at [67, 514] on div "**********" at bounding box center [529, 477] width 959 height 221
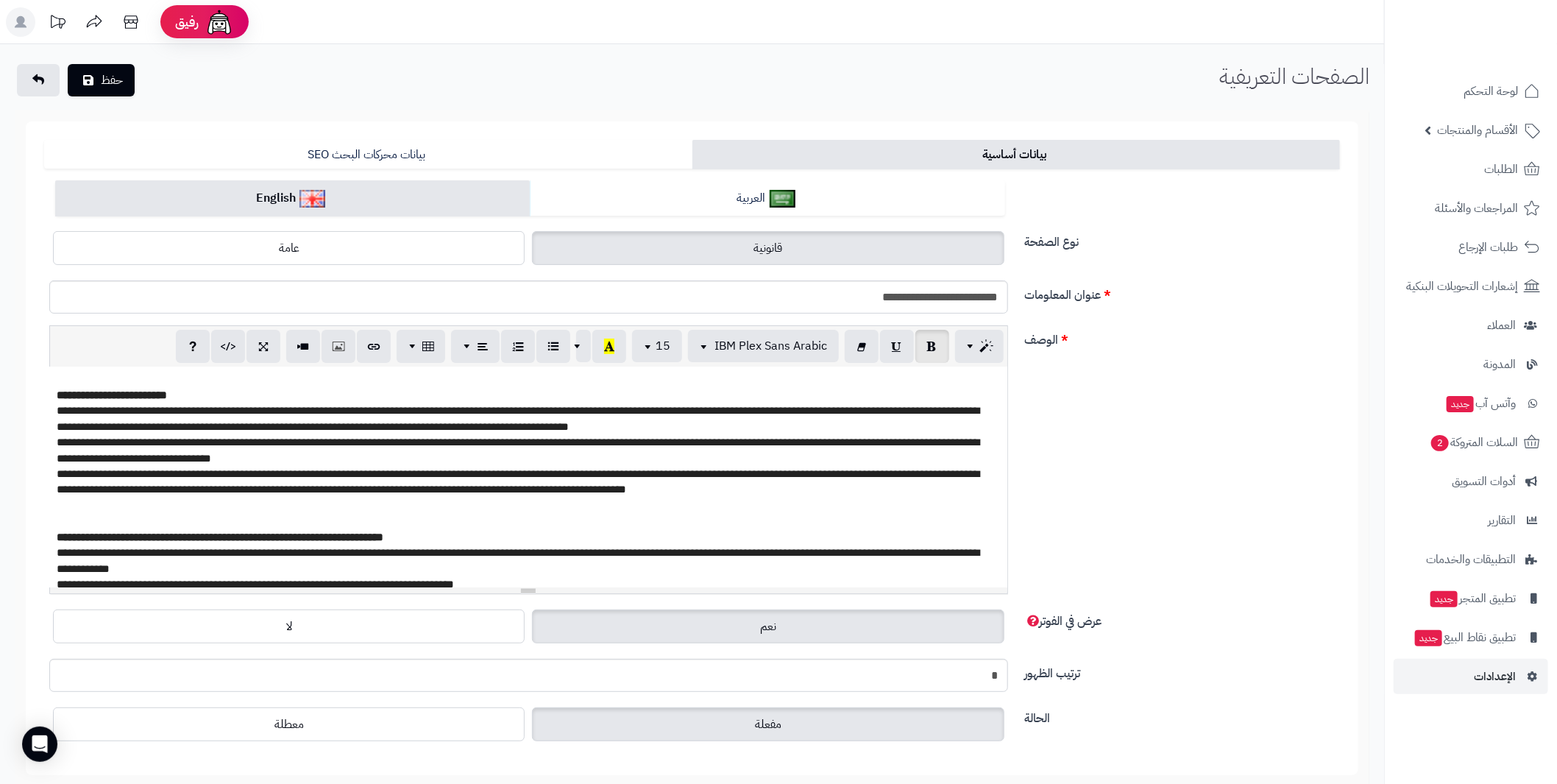
scroll to position [251, 0]
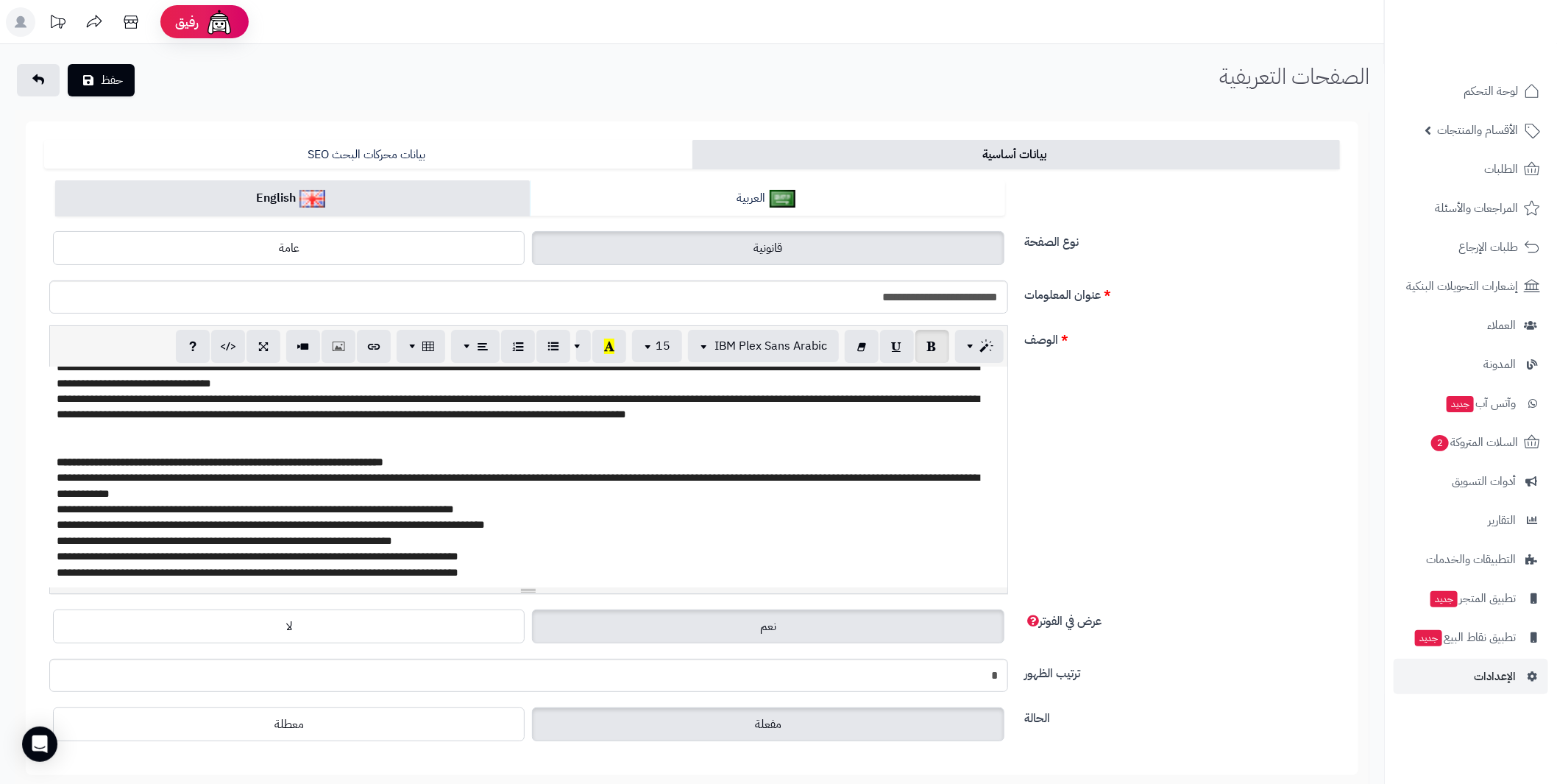
click at [70, 459] on span "**********" at bounding box center [219, 462] width 327 height 11
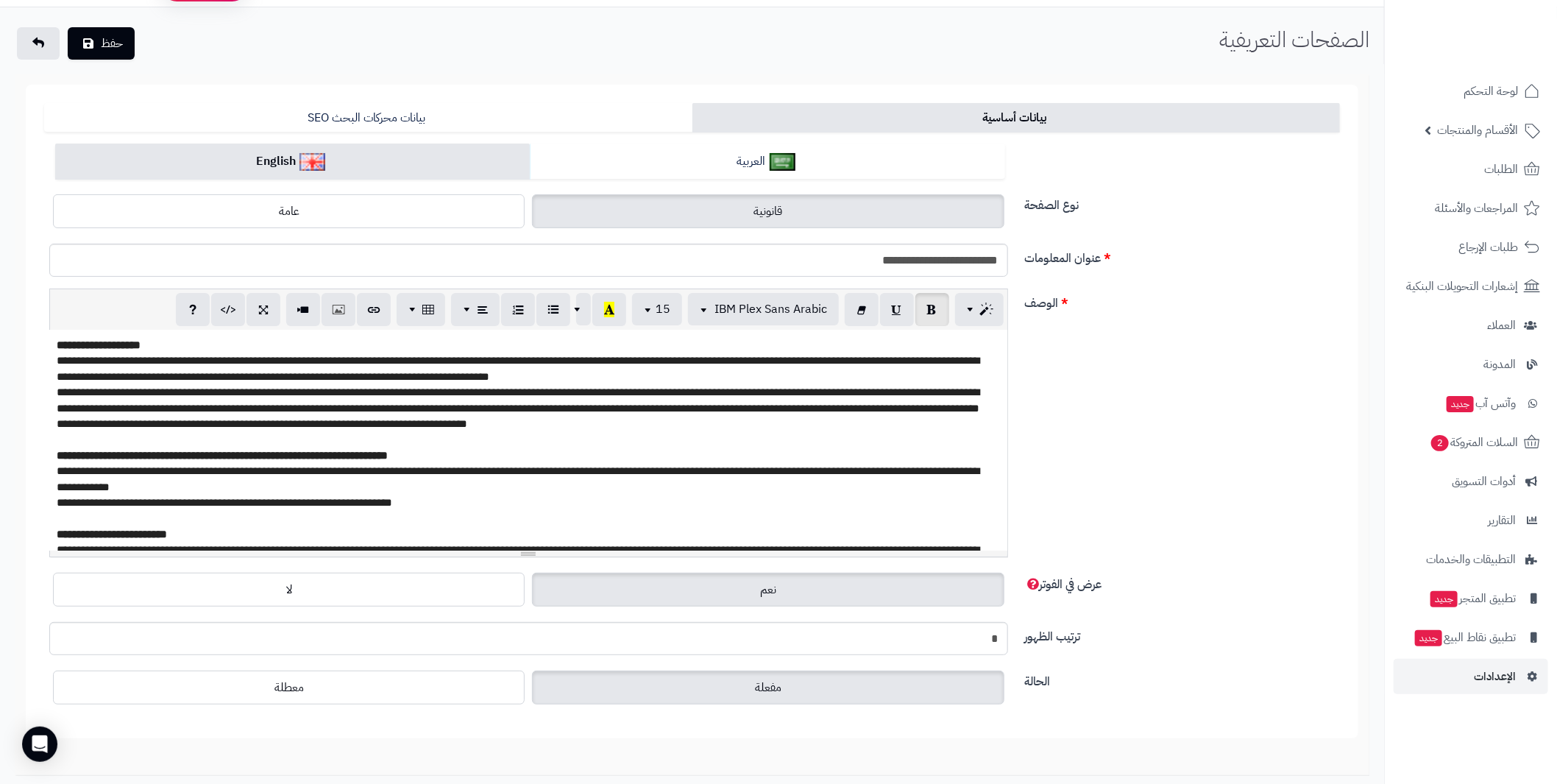
scroll to position [0, 0]
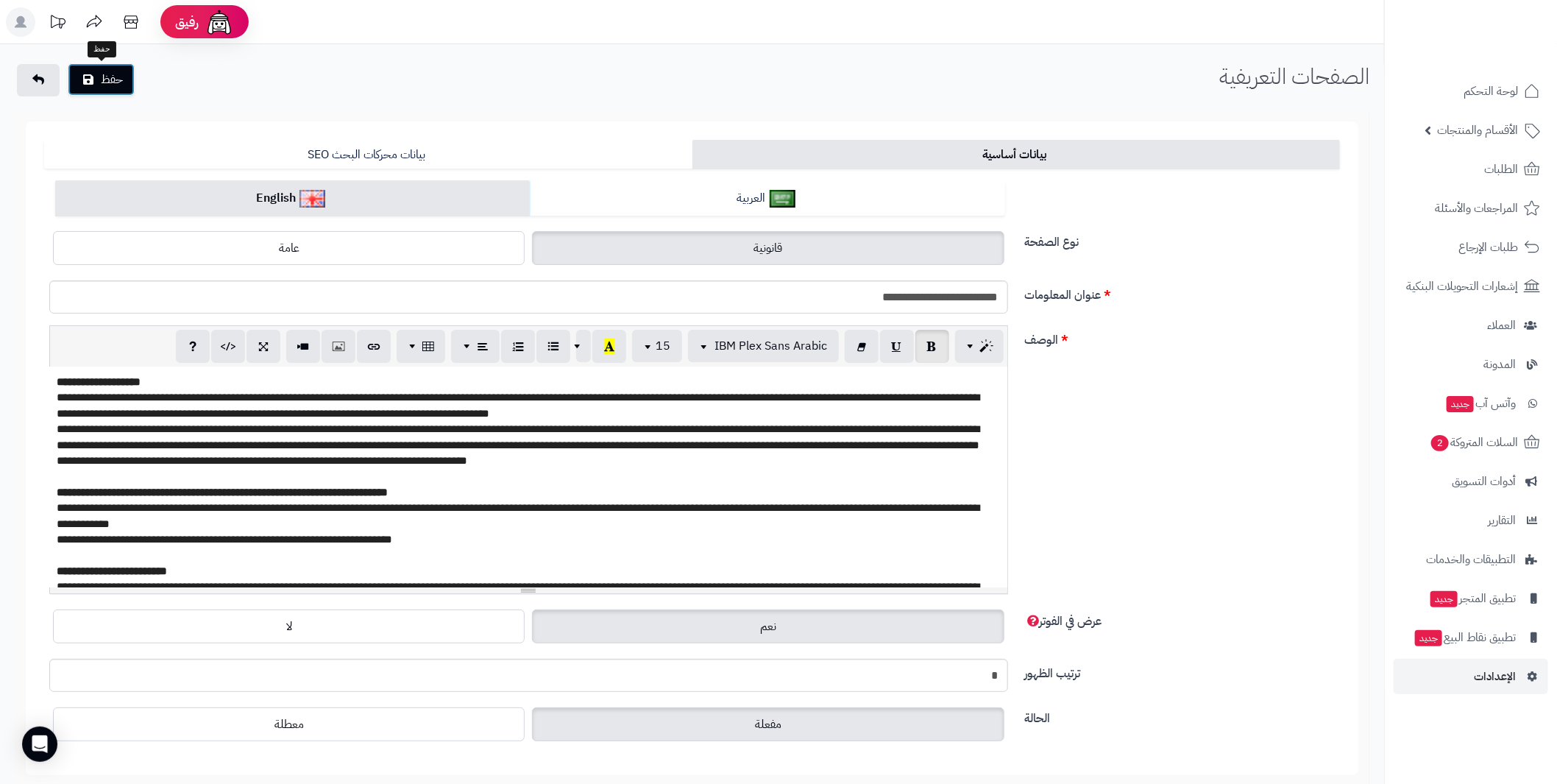
click at [113, 85] on button "حفظ" at bounding box center [101, 79] width 67 height 33
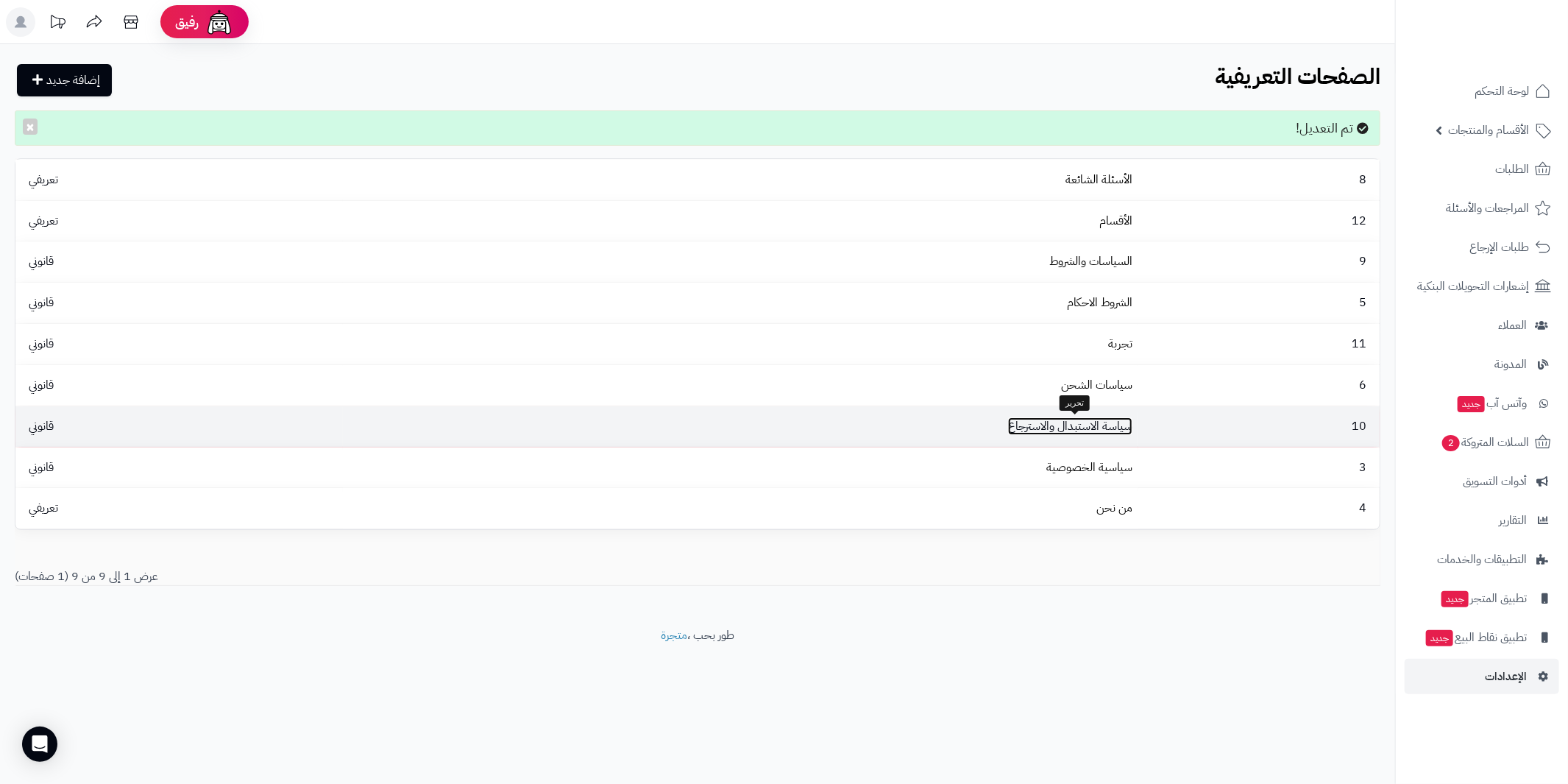
click at [1101, 427] on link "سياسة الاستبدال والاسترجاع" at bounding box center [1069, 426] width 124 height 18
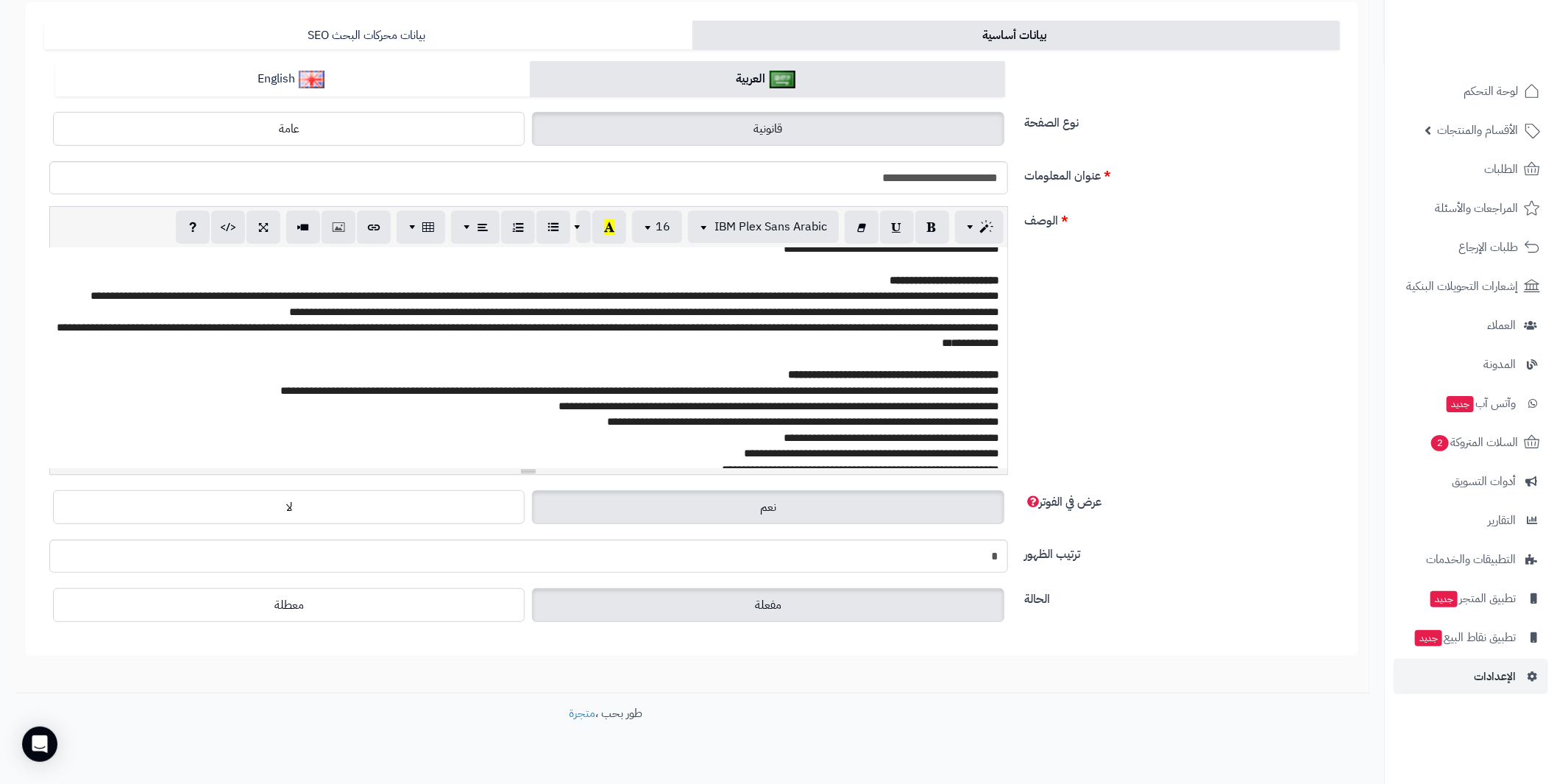
scroll to position [140, 0]
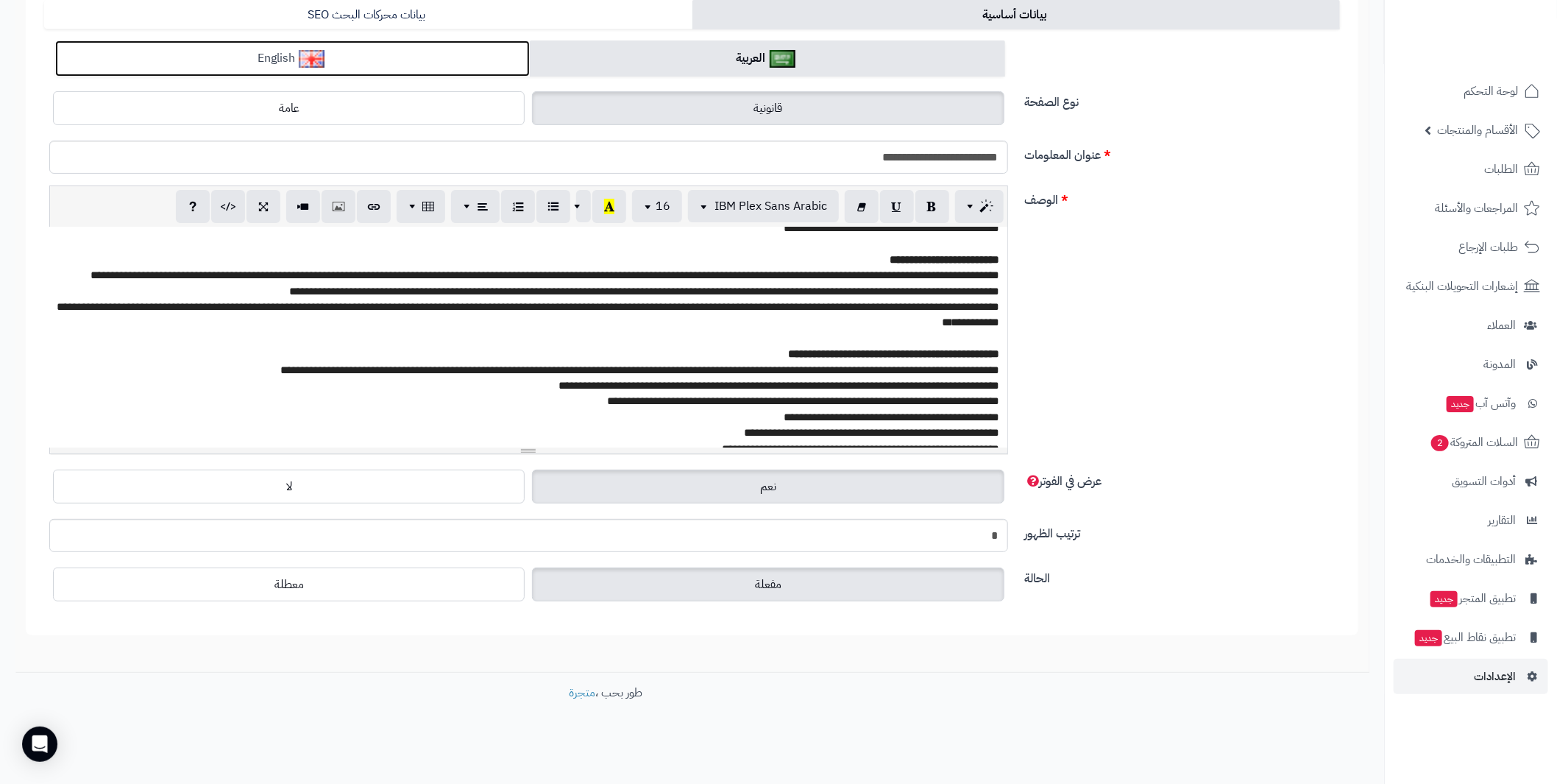
click at [323, 42] on link "English" at bounding box center [293, 58] width 475 height 36
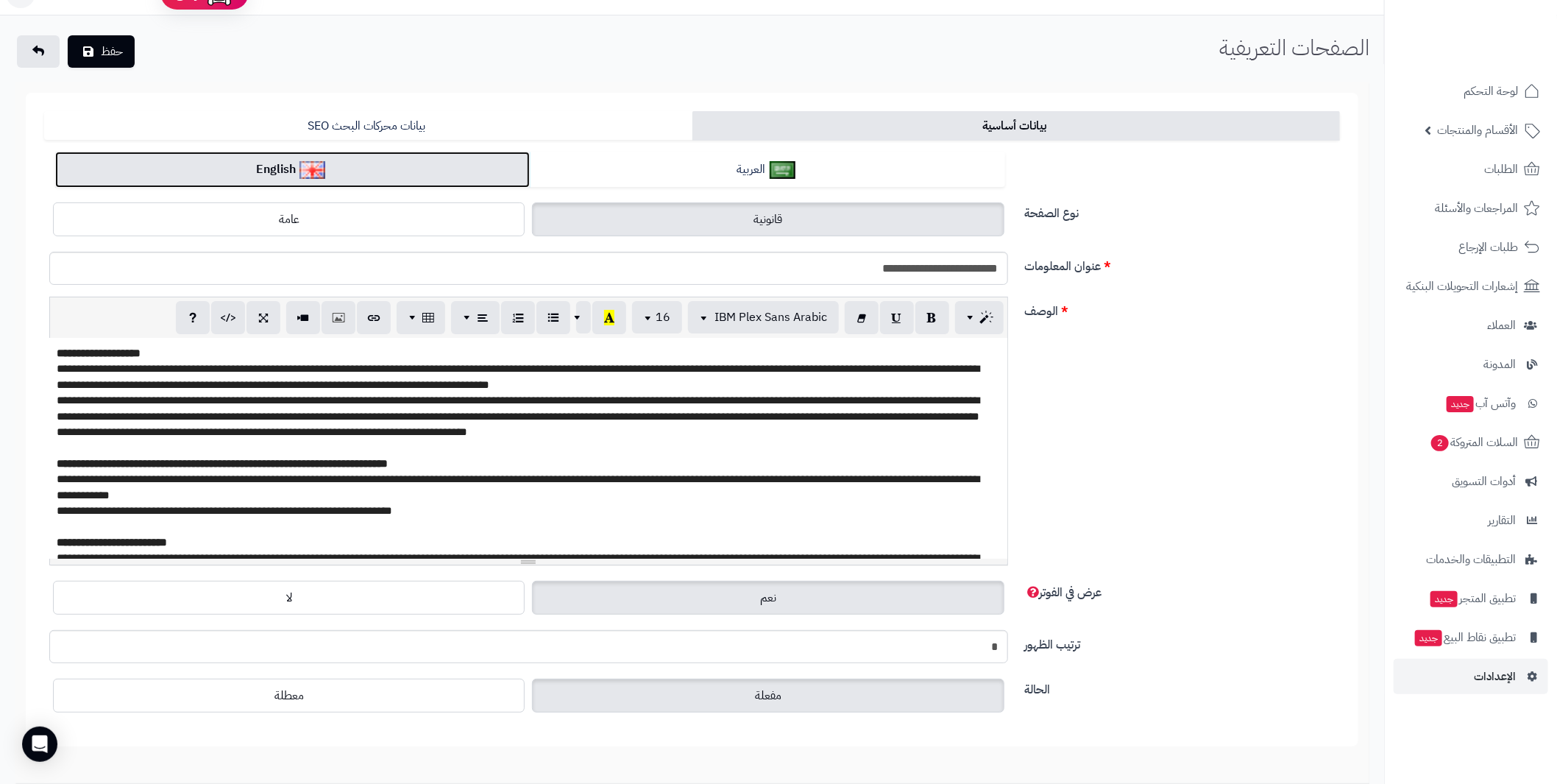
scroll to position [0, 0]
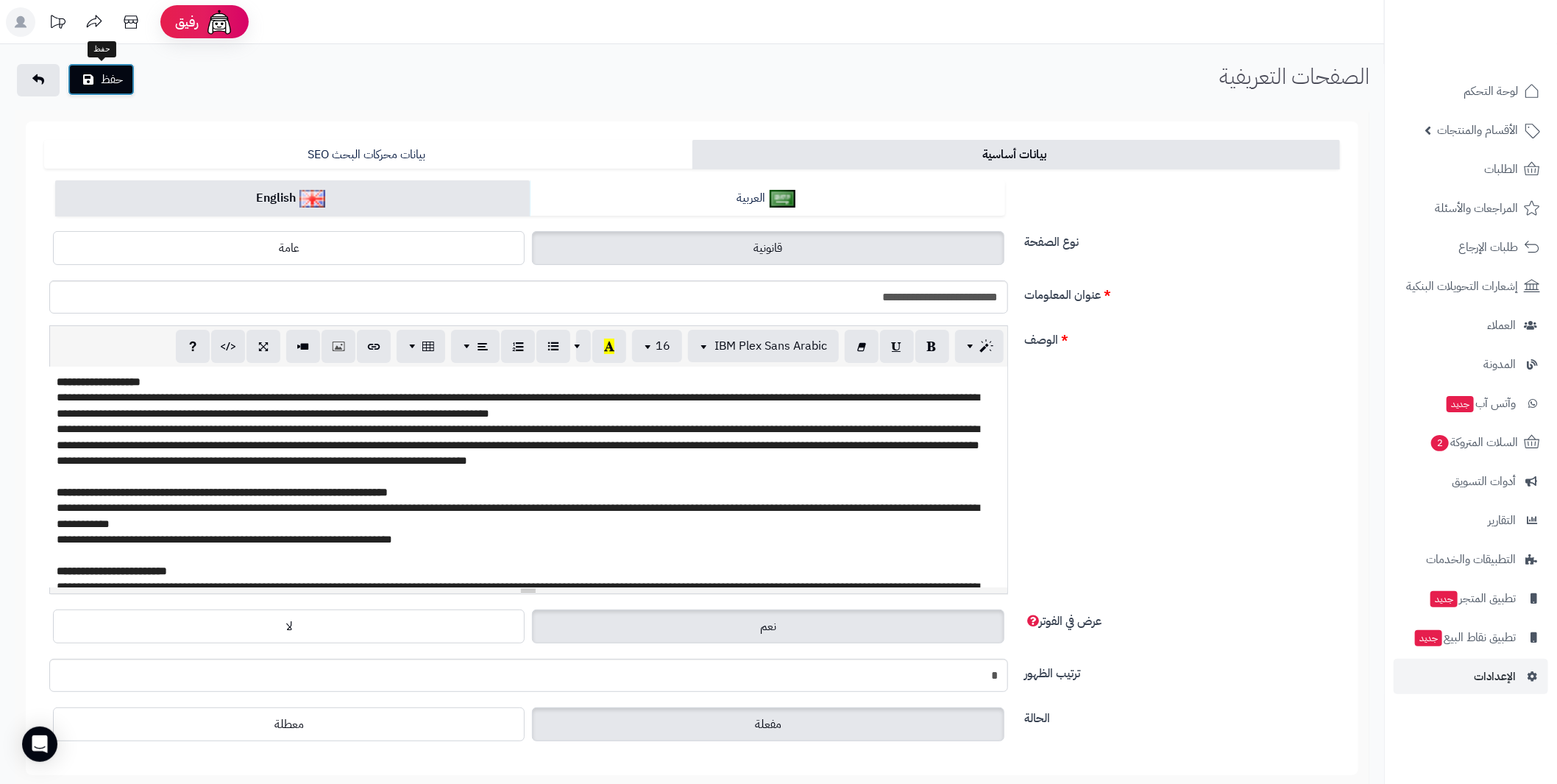
click at [93, 74] on button "حفظ" at bounding box center [101, 79] width 67 height 33
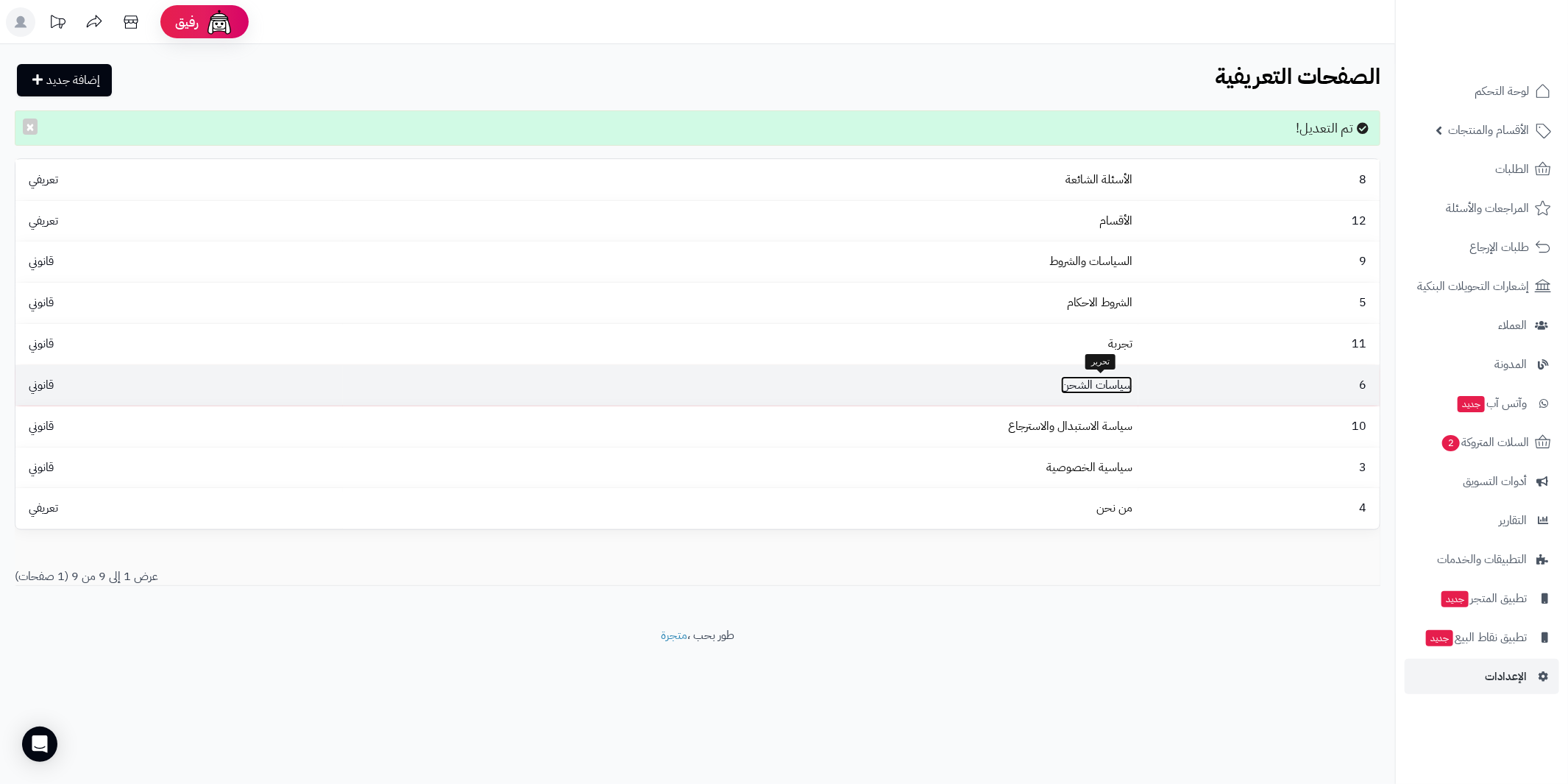
click at [1131, 391] on link "سياسات الشحن" at bounding box center [1096, 385] width 71 height 18
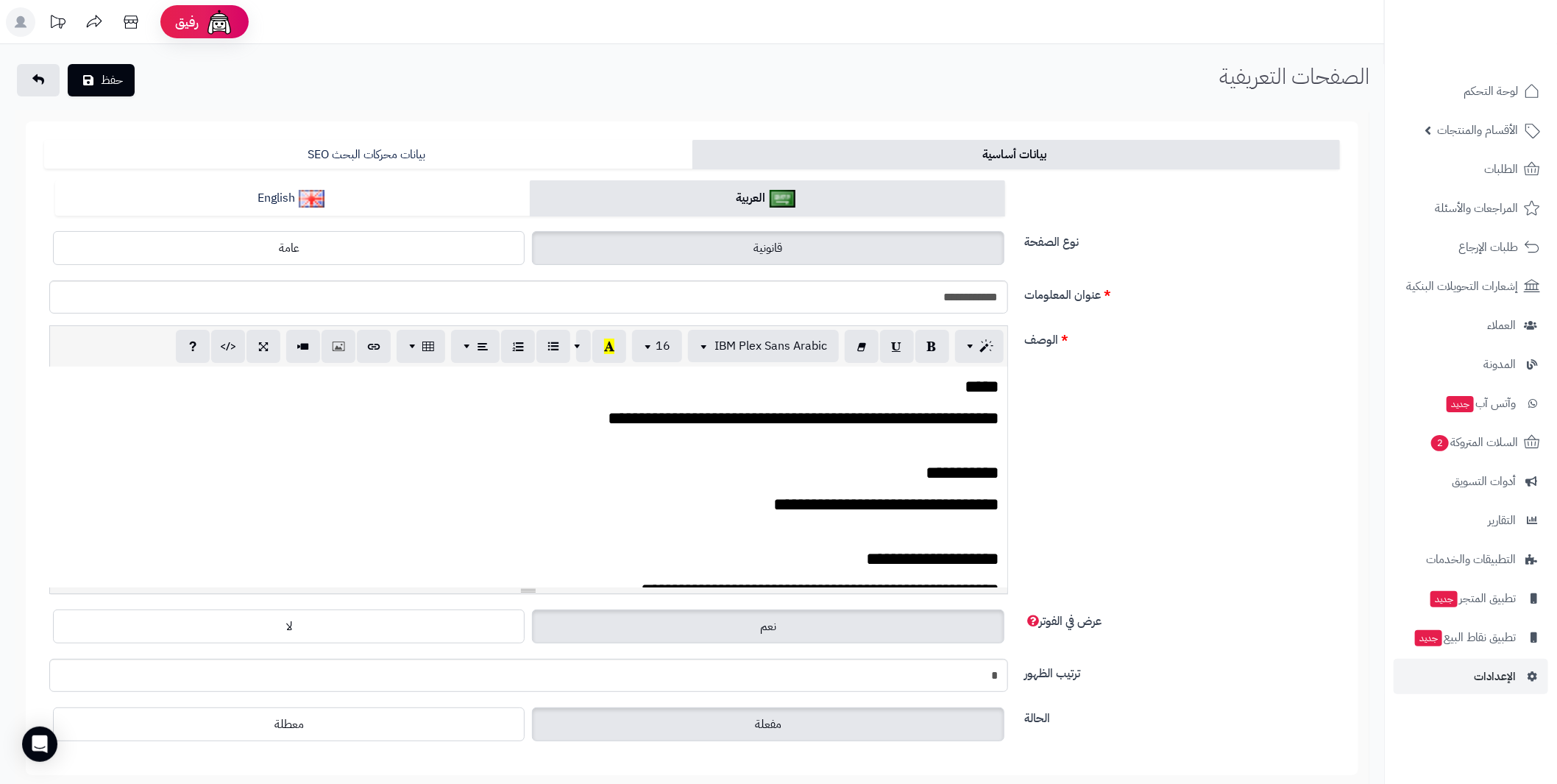
click at [1001, 469] on div "**********" at bounding box center [529, 477] width 959 height 221
click at [373, 200] on link "English" at bounding box center [293, 198] width 475 height 36
